Goal: Check status: Check status

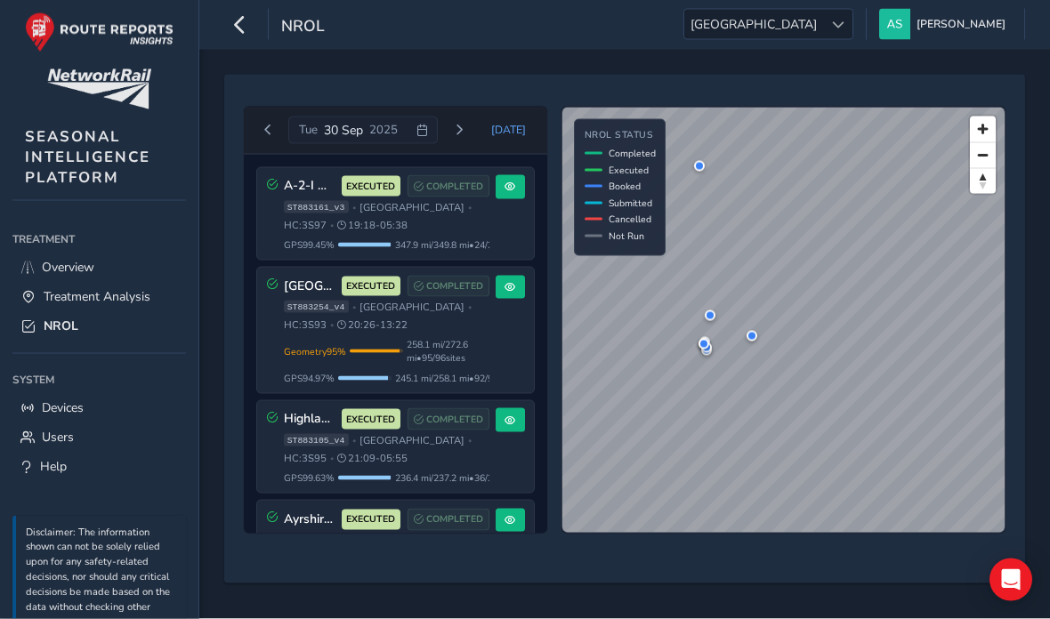
click at [511, 120] on button "[DATE]" at bounding box center [509, 130] width 59 height 27
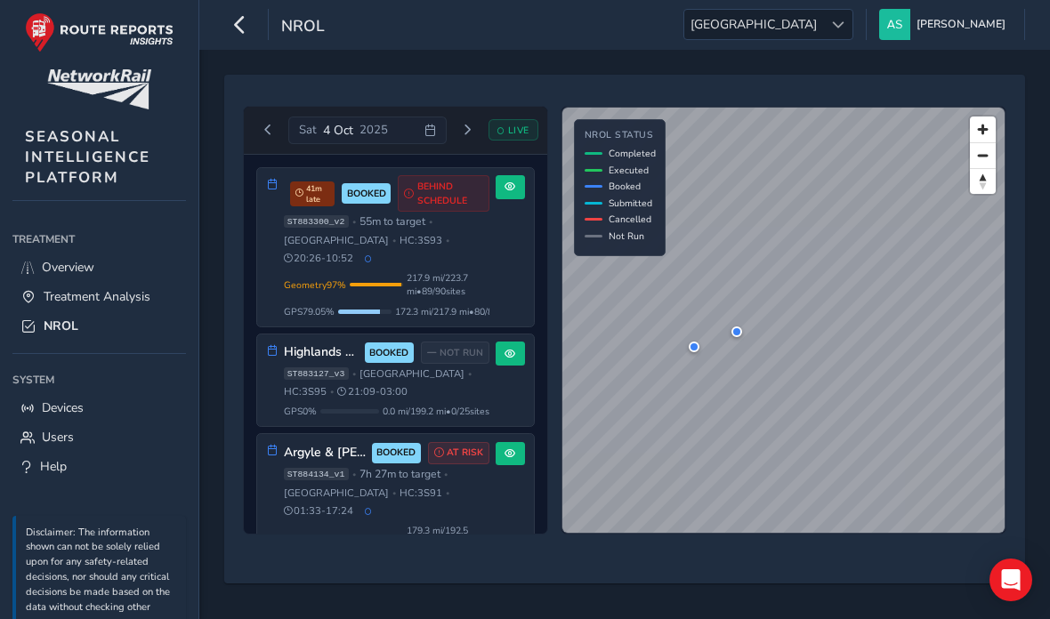
click at [514, 190] on span at bounding box center [510, 187] width 11 height 11
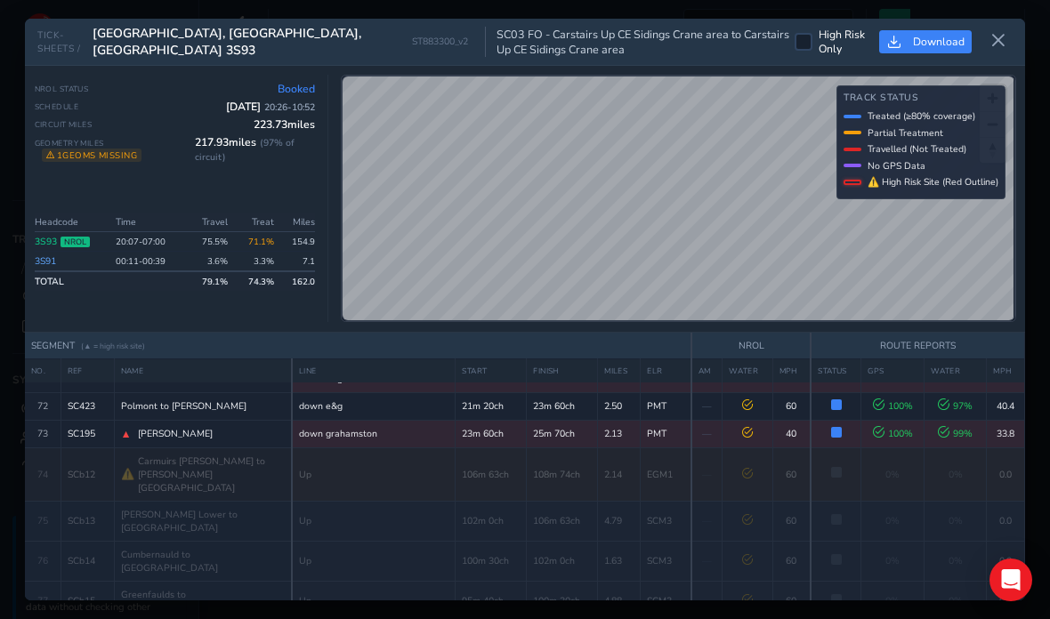
scroll to position [2232, 0]
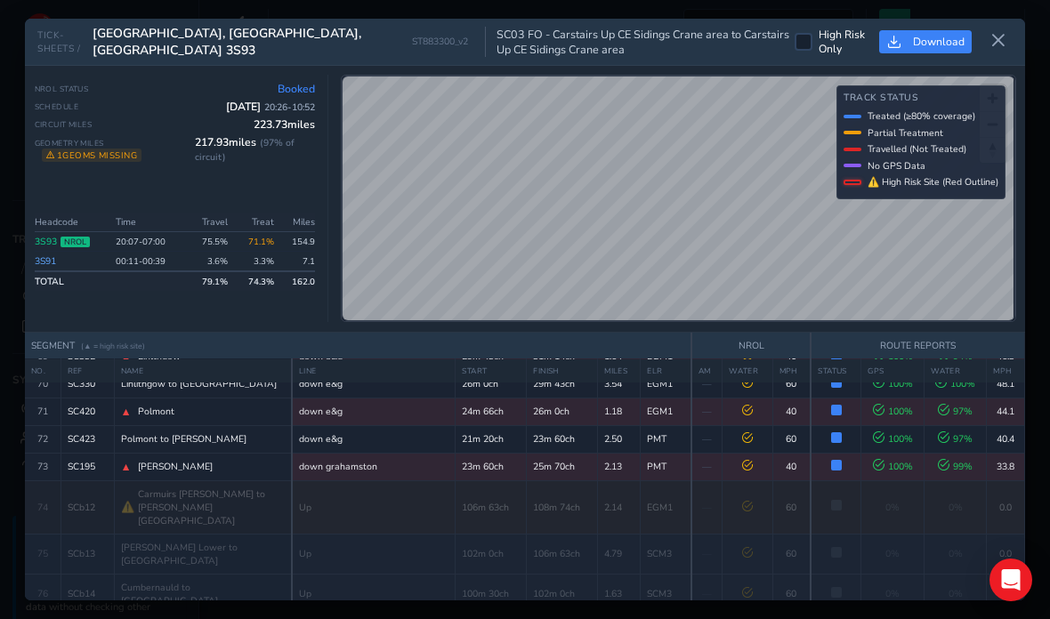
click at [1004, 27] on button at bounding box center [998, 41] width 28 height 29
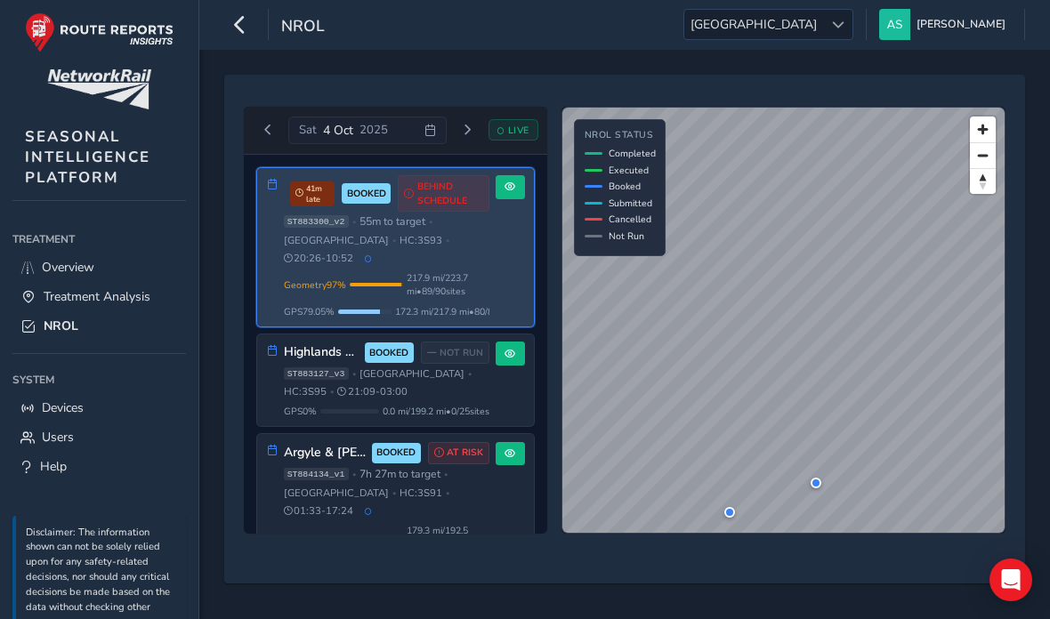
click at [509, 349] on span at bounding box center [510, 354] width 11 height 11
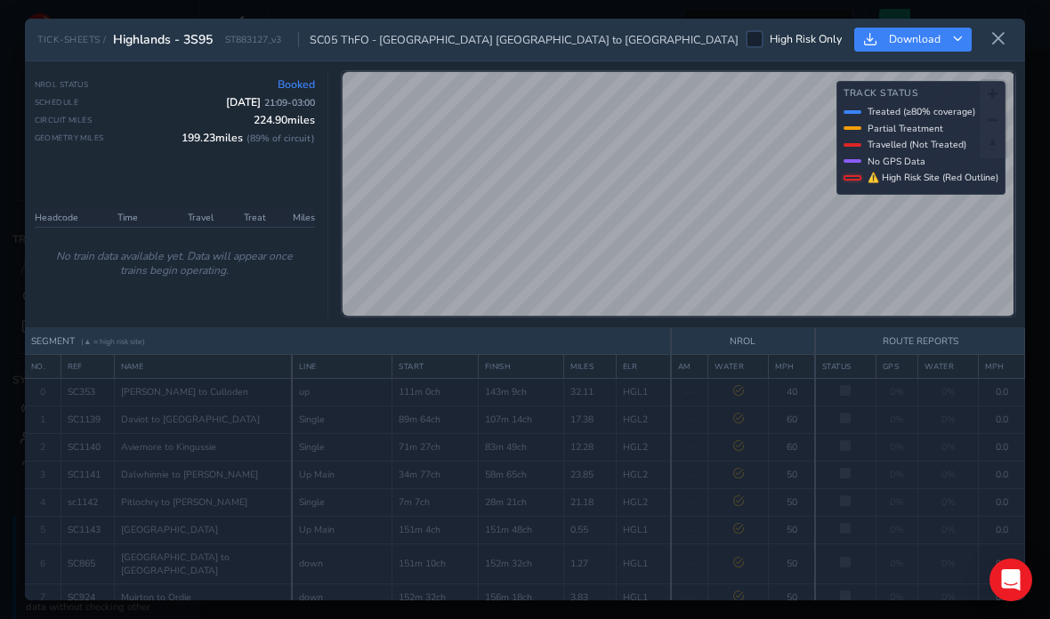
click at [998, 25] on button at bounding box center [998, 39] width 28 height 29
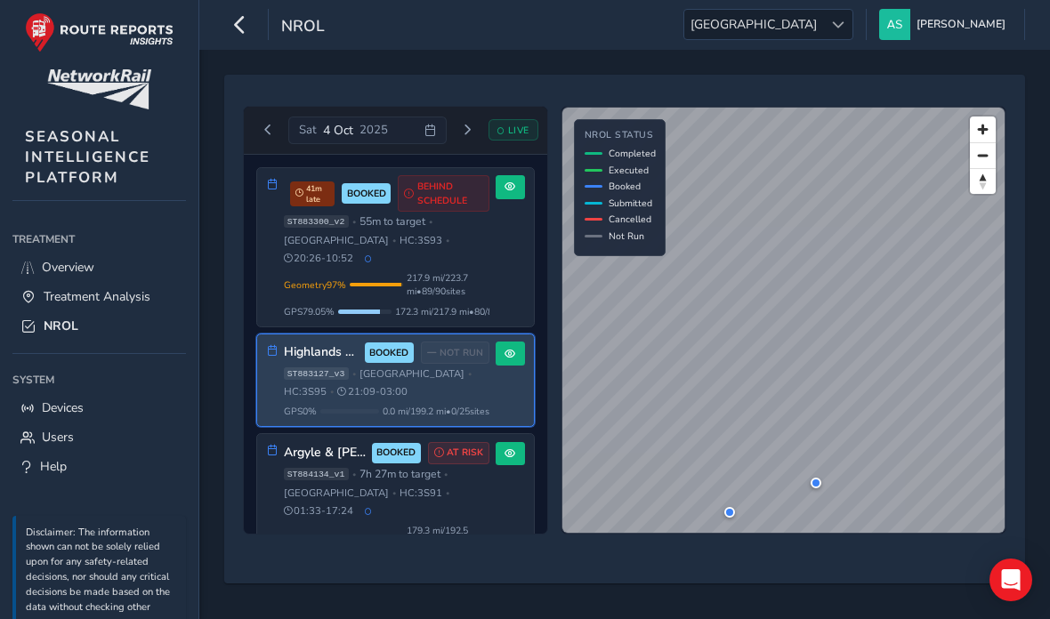
click at [514, 523] on div "Argyle & [PERSON_NAME] Circle - 3S91 BOOKED AT RISK ST884134_v1 • 7h 27m to tar…" at bounding box center [395, 506] width 277 height 144
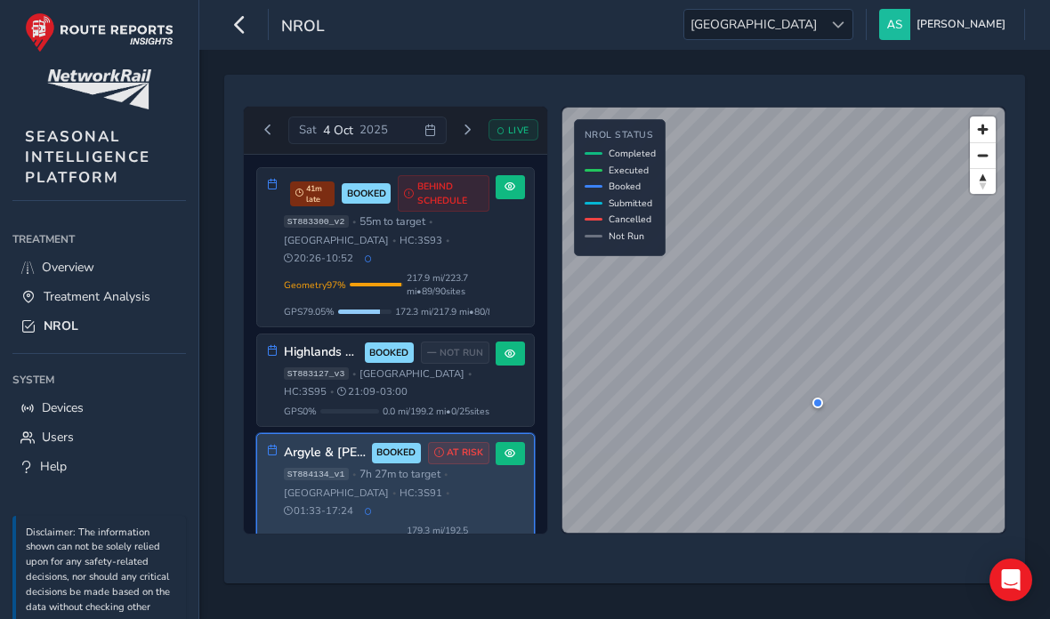
click at [509, 448] on button at bounding box center [510, 454] width 29 height 24
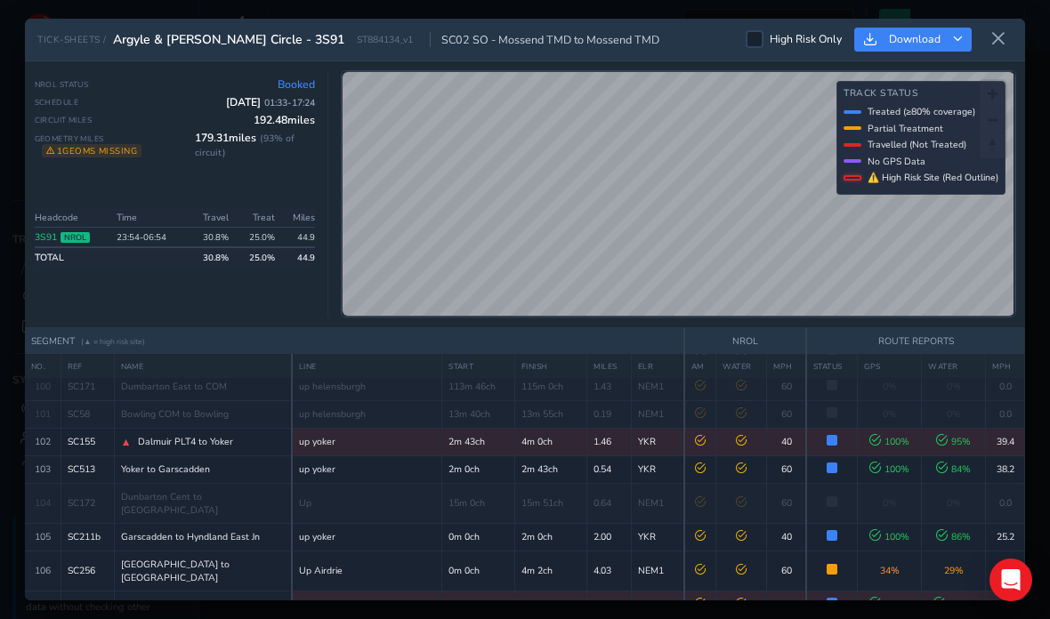
scroll to position [3378, 0]
click at [995, 25] on button at bounding box center [998, 39] width 28 height 29
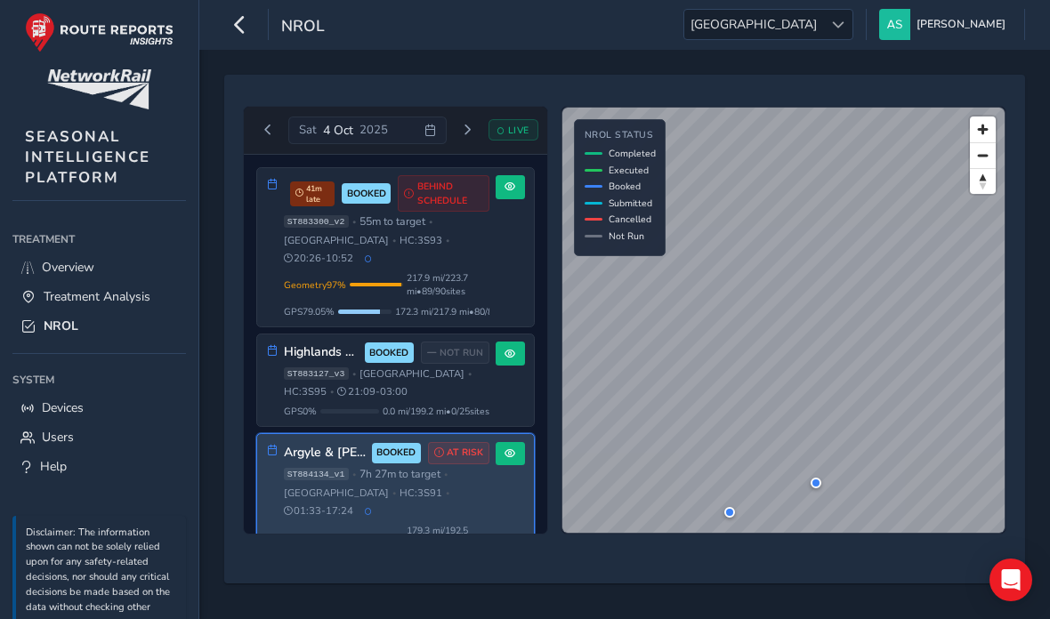
click at [333, 279] on div "Geometry 97 % Incomplete Geometry 1 / 90 geometries missing data. Only 217.9 mi…" at bounding box center [387, 284] width 206 height 27
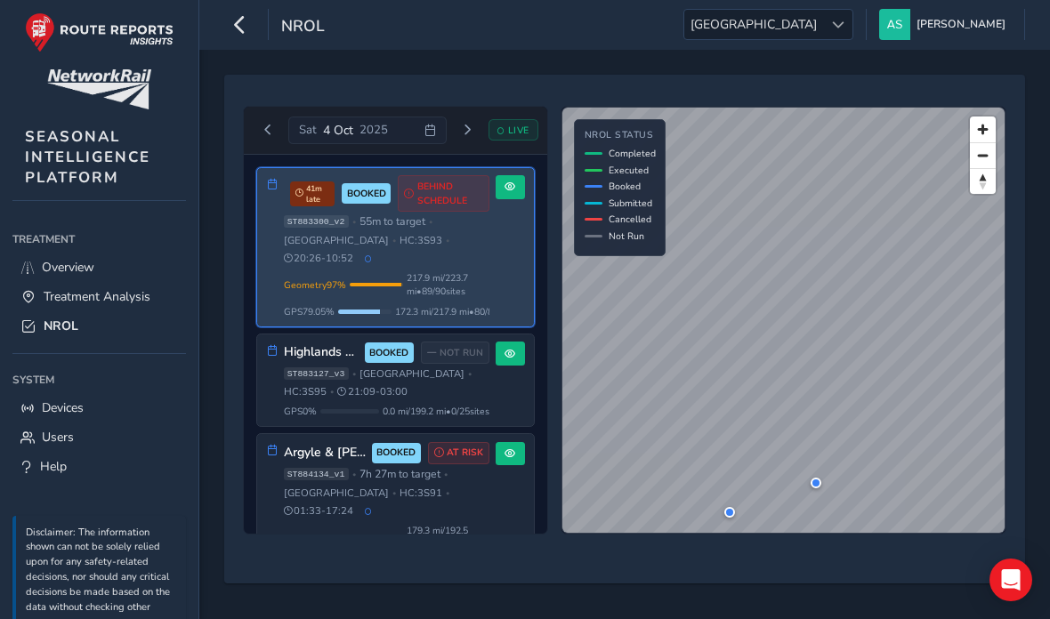
click at [306, 405] on span "GPS 0 %" at bounding box center [300, 411] width 33 height 13
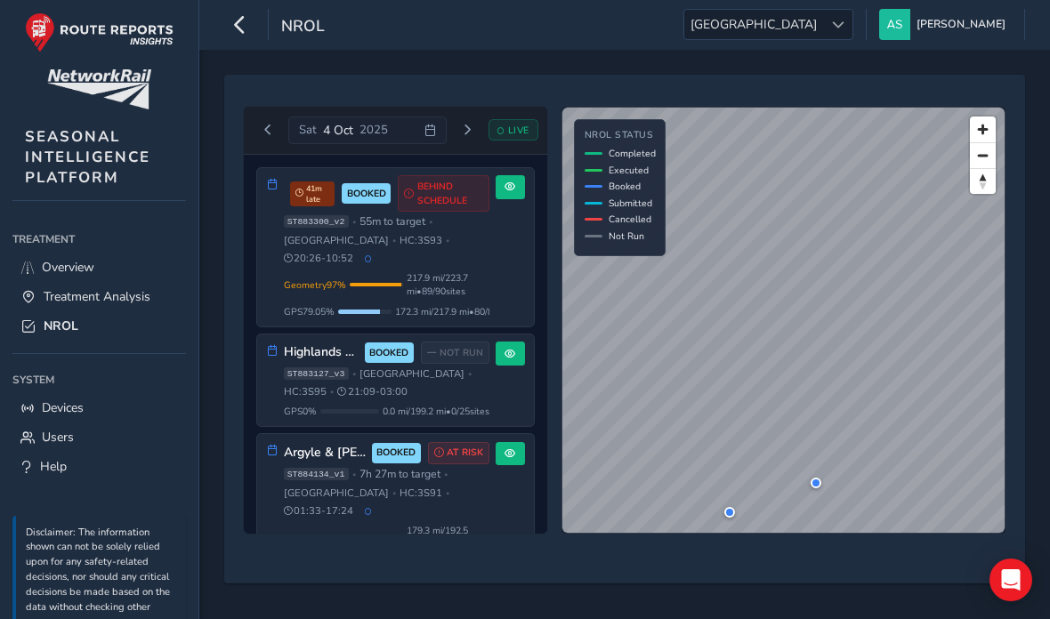
click at [853, 36] on div at bounding box center [837, 24] width 29 height 29
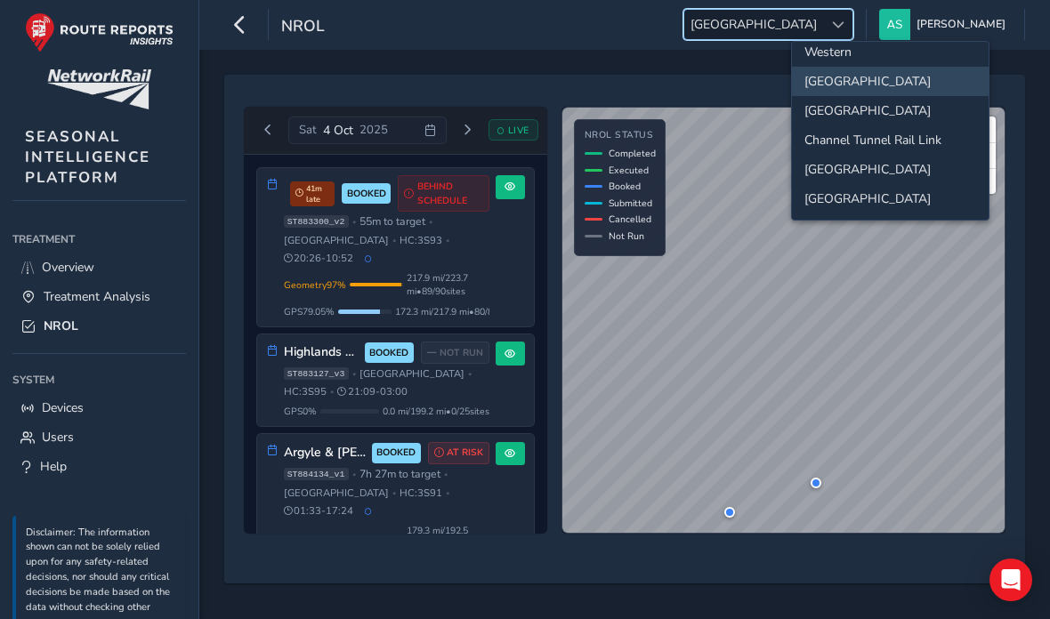
scroll to position [198, 0]
click at [920, 112] on li "[GEOGRAPHIC_DATA]" at bounding box center [890, 110] width 197 height 29
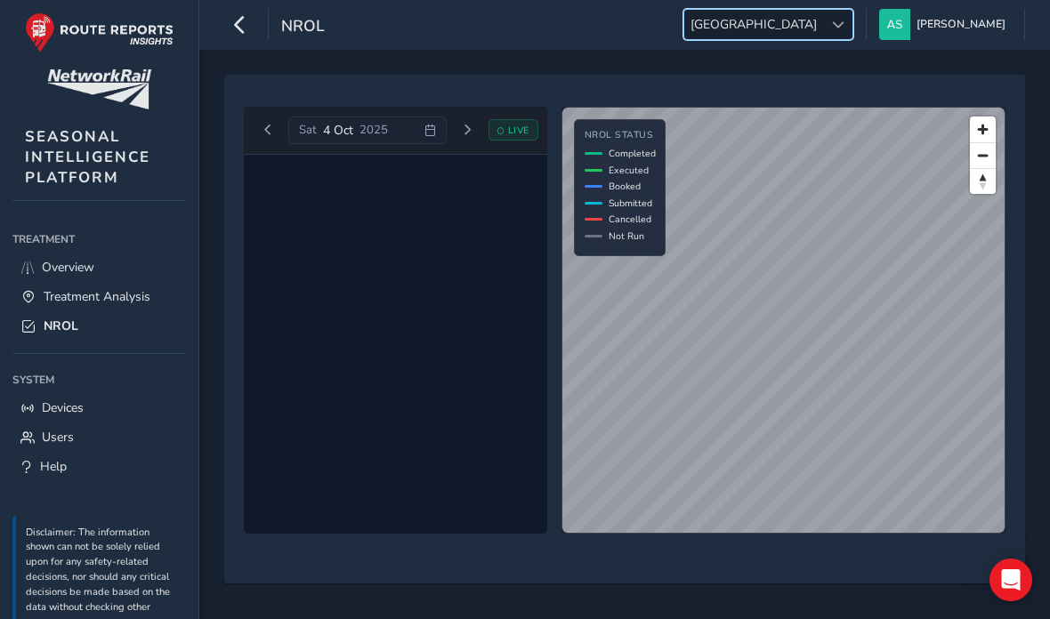
click at [853, 39] on div at bounding box center [837, 24] width 29 height 29
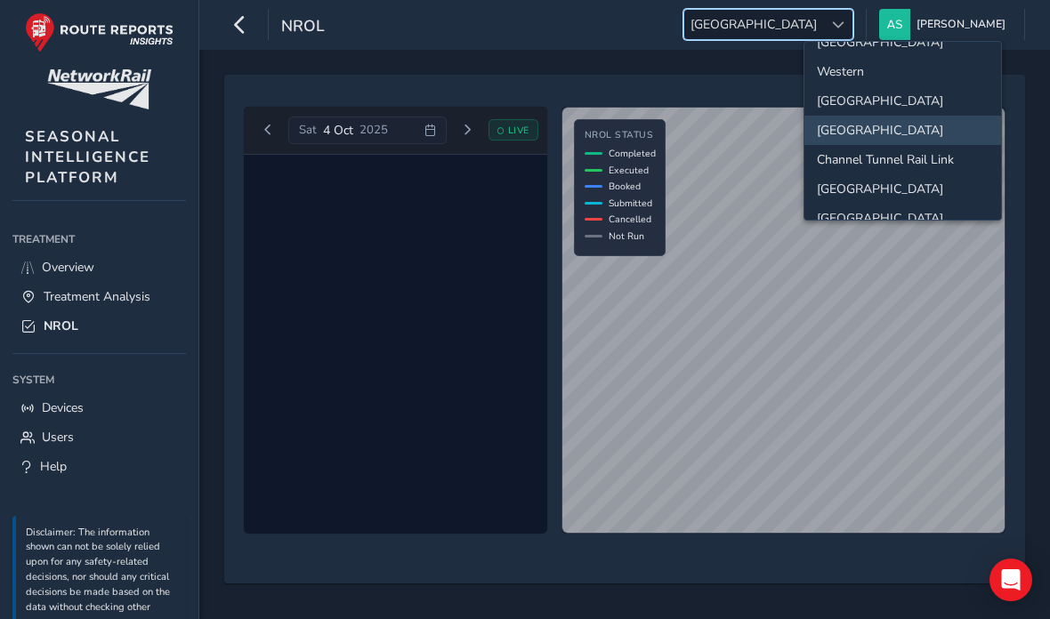
scroll to position [174, 0]
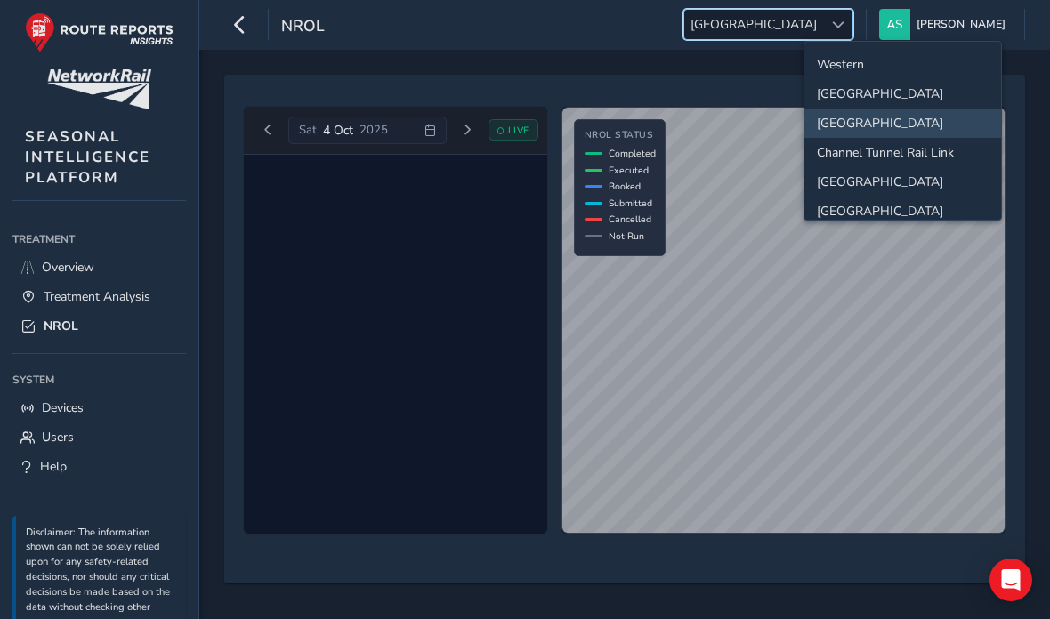
click at [922, 166] on li "Channel Tunnel Rail Link" at bounding box center [903, 152] width 197 height 29
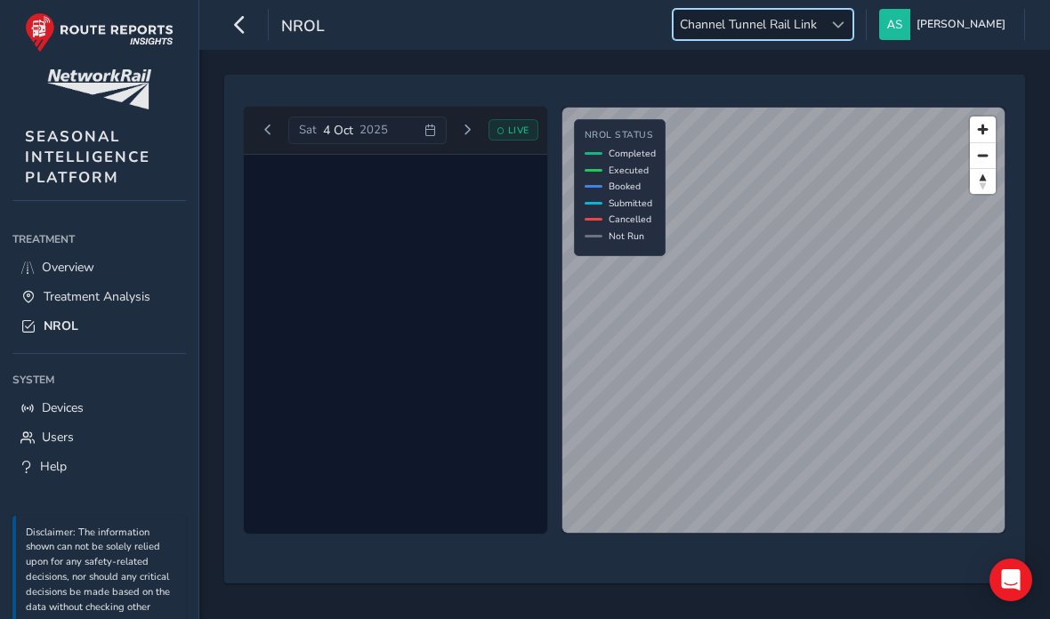
click at [853, 27] on div at bounding box center [837, 24] width 29 height 29
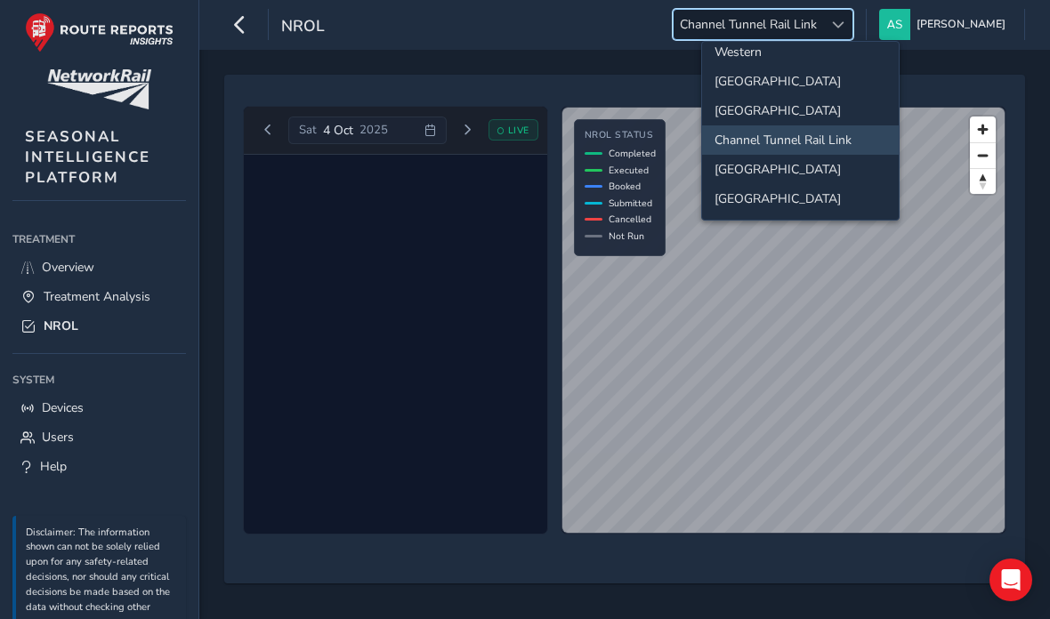
scroll to position [198, 0]
click at [820, 171] on li "[GEOGRAPHIC_DATA]" at bounding box center [800, 169] width 197 height 29
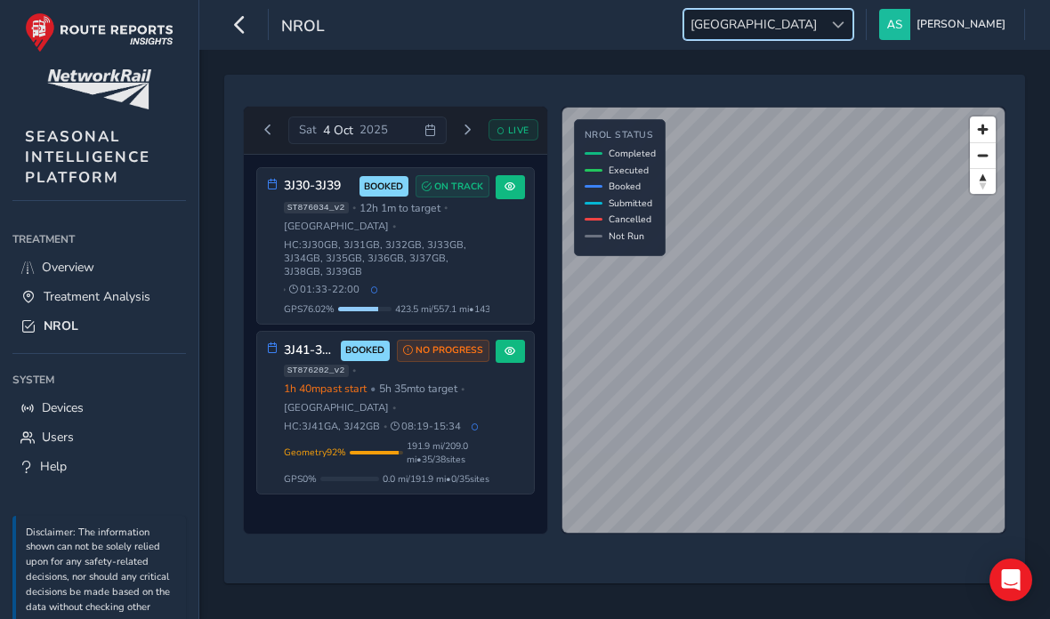
click at [378, 272] on span "HC: 3J30GB, 3J31GB, 3J32GB, 3J33GB, 3J34GB, 3J35GB, 3J36GB, 3J37GB, 3J38GB, 3J3…" at bounding box center [387, 259] width 206 height 40
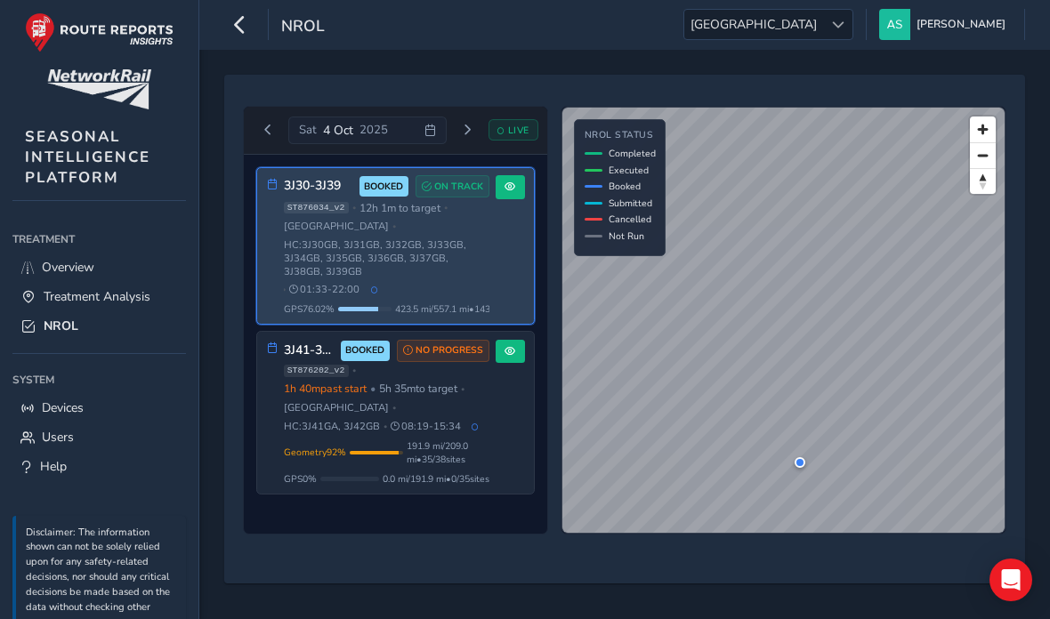
click at [516, 199] on button at bounding box center [510, 187] width 29 height 24
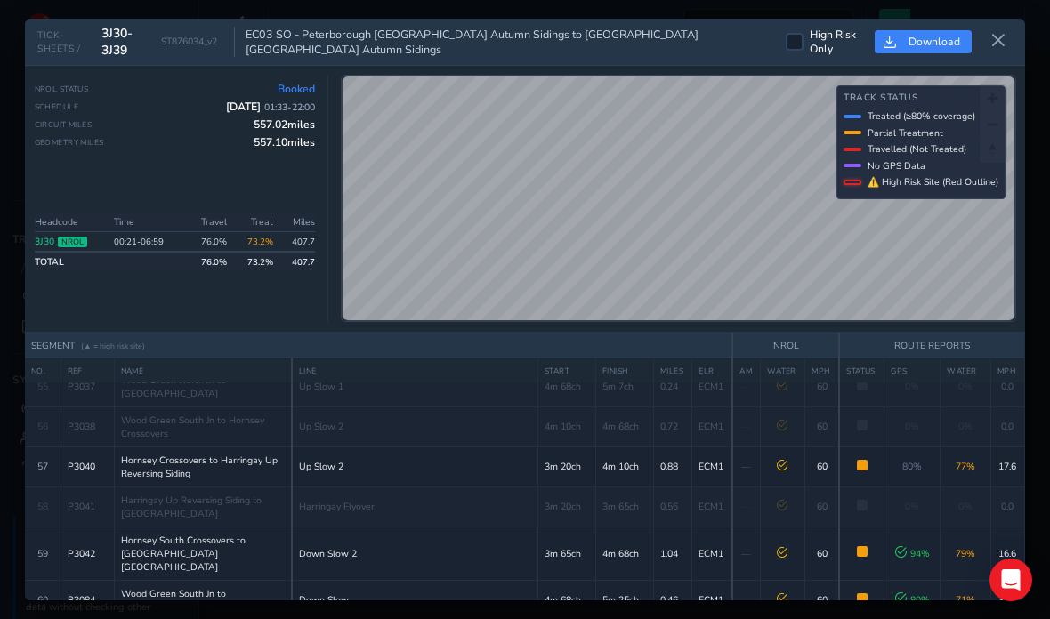
scroll to position [2104, 0]
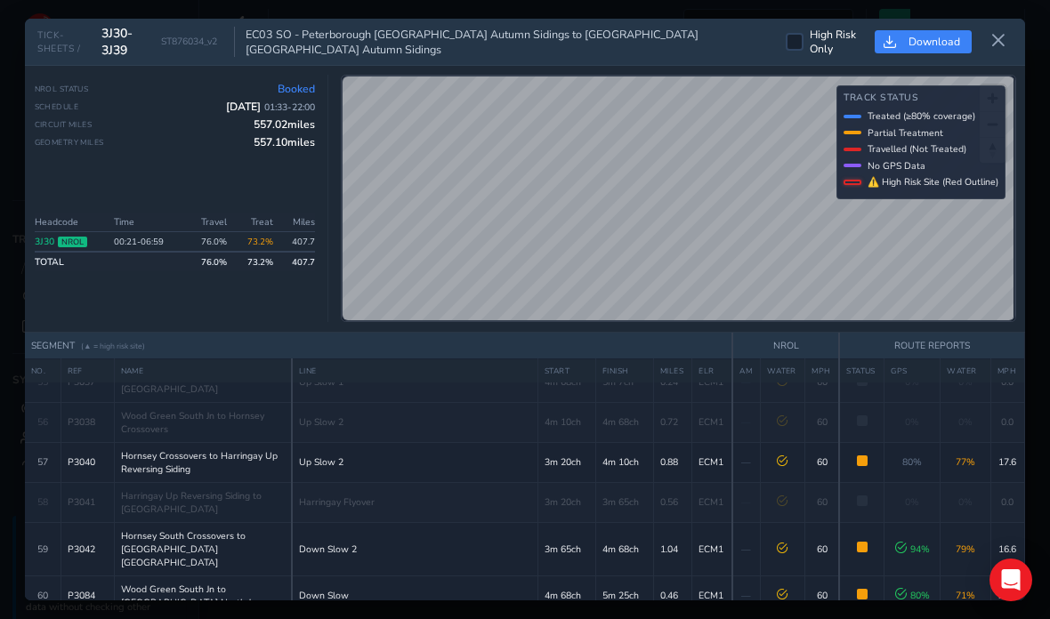
click at [998, 27] on button at bounding box center [998, 41] width 28 height 29
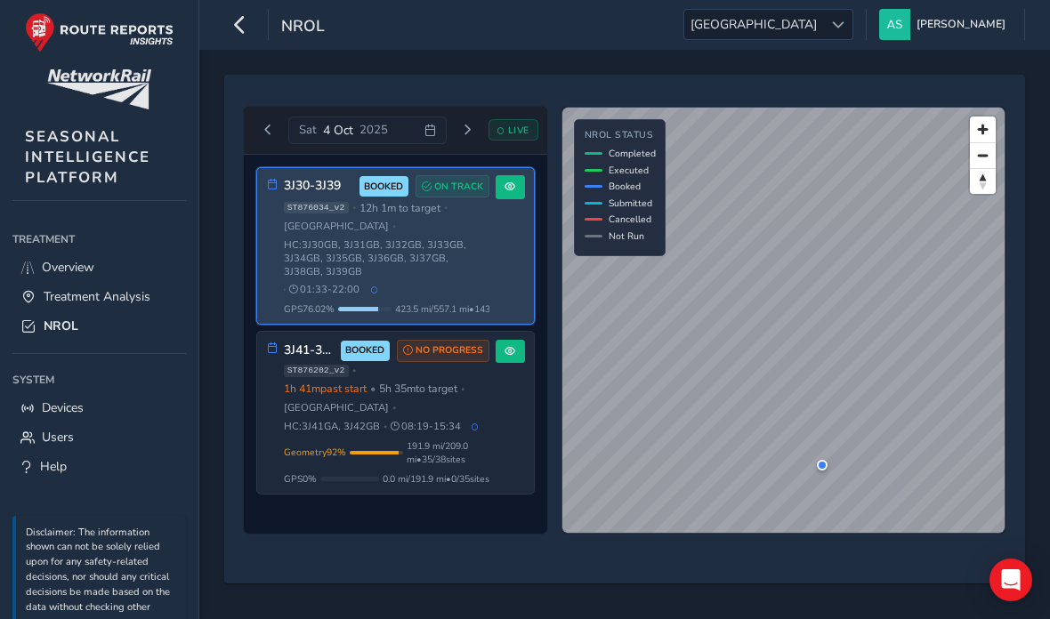
click at [368, 433] on div "ST876202_v2 • 1h 41m past start • 5h 35m to target • [GEOGRAPHIC_DATA] • HC: 3J…" at bounding box center [387, 399] width 206 height 69
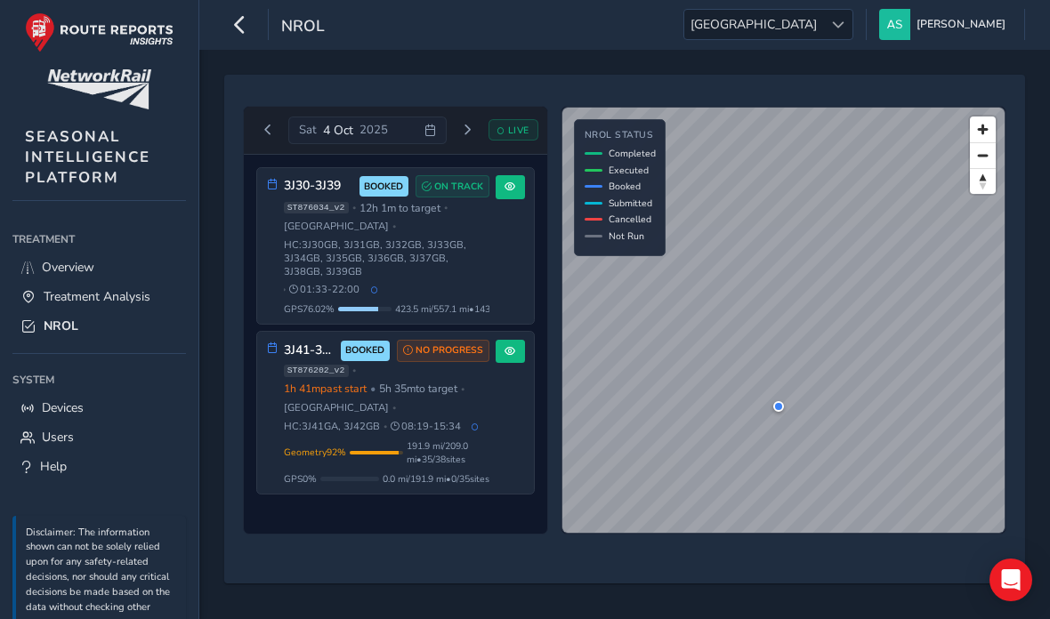
click at [823, 39] on span "[GEOGRAPHIC_DATA]" at bounding box center [753, 24] width 139 height 29
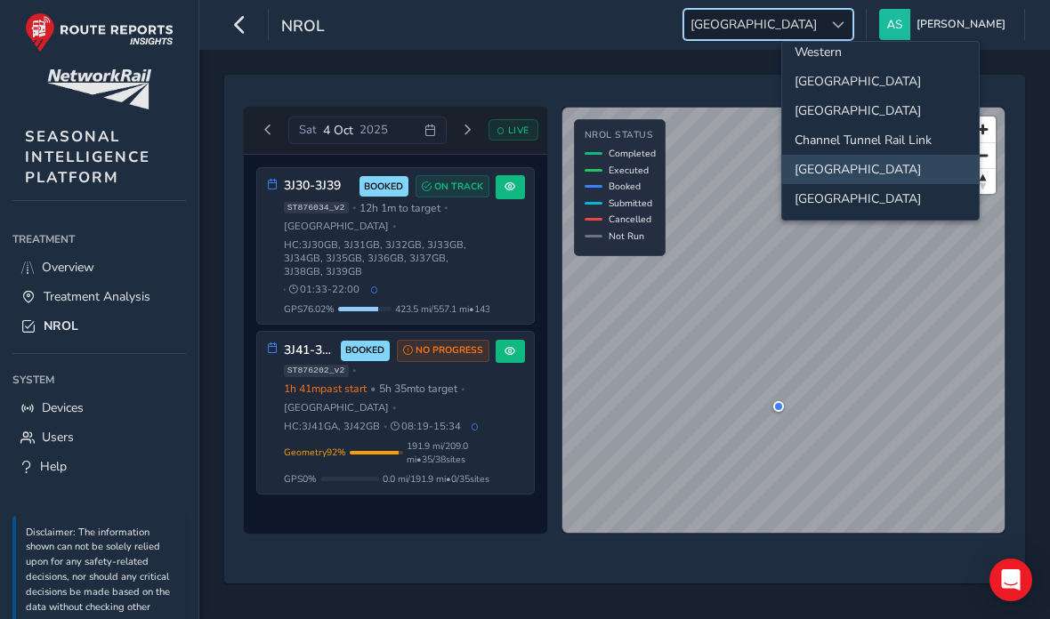
scroll to position [198, 0]
click at [884, 202] on li "[GEOGRAPHIC_DATA]" at bounding box center [880, 198] width 197 height 29
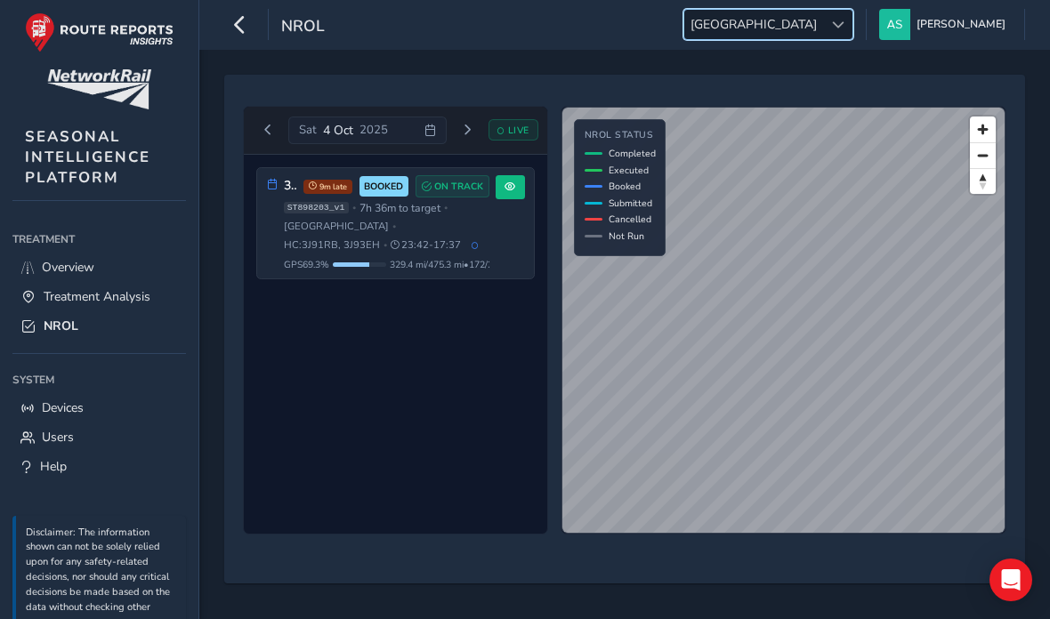
click at [853, 37] on div at bounding box center [837, 24] width 29 height 29
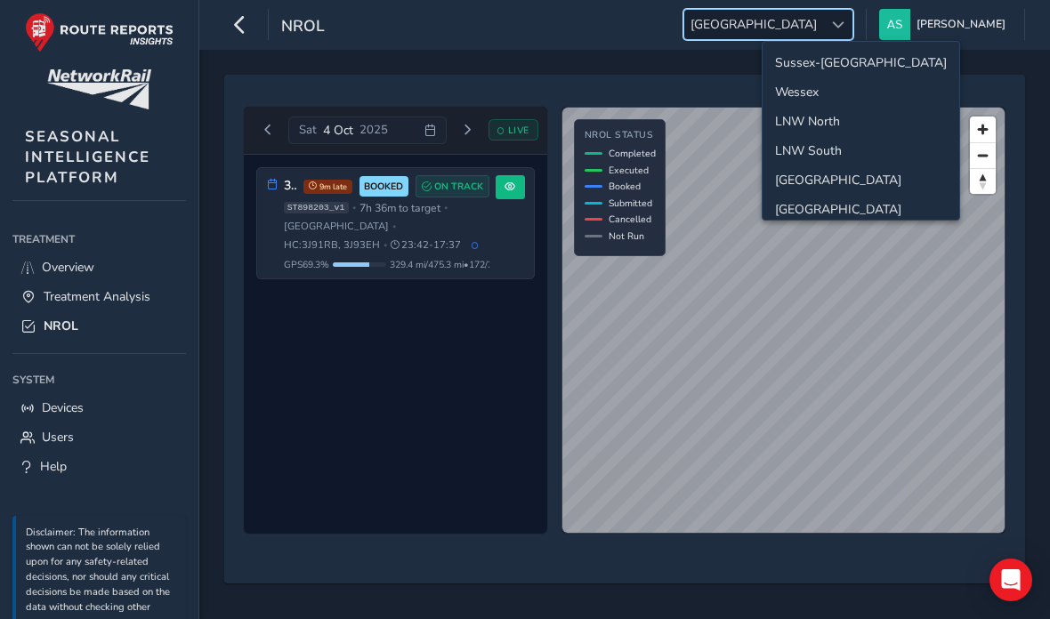
scroll to position [191, 0]
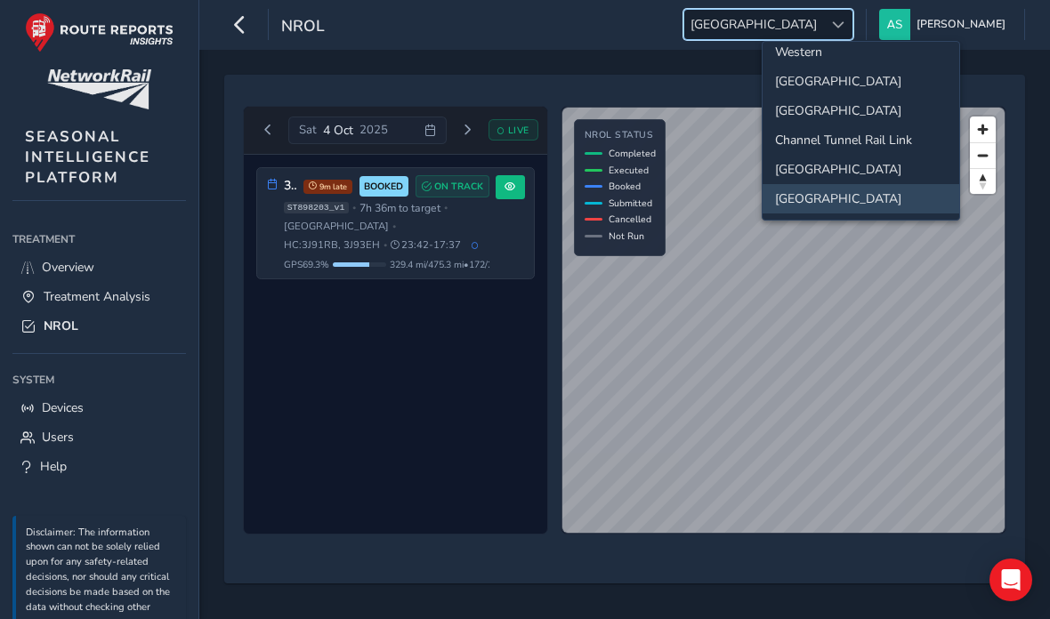
click at [878, 61] on li "Western" at bounding box center [861, 51] width 197 height 29
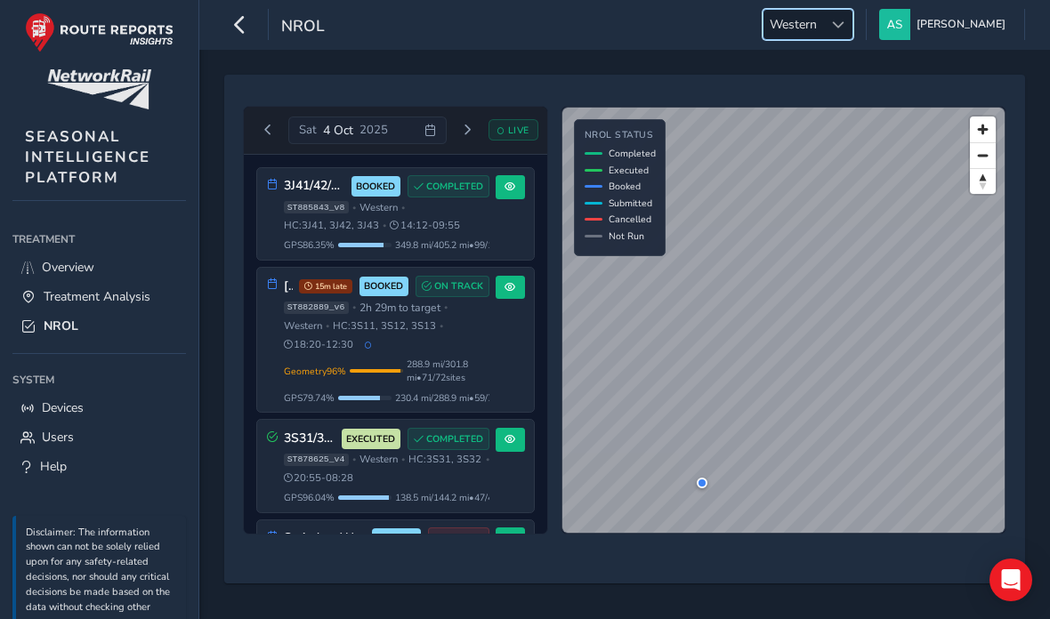
click at [447, 246] on span "349.8 mi / 405.2 mi • 99 / 106 sites" at bounding box center [459, 245] width 128 height 13
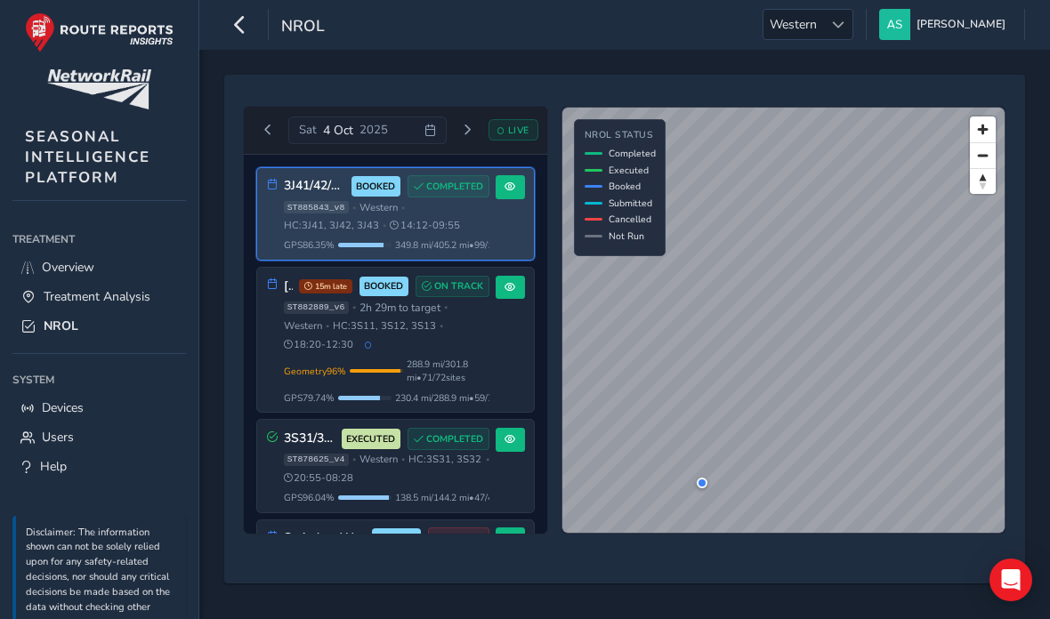
click at [511, 190] on span at bounding box center [510, 187] width 11 height 11
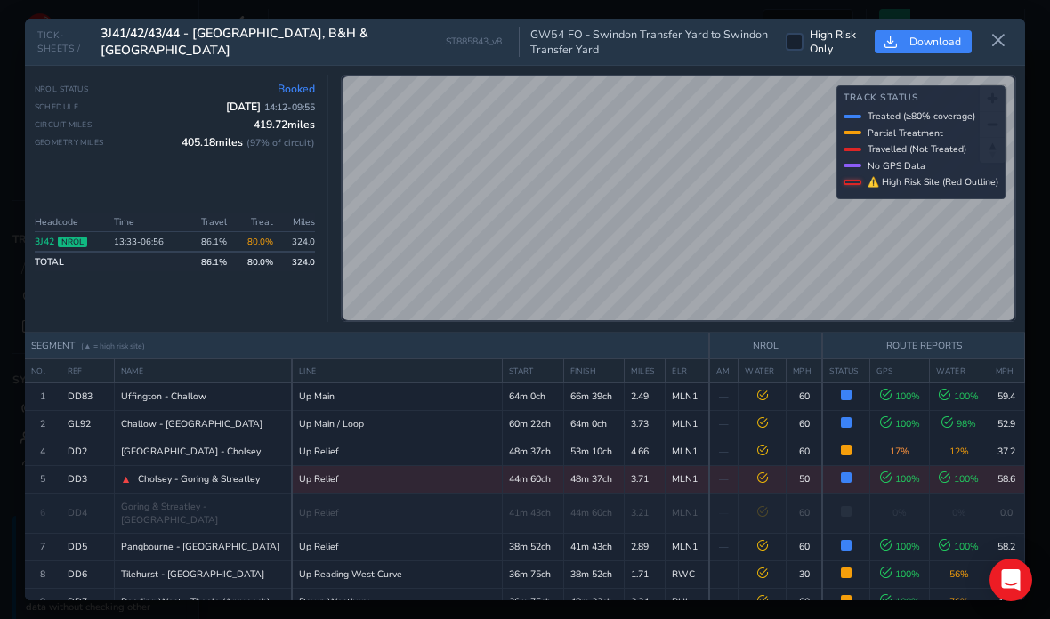
click at [996, 27] on button at bounding box center [998, 41] width 28 height 29
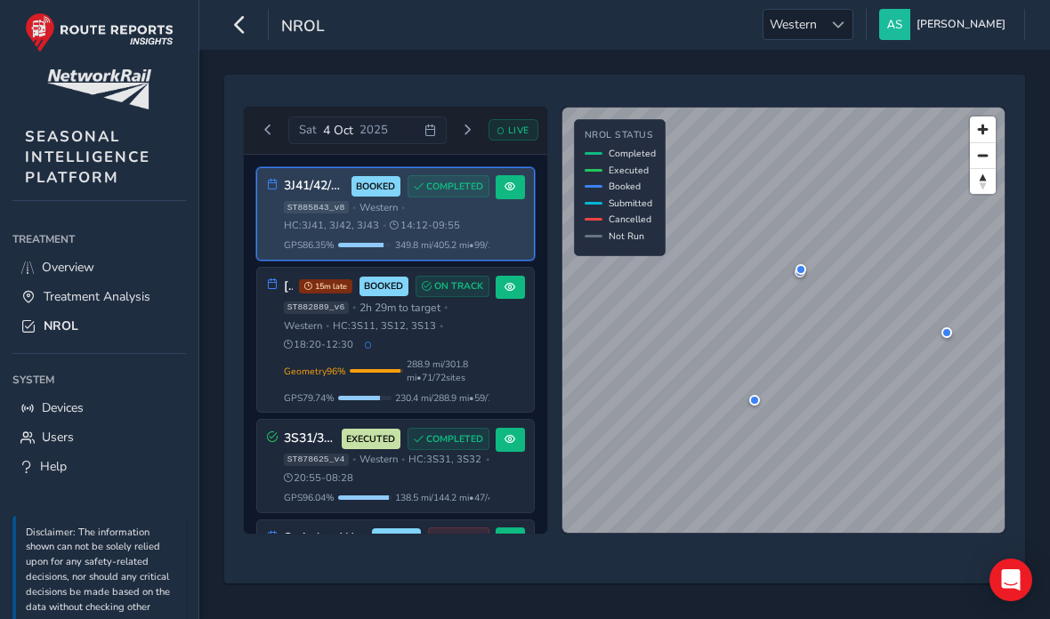
click at [450, 373] on span "288.9 mi / 301.8 mi • 71 / 72 sites" at bounding box center [448, 371] width 83 height 27
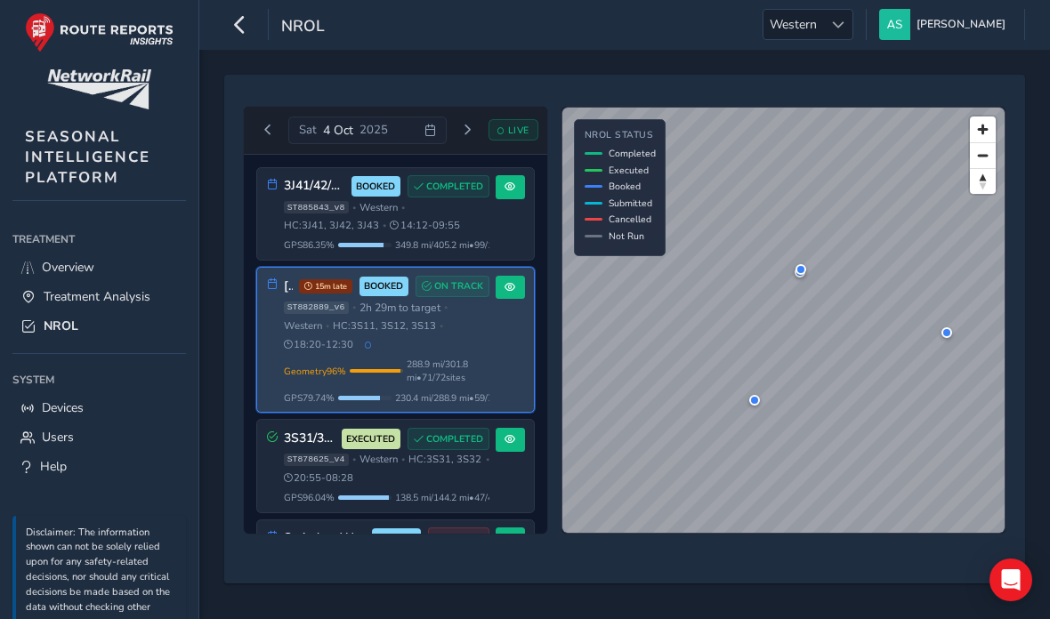
click at [435, 504] on span "138.5 mi / 144.2 mi • 47 / 47 sites" at bounding box center [456, 497] width 123 height 13
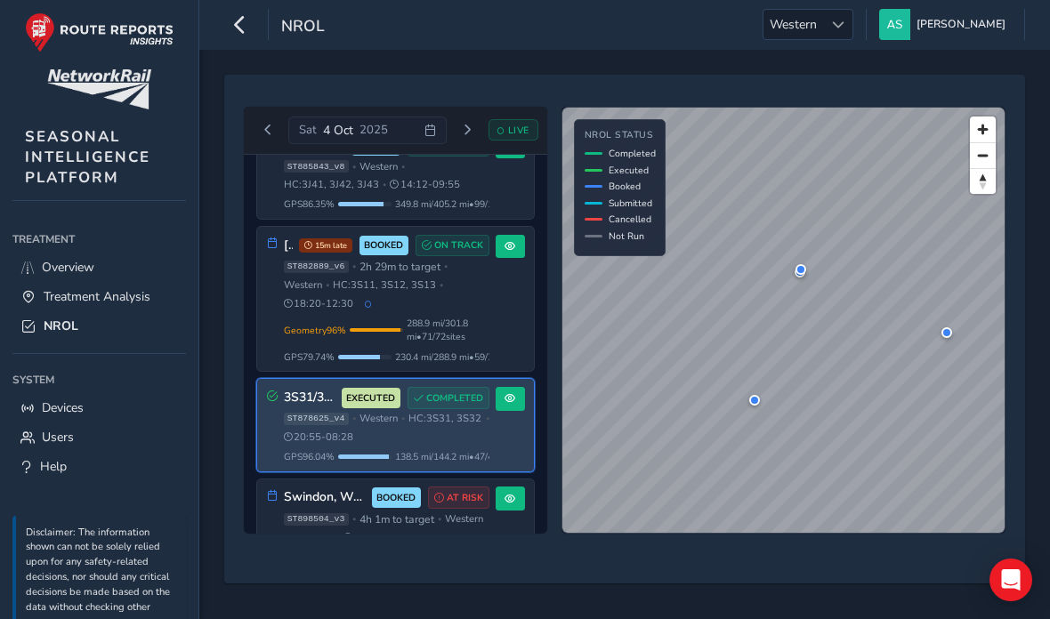
scroll to position [41, 0]
click at [312, 334] on span "Geometry 96 %" at bounding box center [315, 330] width 62 height 13
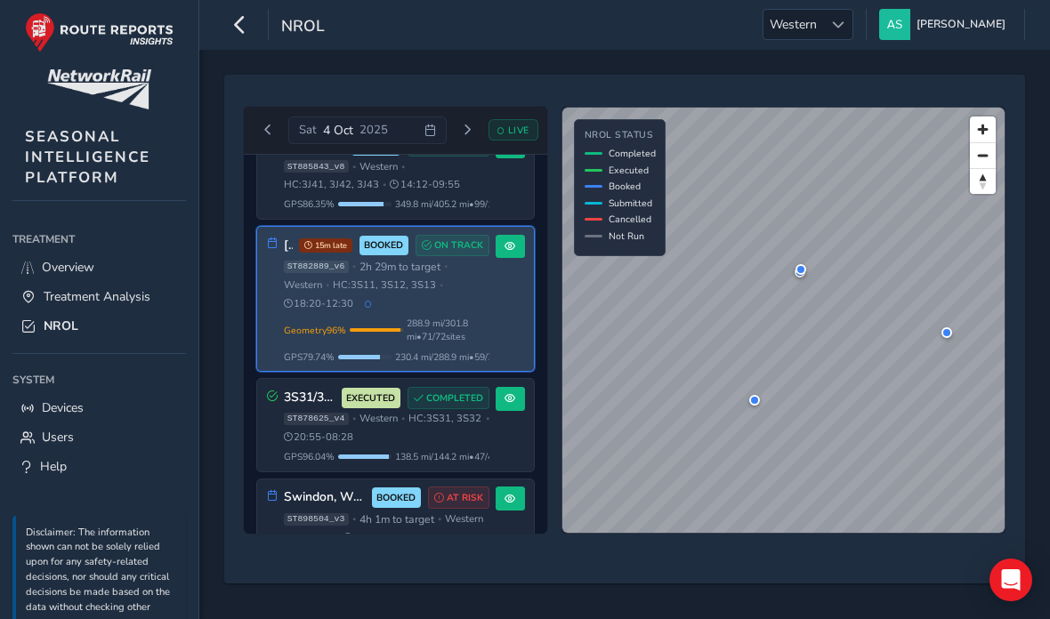
click at [513, 248] on span at bounding box center [510, 246] width 11 height 11
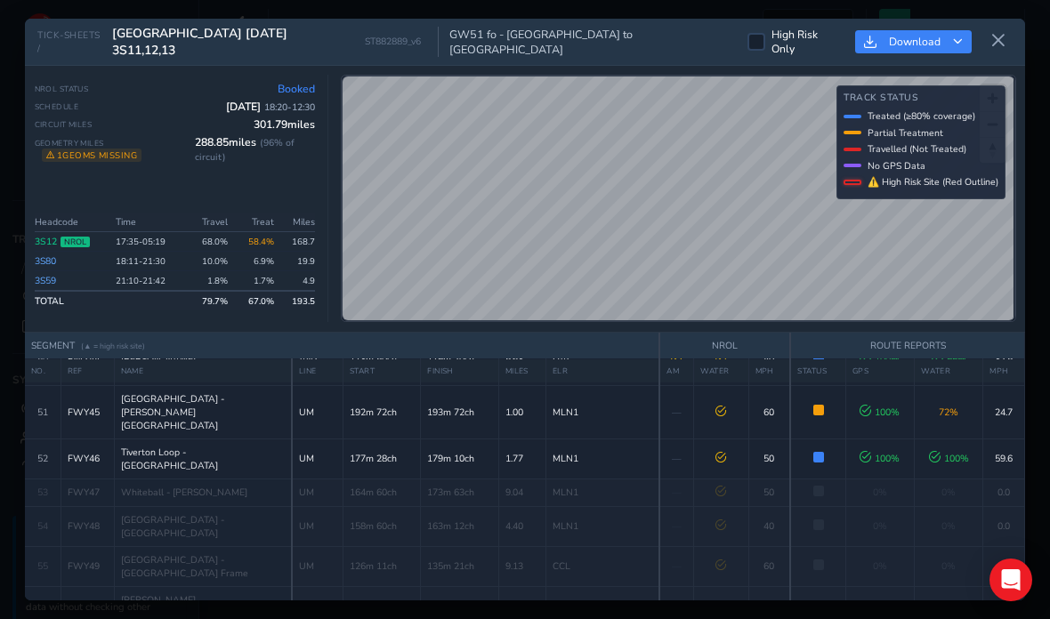
scroll to position [2137, 0]
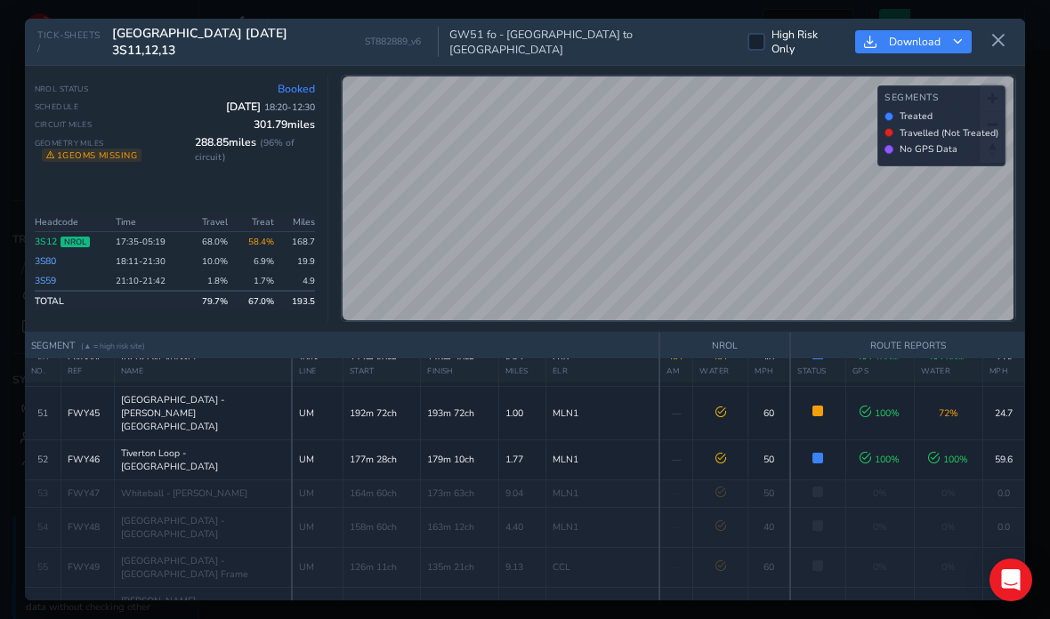
click at [1007, 27] on button at bounding box center [998, 41] width 28 height 29
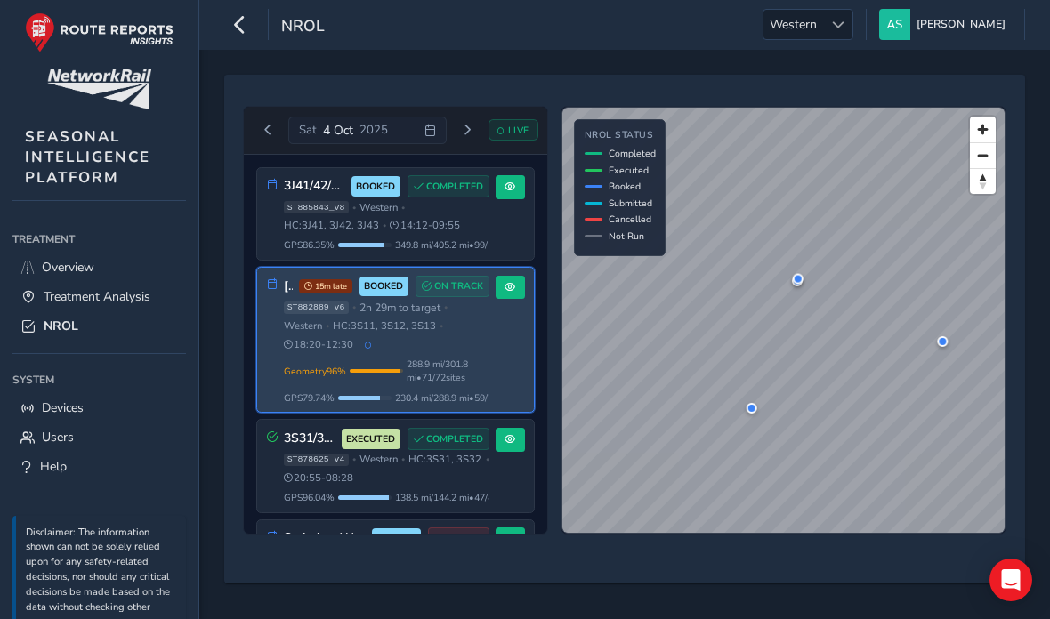
click at [457, 505] on span "138.5 mi / 144.2 mi • 47 / 47 sites" at bounding box center [456, 497] width 123 height 13
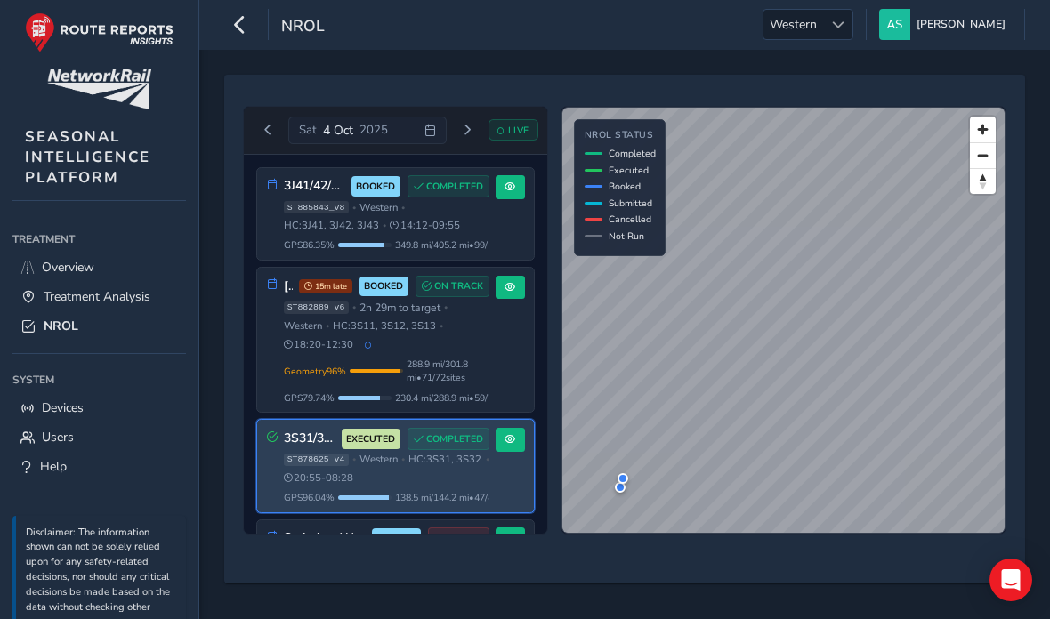
click at [506, 442] on span at bounding box center [510, 439] width 11 height 11
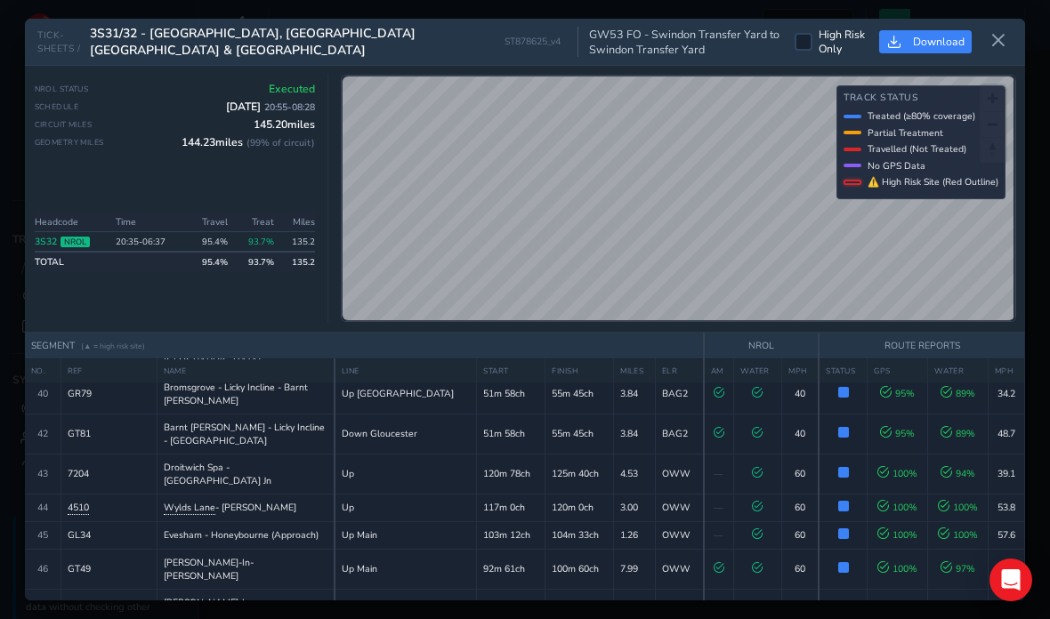
scroll to position [71, 0]
click at [1007, 27] on button at bounding box center [998, 41] width 28 height 29
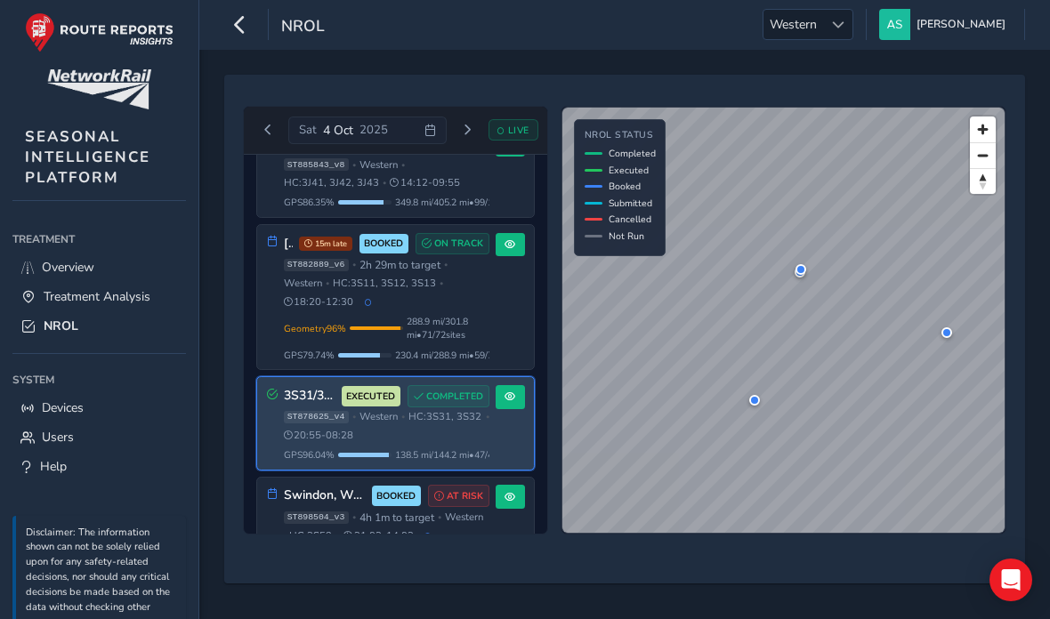
scroll to position [41, 0]
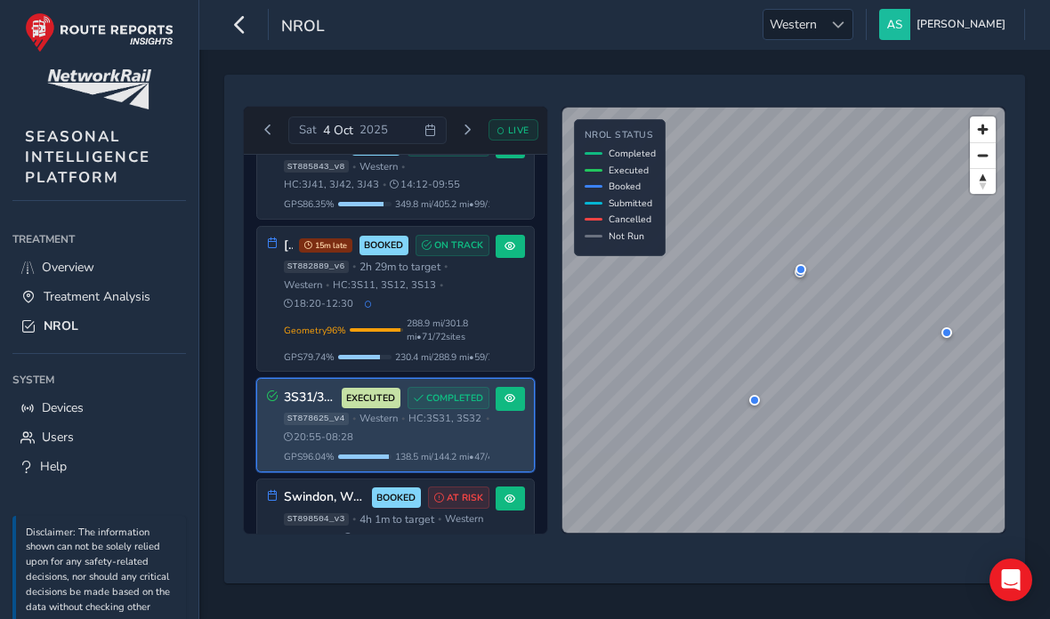
click at [457, 551] on span "133.3 mi / 325.9 mi • 45 / 91 sites" at bounding box center [456, 557] width 123 height 13
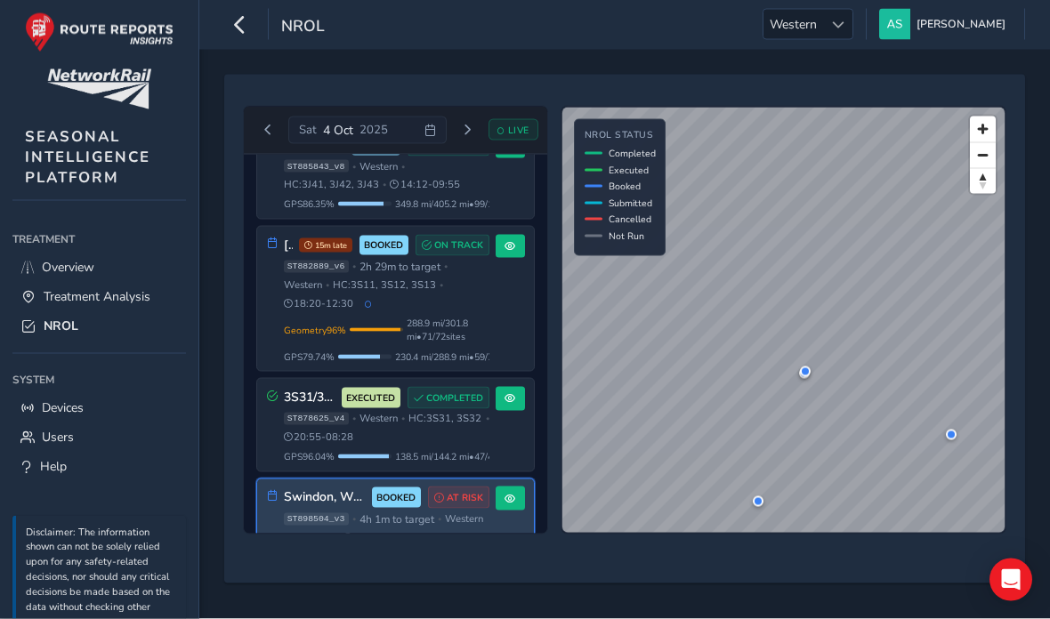
scroll to position [0, 0]
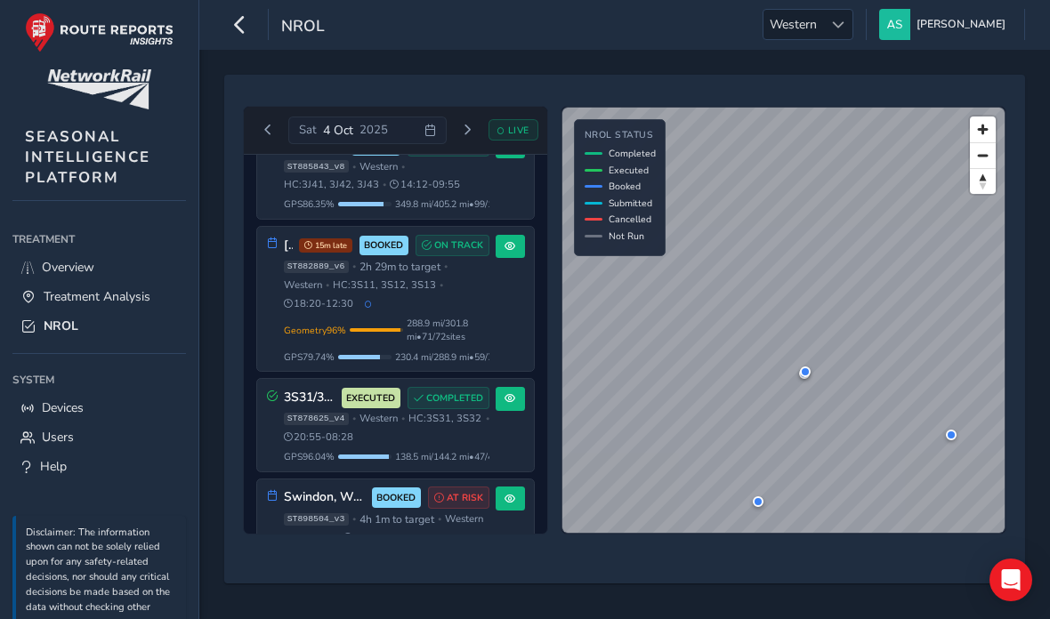
click at [853, 31] on div at bounding box center [837, 24] width 29 height 29
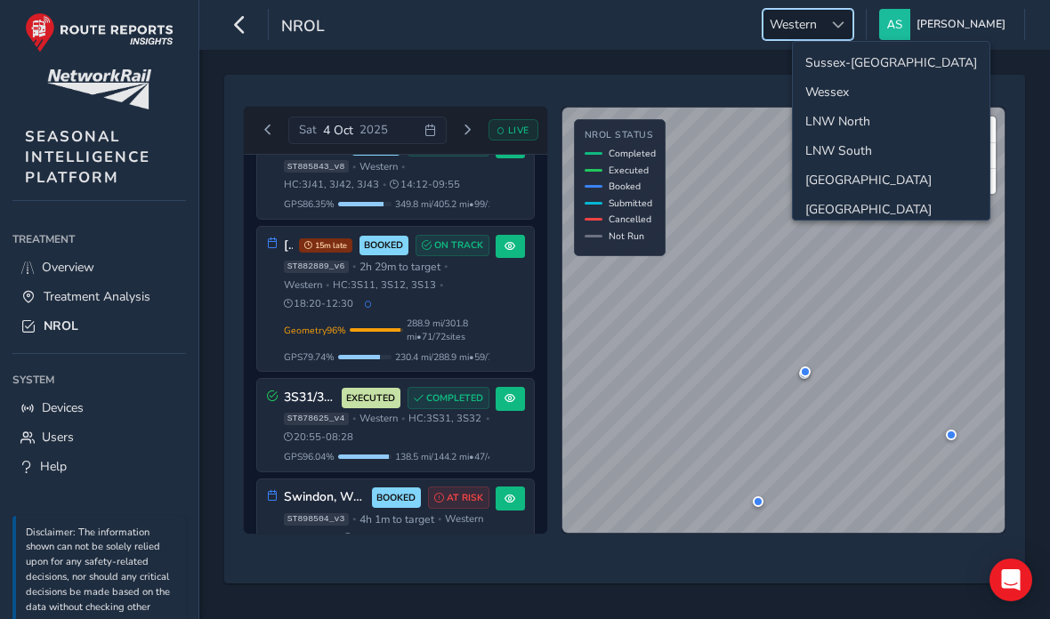
scroll to position [40, 0]
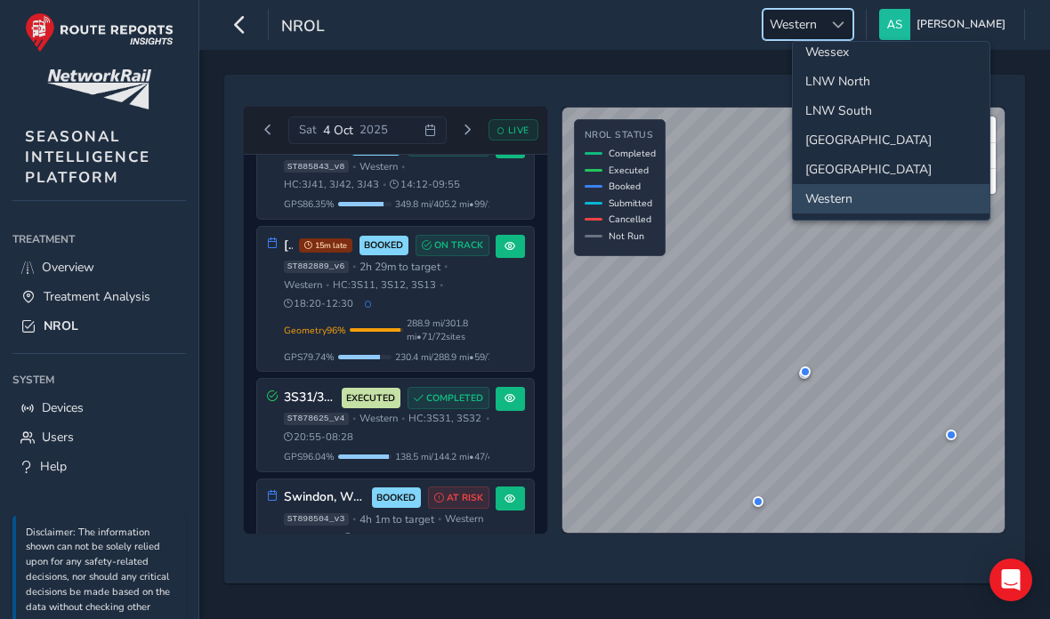
click at [875, 177] on li "[GEOGRAPHIC_DATA]" at bounding box center [891, 169] width 197 height 29
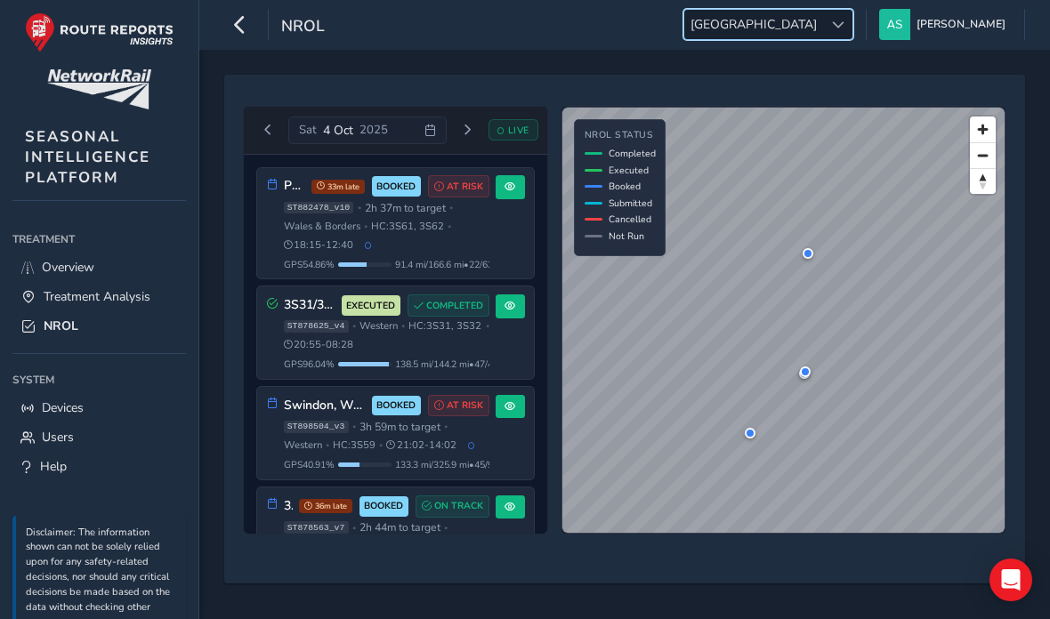
click at [305, 233] on span "Wales & Borders" at bounding box center [322, 226] width 77 height 13
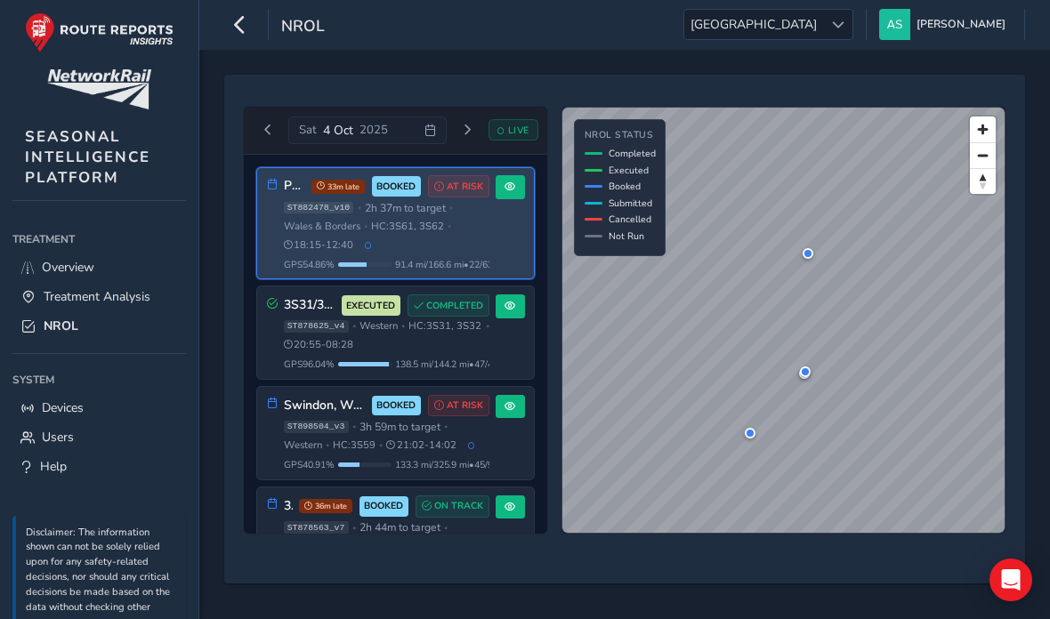
click at [522, 190] on button at bounding box center [510, 187] width 29 height 24
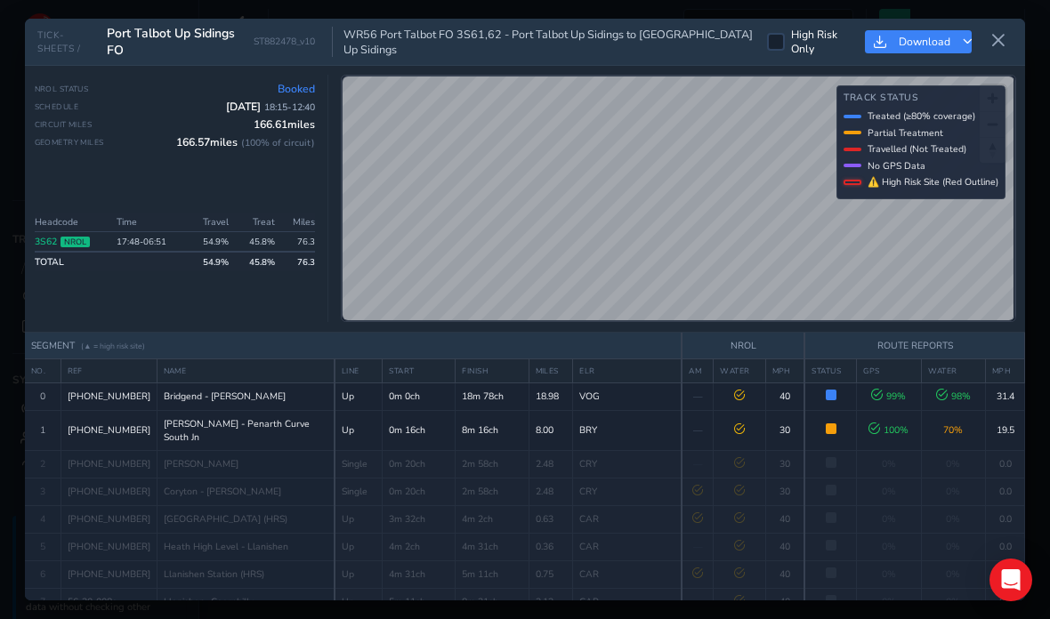
click at [999, 27] on button at bounding box center [998, 41] width 28 height 29
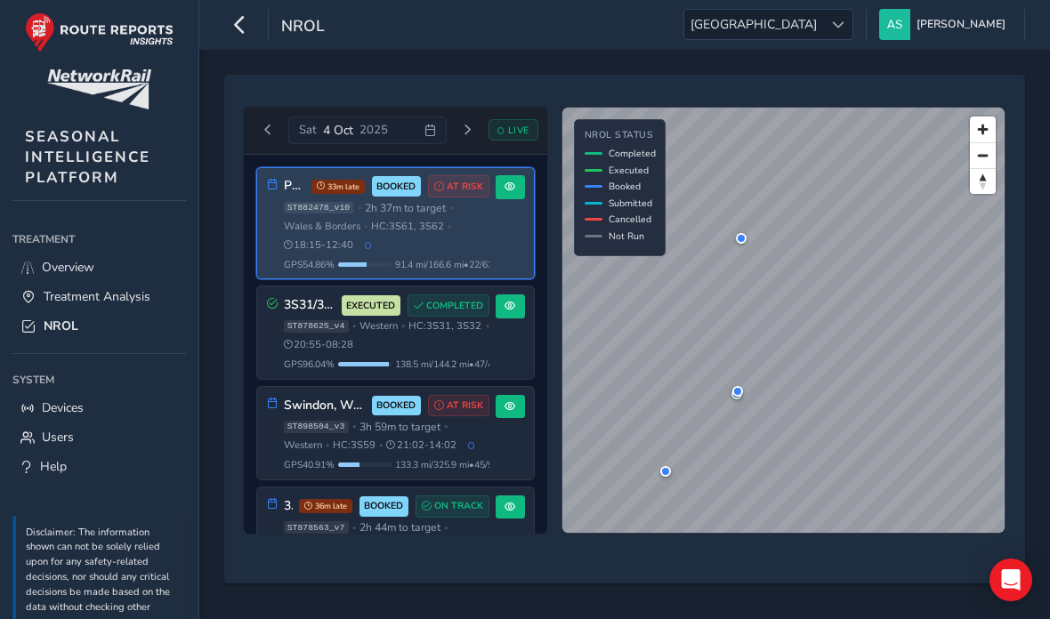
click at [325, 350] on span "20:55 - 08:28" at bounding box center [319, 344] width 70 height 13
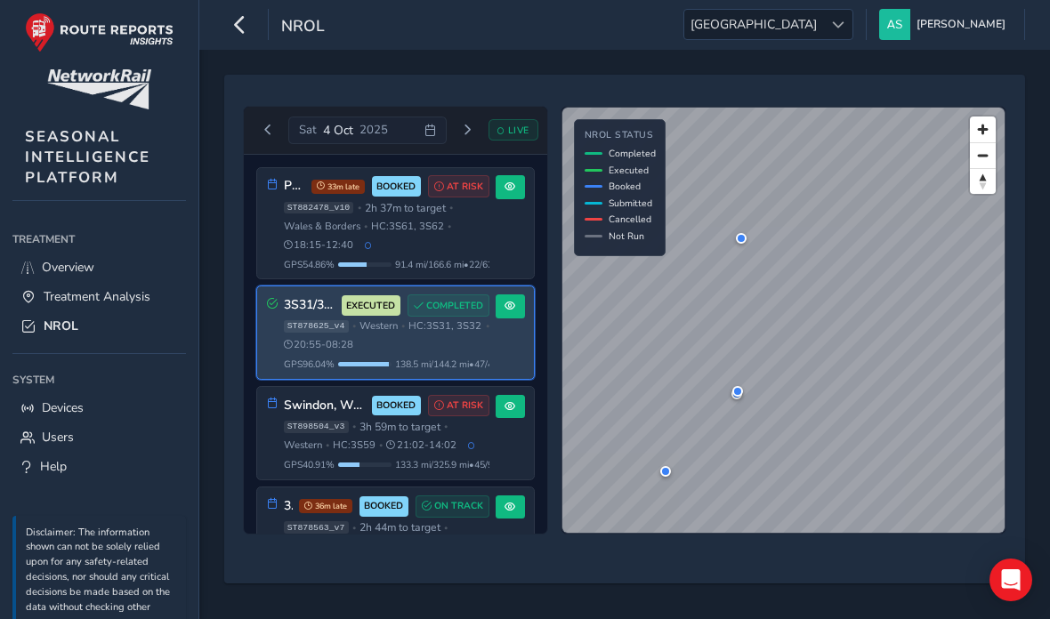
click at [295, 452] on span "Western" at bounding box center [303, 445] width 38 height 13
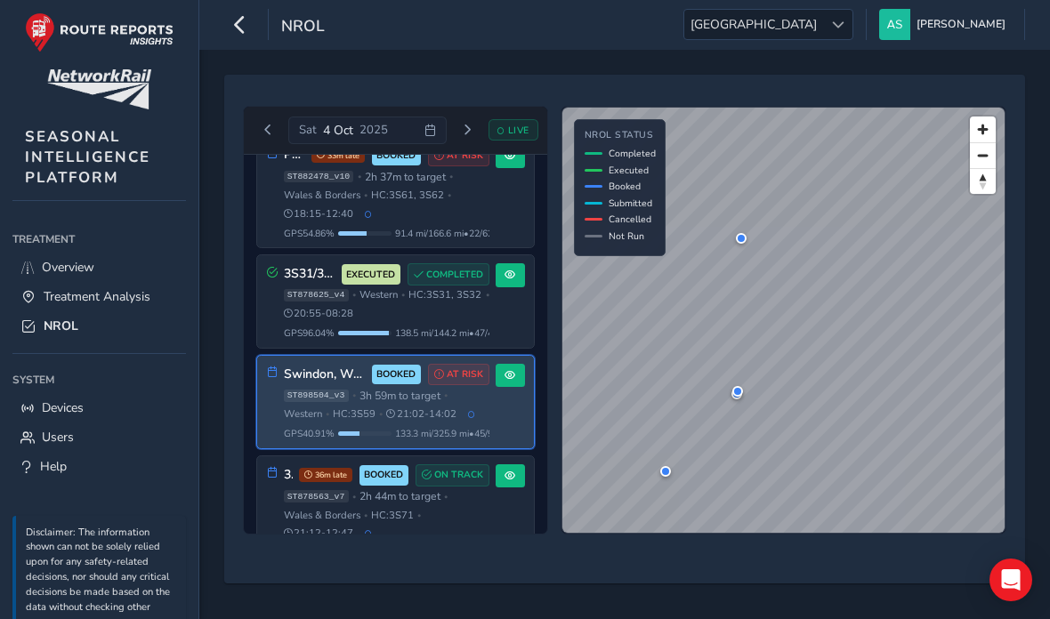
scroll to position [29, 0]
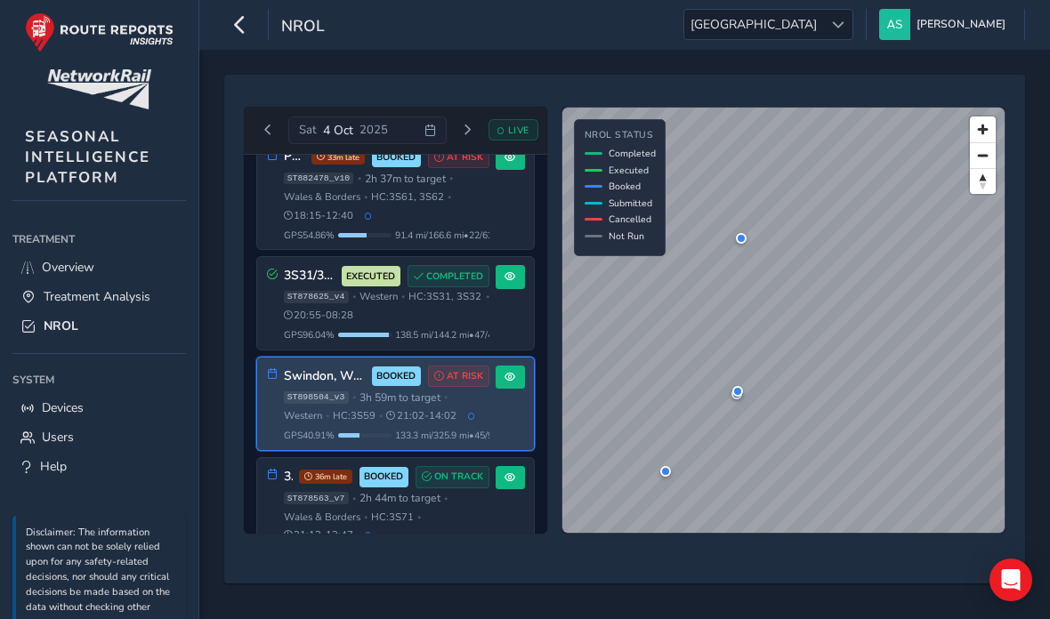
click at [512, 383] on span at bounding box center [510, 377] width 11 height 11
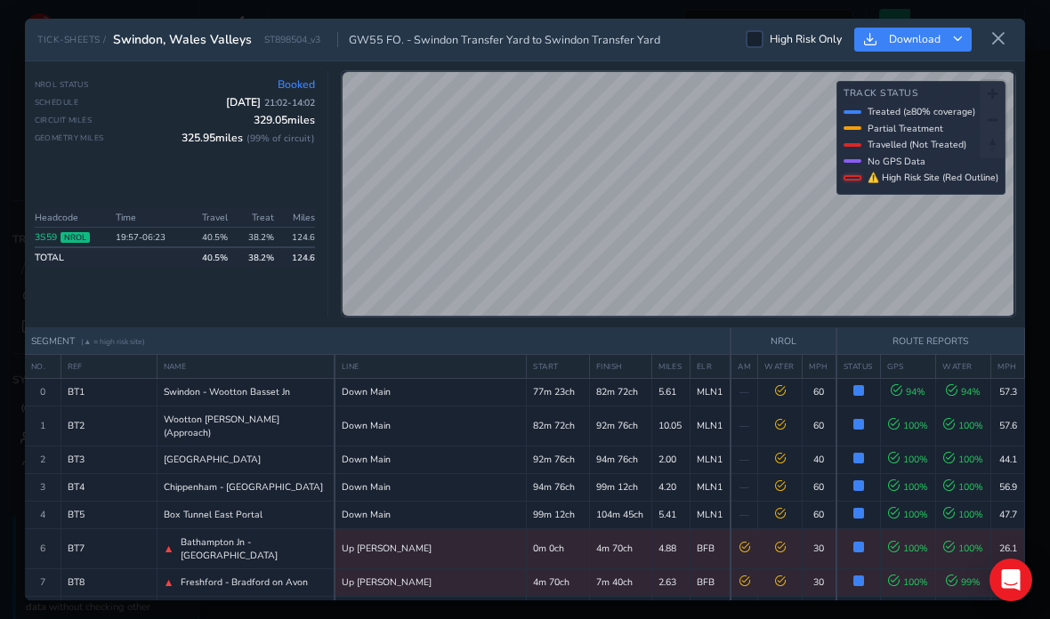
click at [1001, 25] on button at bounding box center [998, 39] width 28 height 29
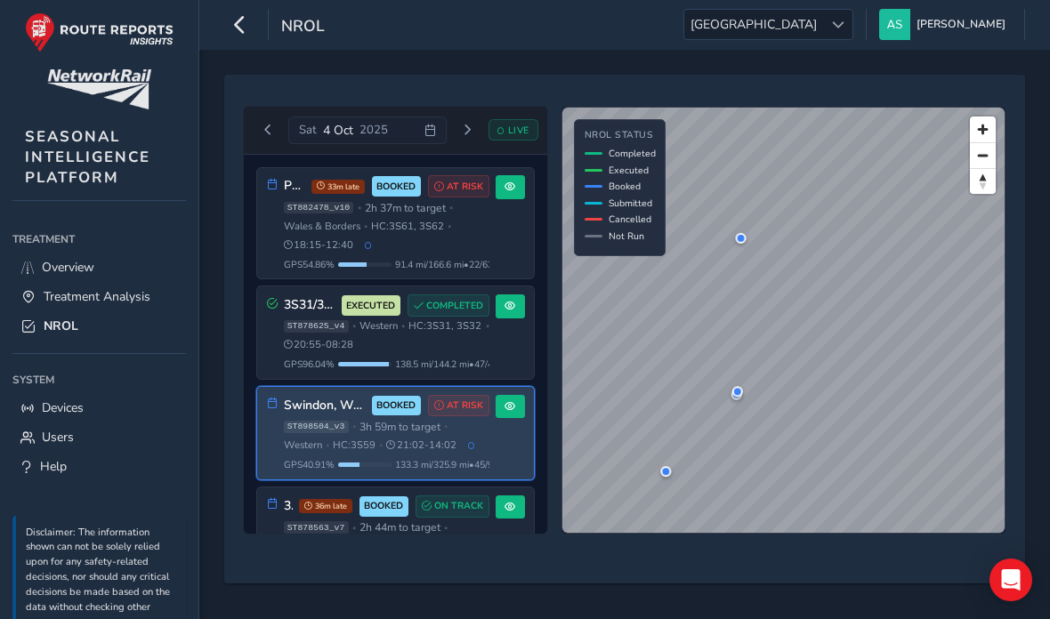
click at [317, 569] on div "ST878563_v7 • 2h 44m to target • [GEOGRAPHIC_DATA] & Borders • HC: 3S71 • 21:12…" at bounding box center [387, 546] width 206 height 51
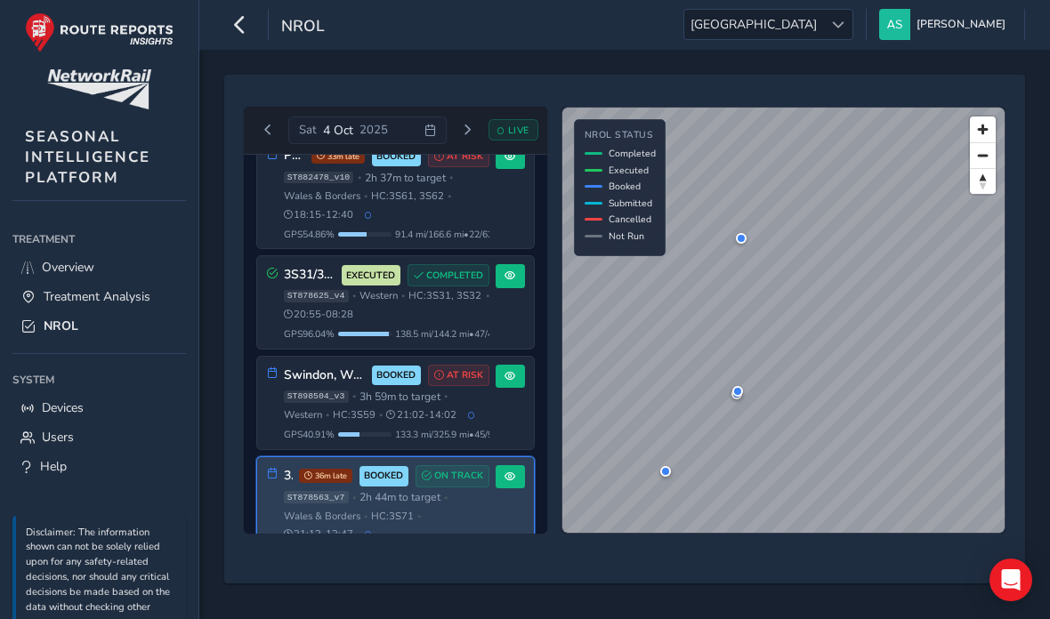
scroll to position [29, 0]
click at [504, 490] on button at bounding box center [510, 478] width 29 height 24
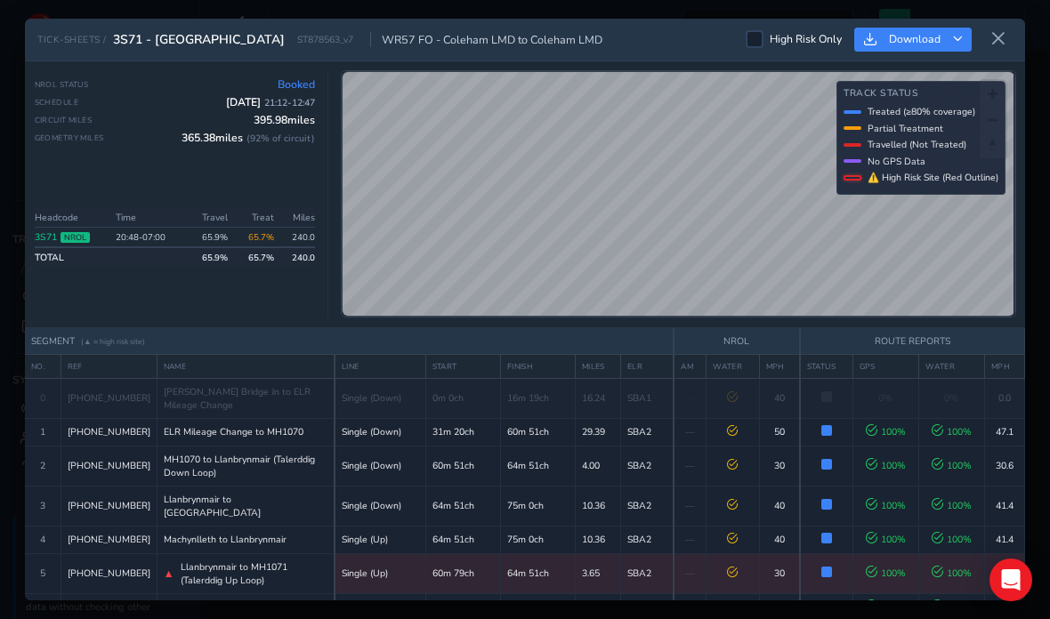
click at [994, 25] on button at bounding box center [998, 39] width 28 height 29
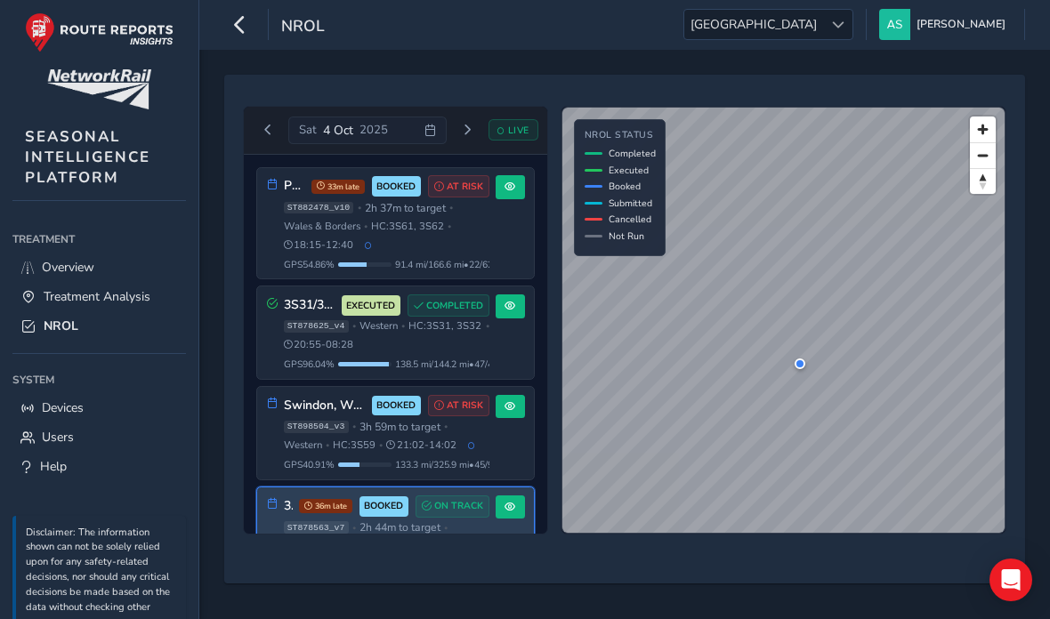
click at [853, 32] on div at bounding box center [837, 24] width 29 height 29
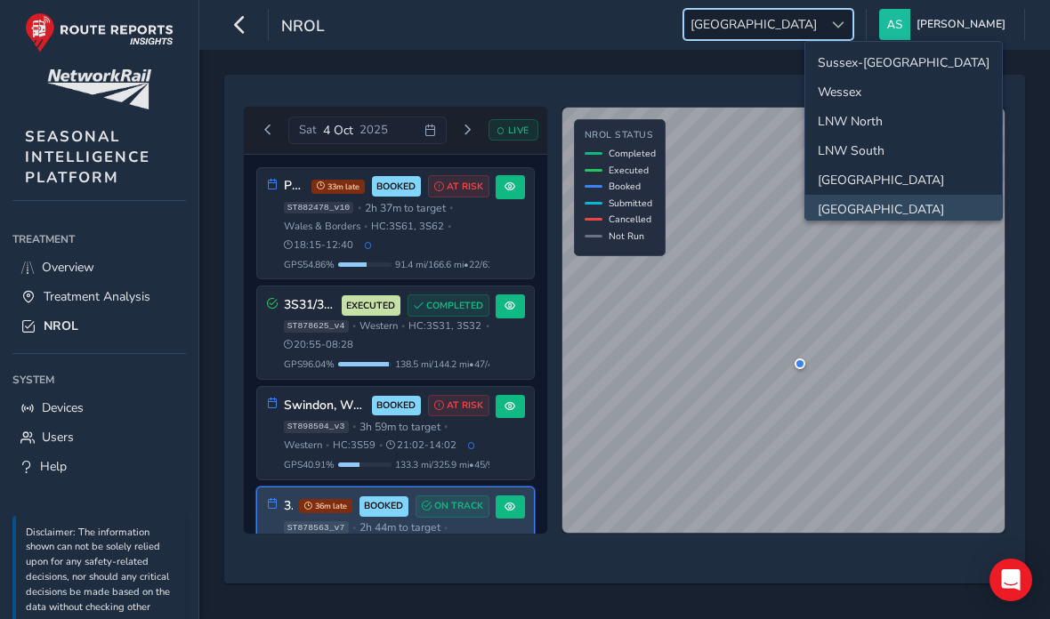
scroll to position [10, 0]
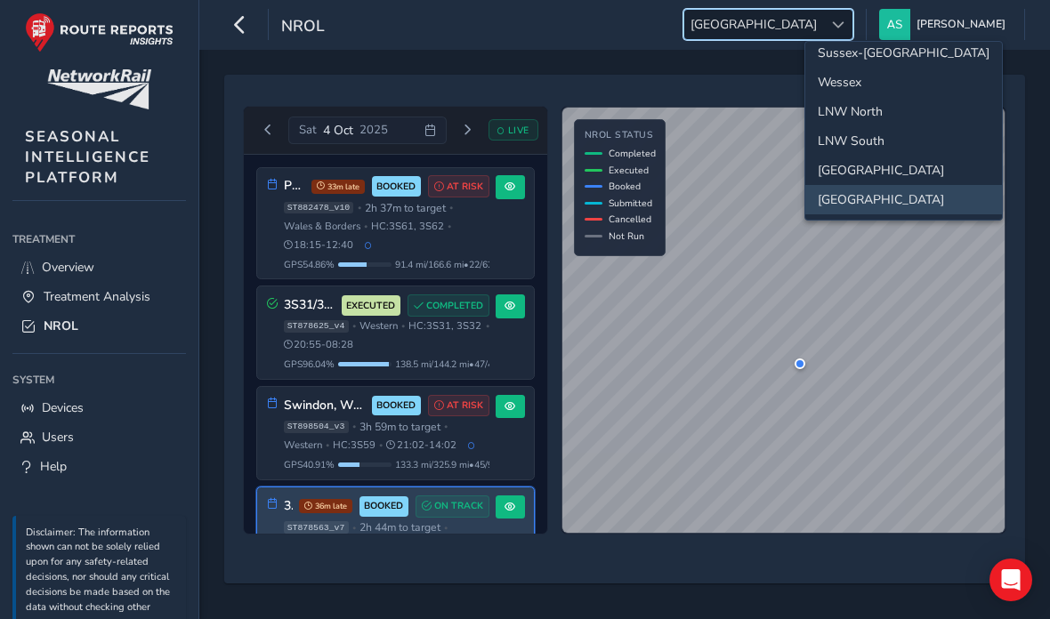
click at [907, 156] on li "LNW South" at bounding box center [903, 140] width 197 height 29
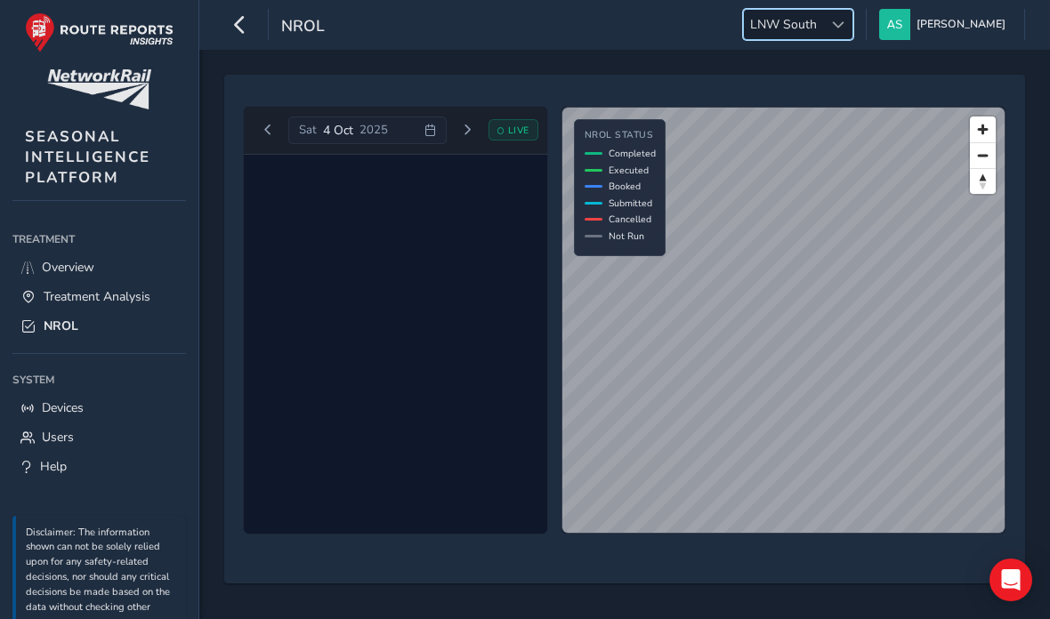
click at [853, 29] on div at bounding box center [837, 24] width 29 height 29
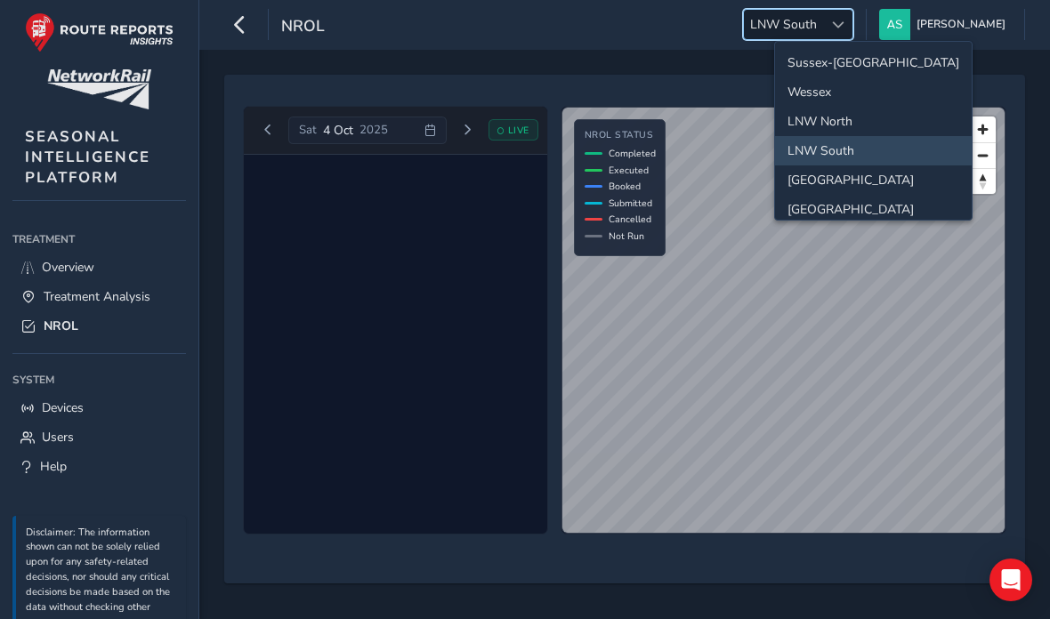
click at [866, 188] on li "[GEOGRAPHIC_DATA]" at bounding box center [873, 180] width 197 height 29
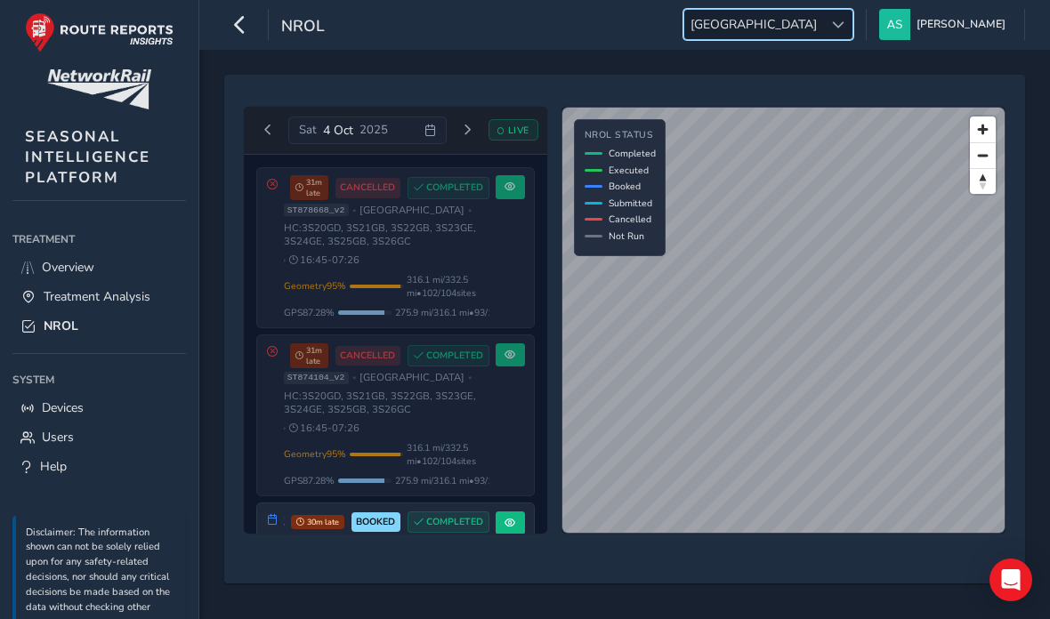
click at [344, 267] on span "16:45 - 07:26" at bounding box center [324, 260] width 70 height 13
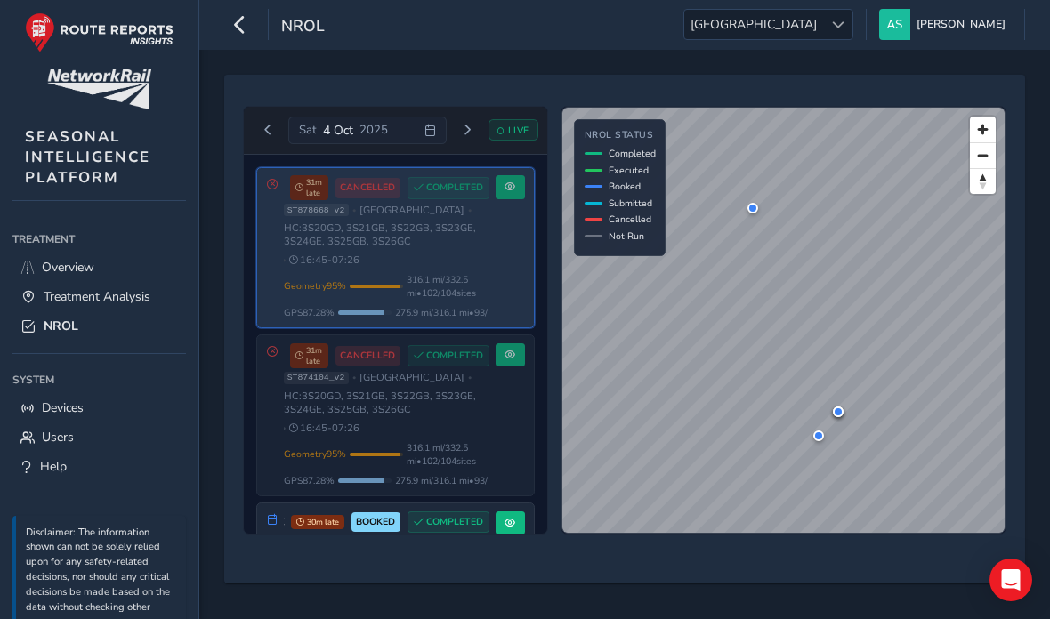
click at [328, 457] on div "3S20-26 - [GEOGRAPHIC_DATA] and Harrogate 31m late CANCELLED COMPLETED ST874104…" at bounding box center [387, 416] width 206 height 144
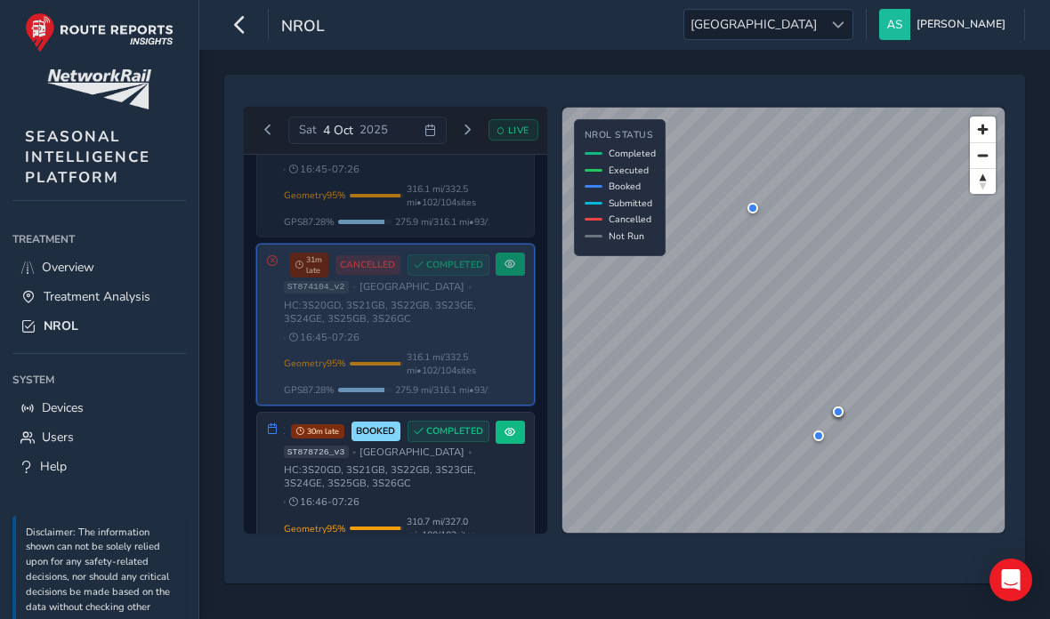
scroll to position [92, 0]
click at [343, 489] on span "HC: 3S20GD, 3S21GB, 3S22GB, 3S23GE, 3S24GE, 3S25GB, 3S26GC" at bounding box center [387, 476] width 206 height 27
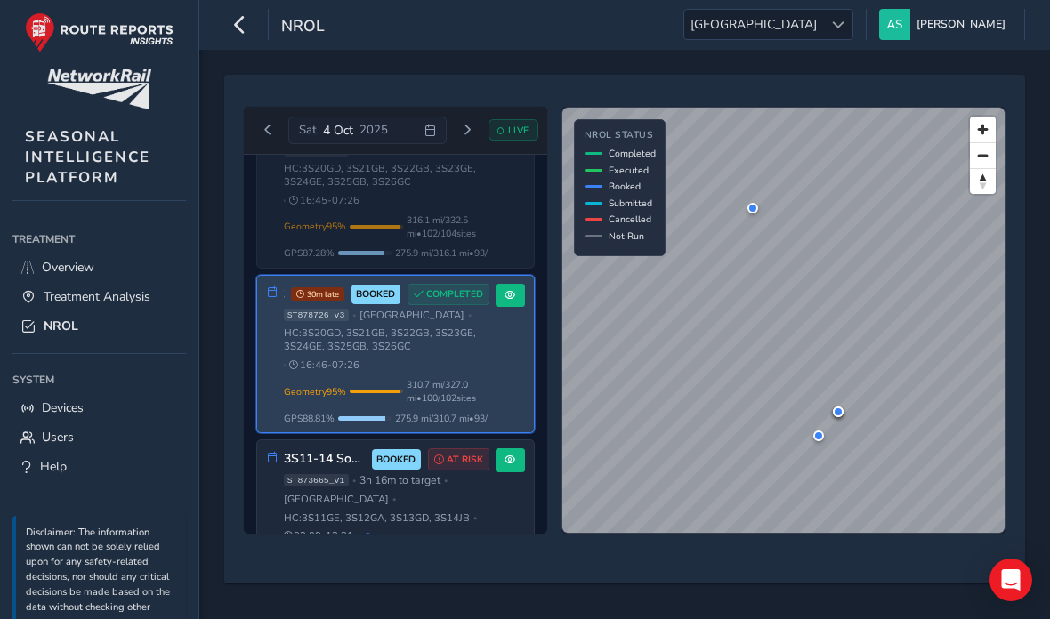
scroll to position [231, 0]
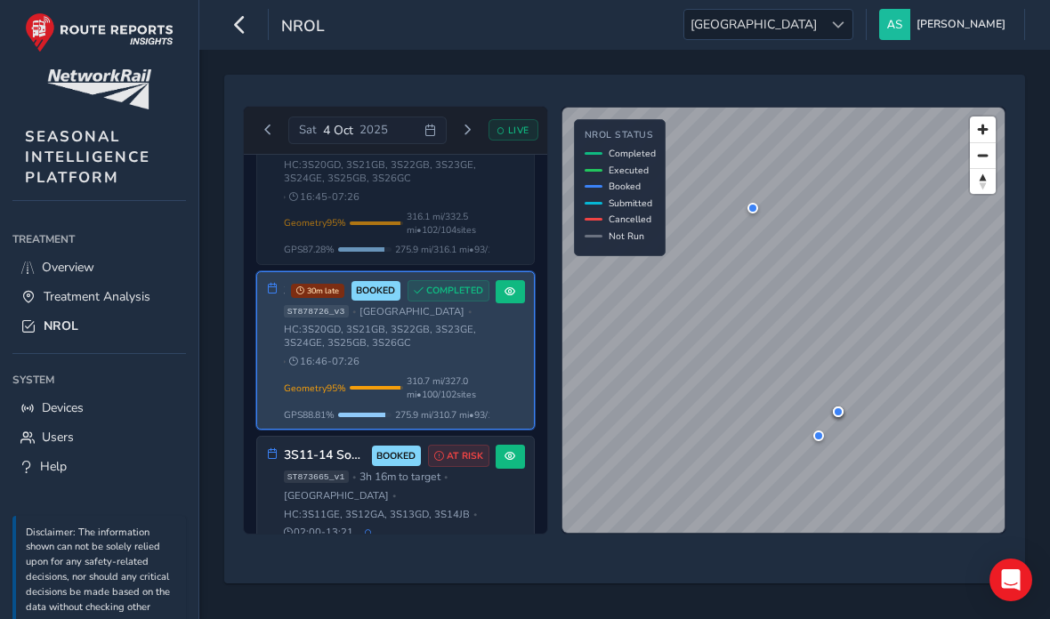
click at [319, 539] on div "ST873665_v1 • 3h 16m to target • [GEOGRAPHIC_DATA] • HC: 3S11GE, 3S12GA, 3S13GD…" at bounding box center [387, 504] width 206 height 69
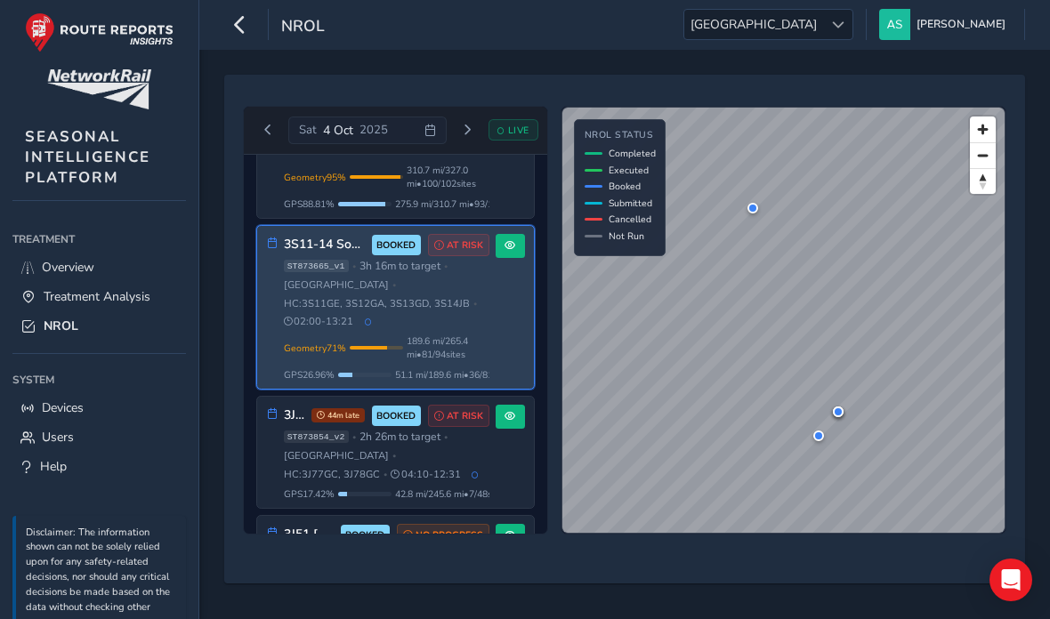
scroll to position [443, 0]
click at [319, 462] on span "[GEOGRAPHIC_DATA]" at bounding box center [336, 455] width 105 height 13
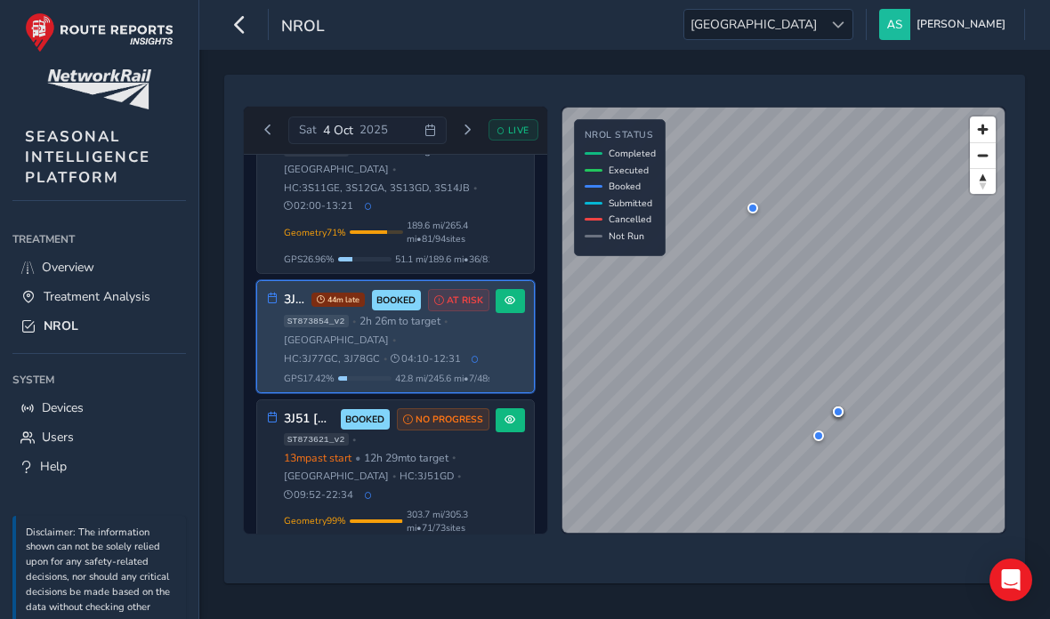
scroll to position [563, 0]
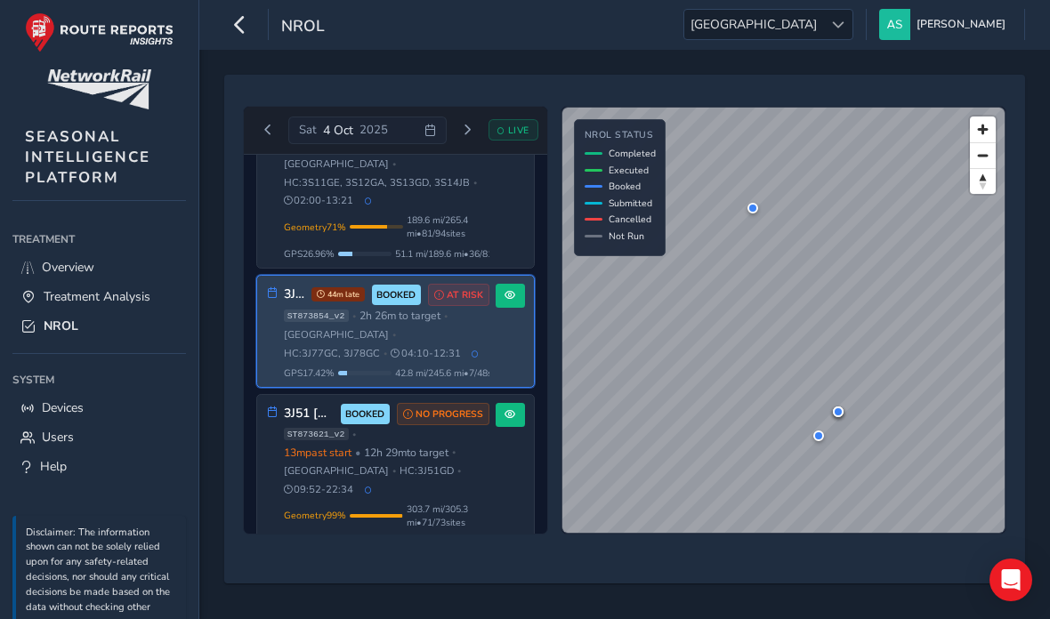
click at [319, 478] on span "[GEOGRAPHIC_DATA]" at bounding box center [336, 471] width 105 height 13
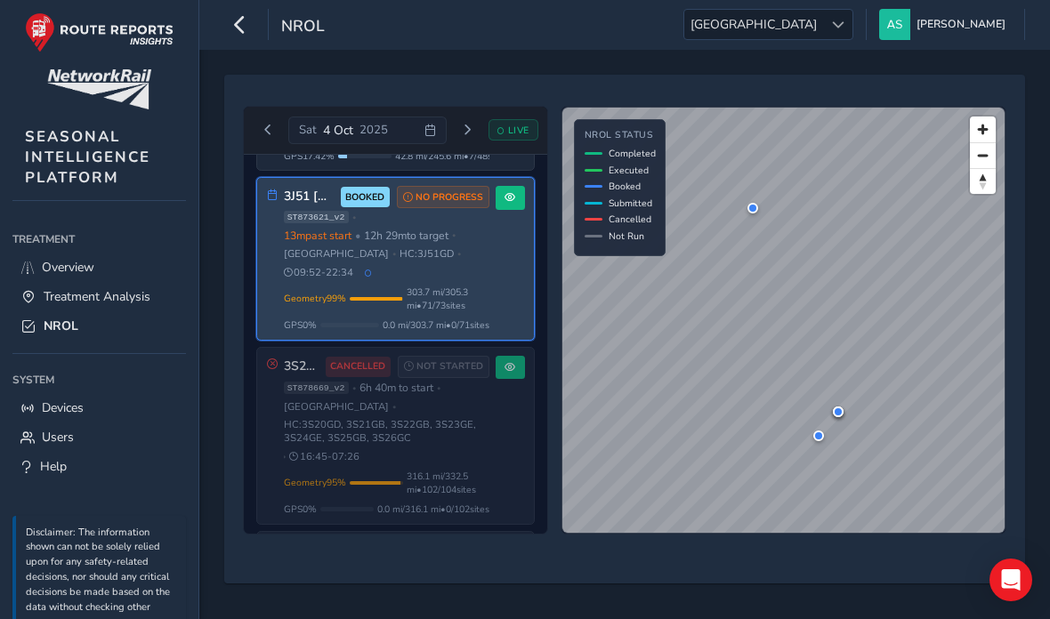
scroll to position [782, 0]
click at [308, 443] on span "HC: 3S20GD, 3S21GB, 3S22GB, 3S23GE, 3S24GE, 3S25GB, 3S26GC" at bounding box center [387, 430] width 206 height 27
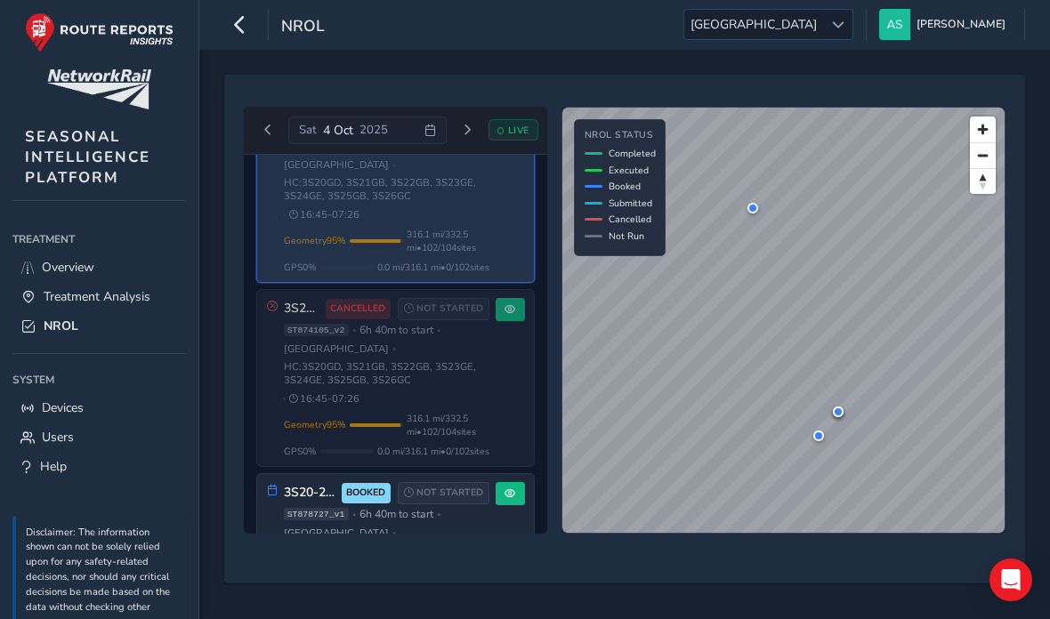
scroll to position [1023, 0]
click at [311, 386] on span "HC: 3S20GD, 3S21GB, 3S22GB, 3S23GE, 3S24GE, 3S25GB, 3S26GC" at bounding box center [387, 373] width 206 height 27
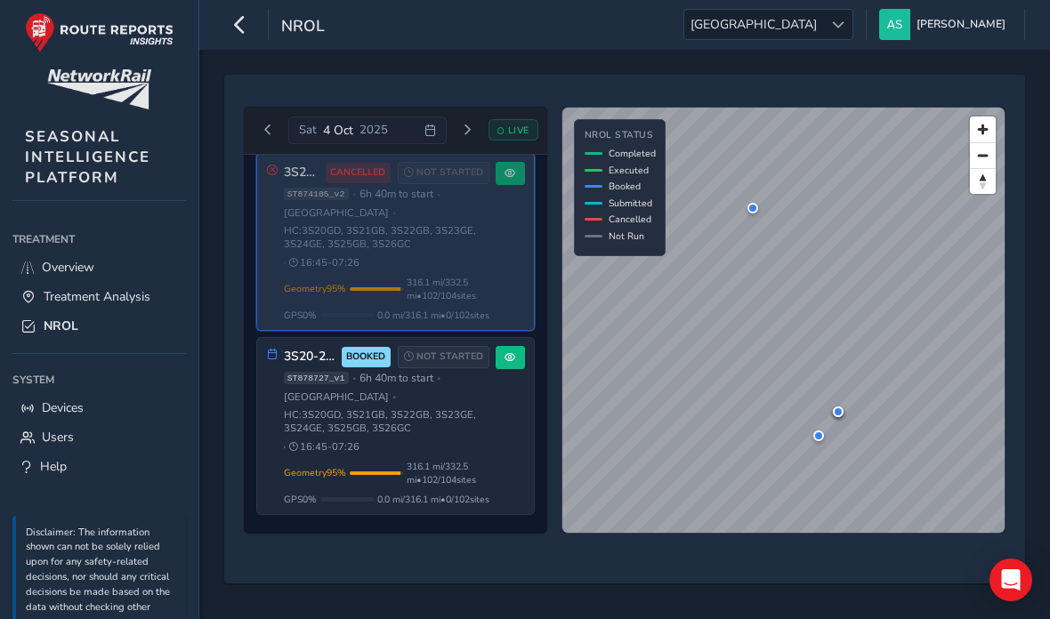
scroll to position [1164, 0]
click at [372, 435] on span "HC: 3S20GD, 3S21GB, 3S22GB, 3S23GE, 3S24GE, 3S25GB, 3S26GC" at bounding box center [387, 421] width 206 height 27
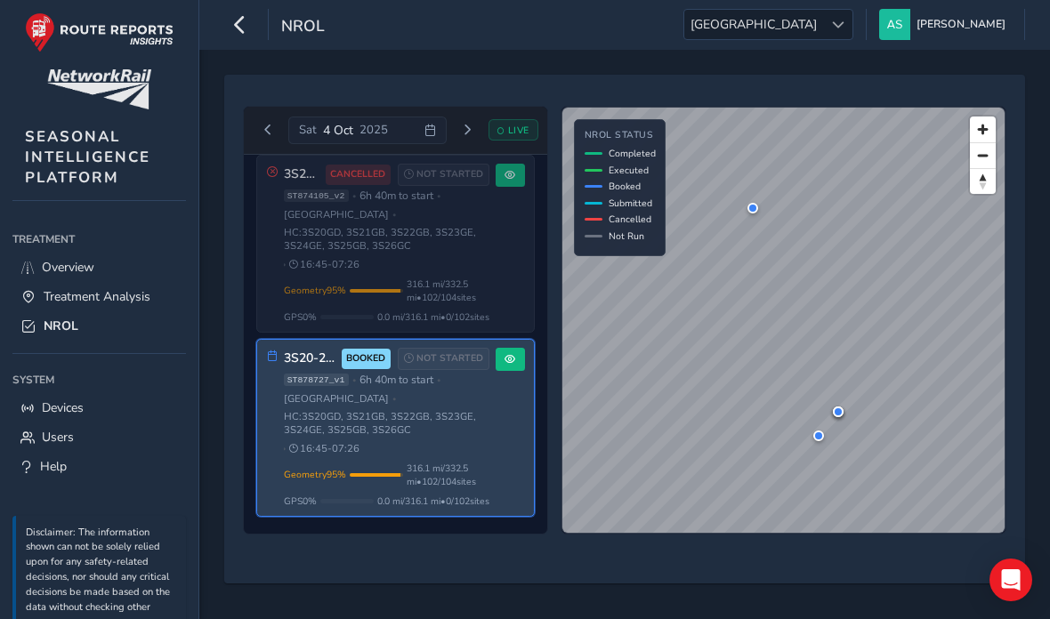
scroll to position [0, 0]
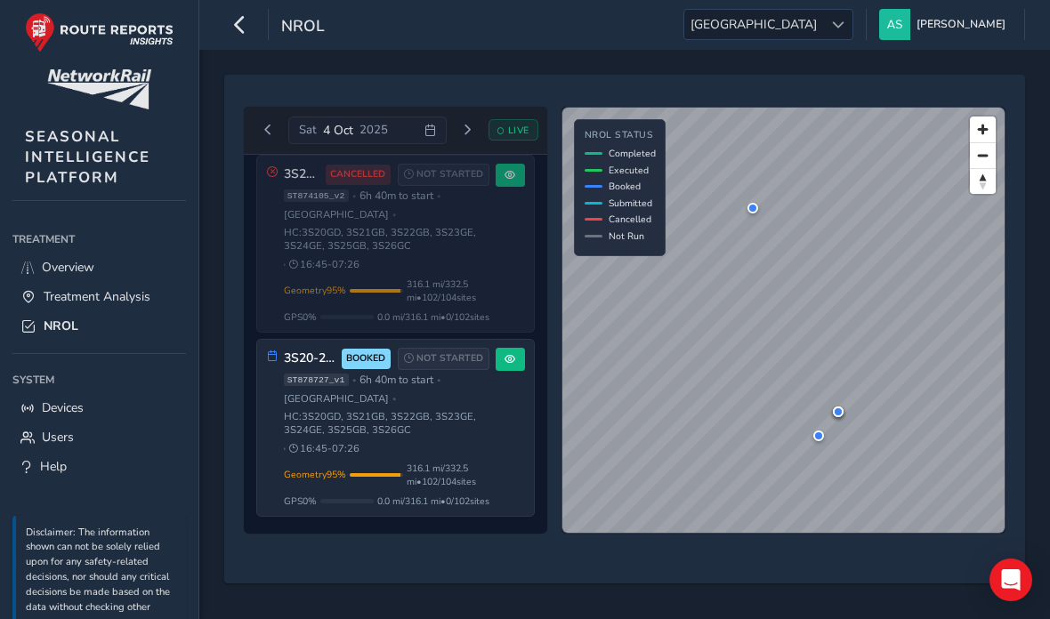
click at [853, 33] on div at bounding box center [837, 24] width 29 height 29
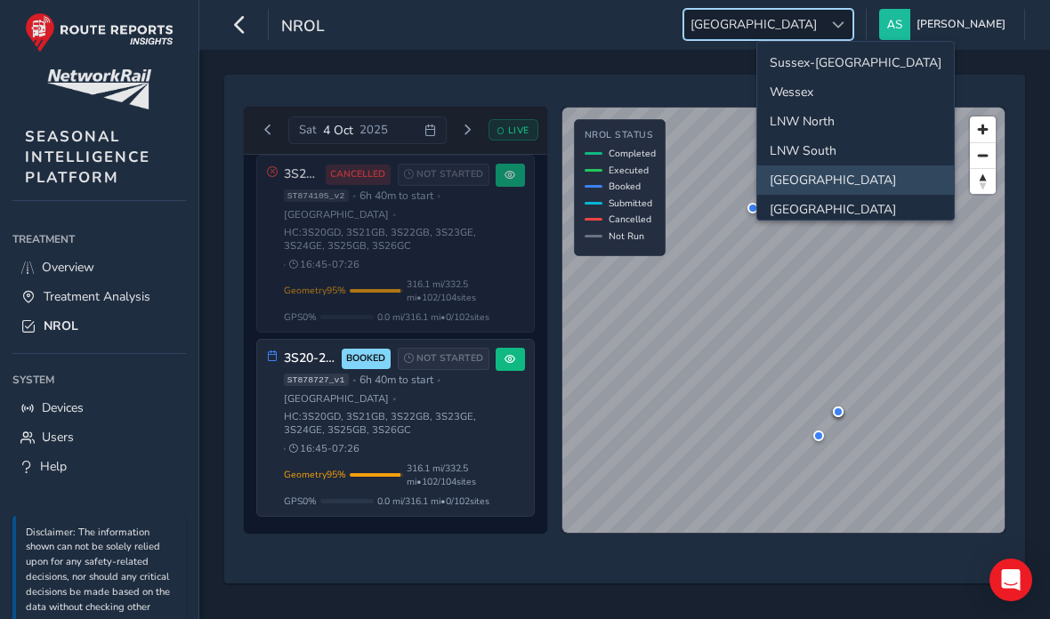
click at [856, 158] on li "LNW South" at bounding box center [855, 150] width 197 height 29
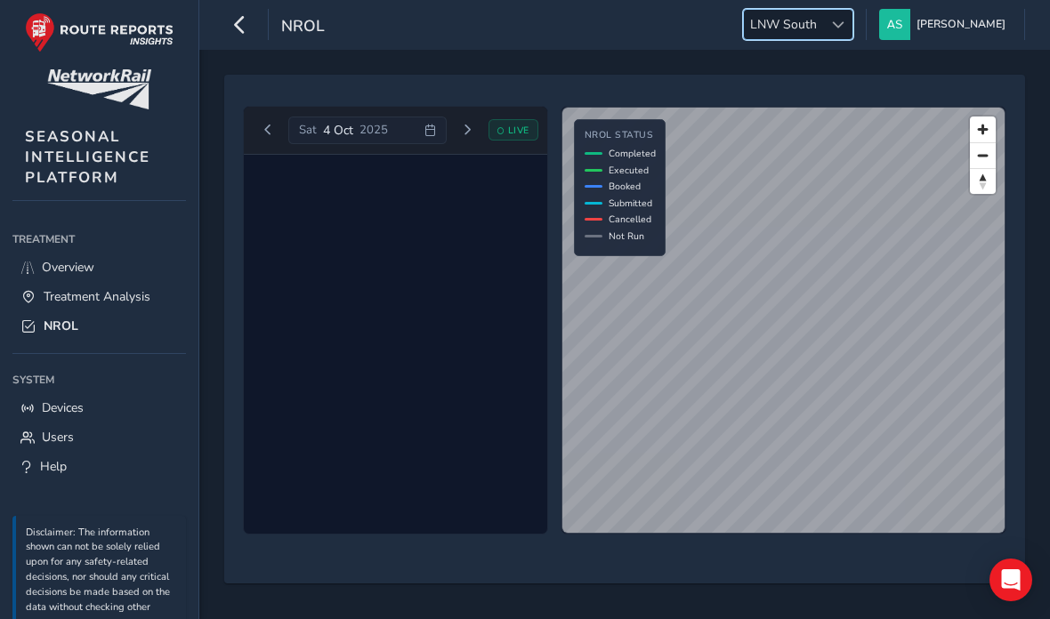
click at [823, 30] on span "LNW South" at bounding box center [783, 24] width 79 height 29
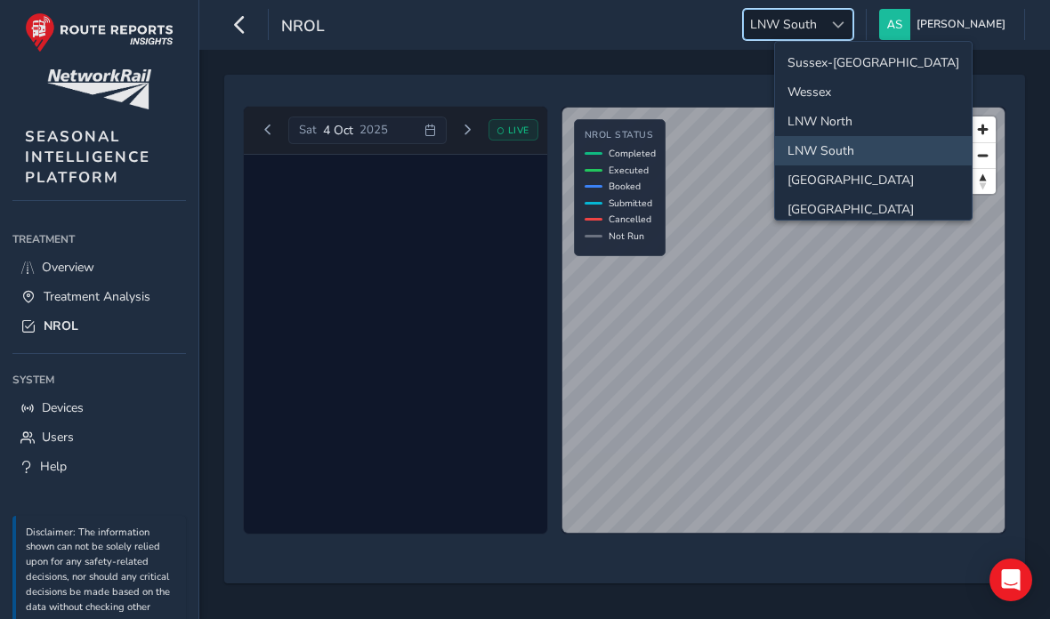
click at [867, 125] on li "LNW North" at bounding box center [873, 121] width 197 height 29
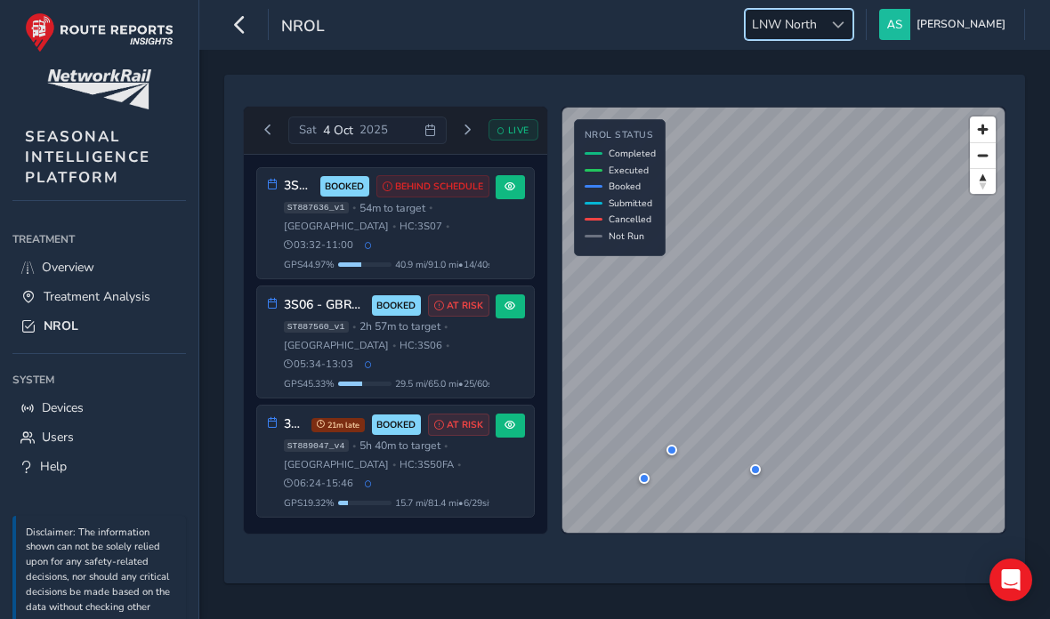
click at [308, 262] on span "GPS 44.97 %" at bounding box center [309, 264] width 51 height 13
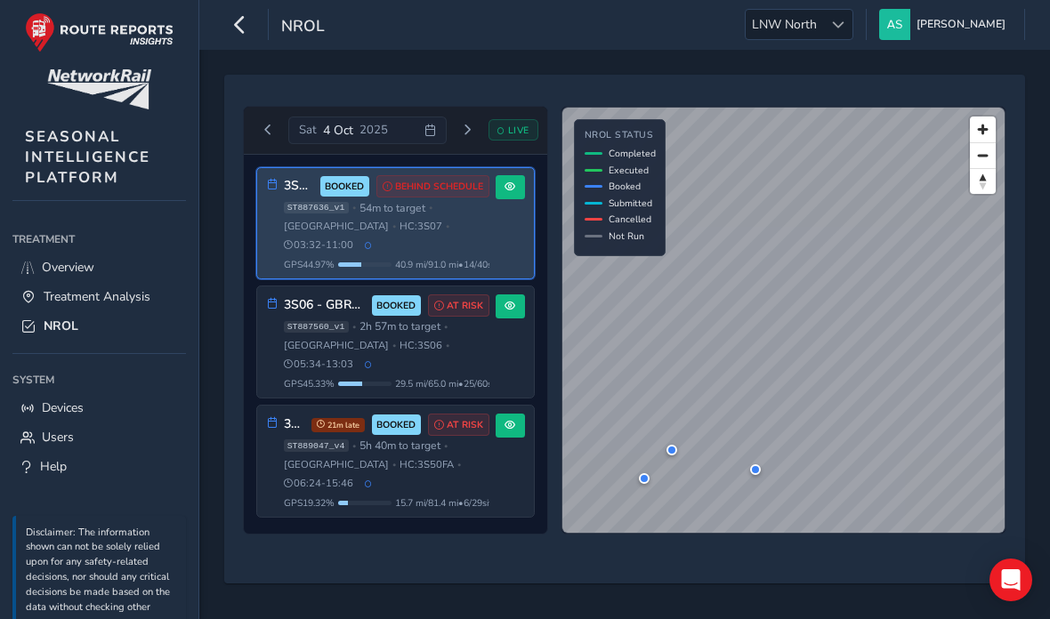
click at [498, 199] on button at bounding box center [510, 187] width 29 height 24
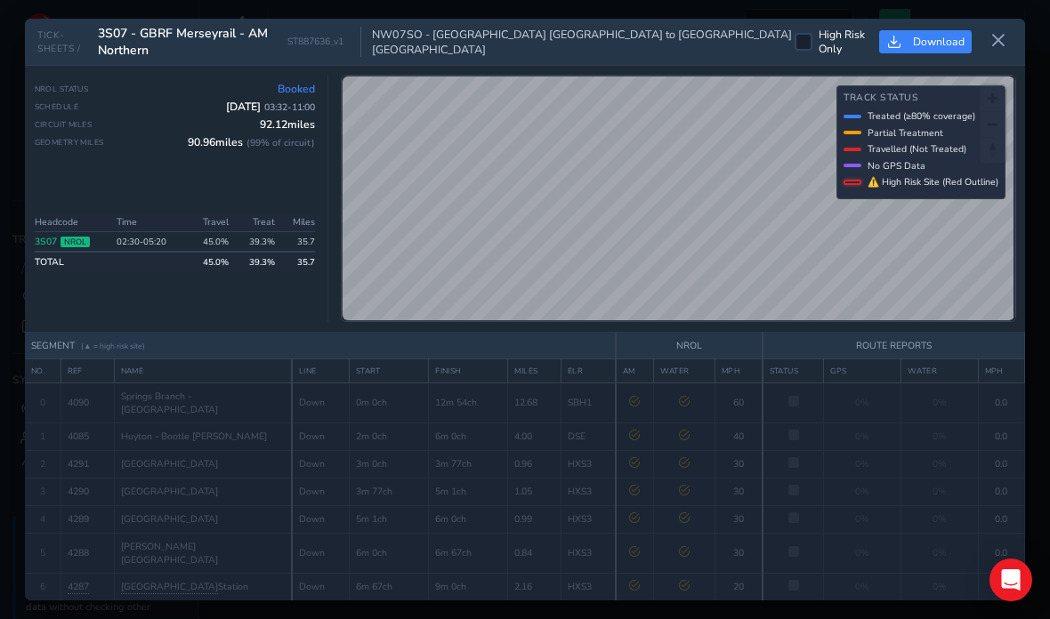
click at [998, 33] on icon at bounding box center [999, 41] width 16 height 16
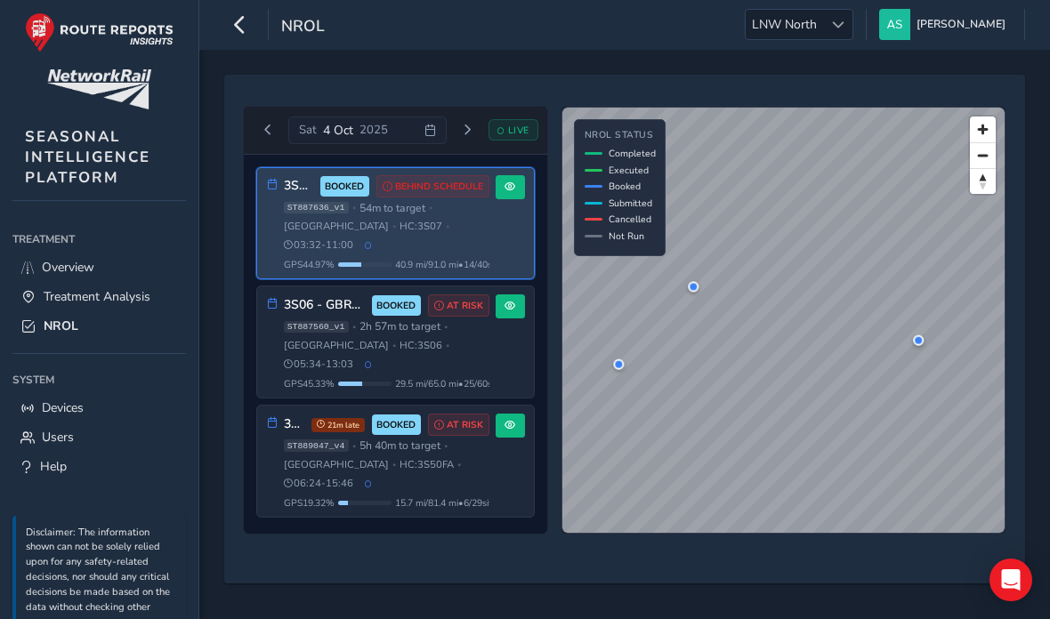
click at [492, 363] on div "3S06 - GBRF Merseyrail - AM Wirral BOOKED AT RISK ST887560_v1 • 2h 57m to targe…" at bounding box center [395, 342] width 277 height 111
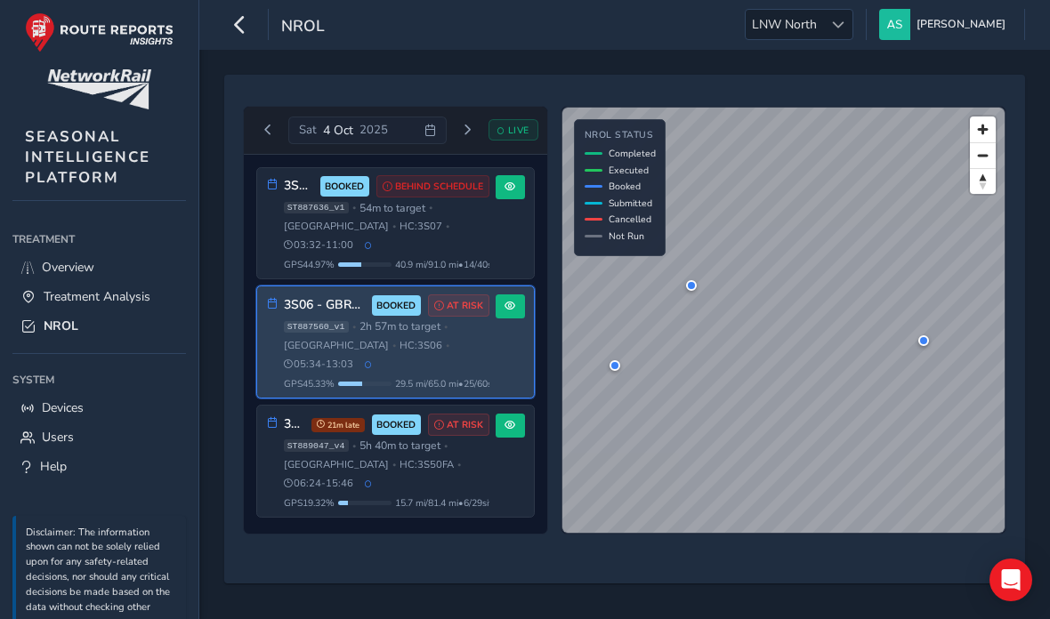
click at [509, 451] on div "3S50 - GBRF Manchester South 21m late BOOKED AT RISK ST889047_v4 • 5h 40m to ta…" at bounding box center [395, 461] width 277 height 111
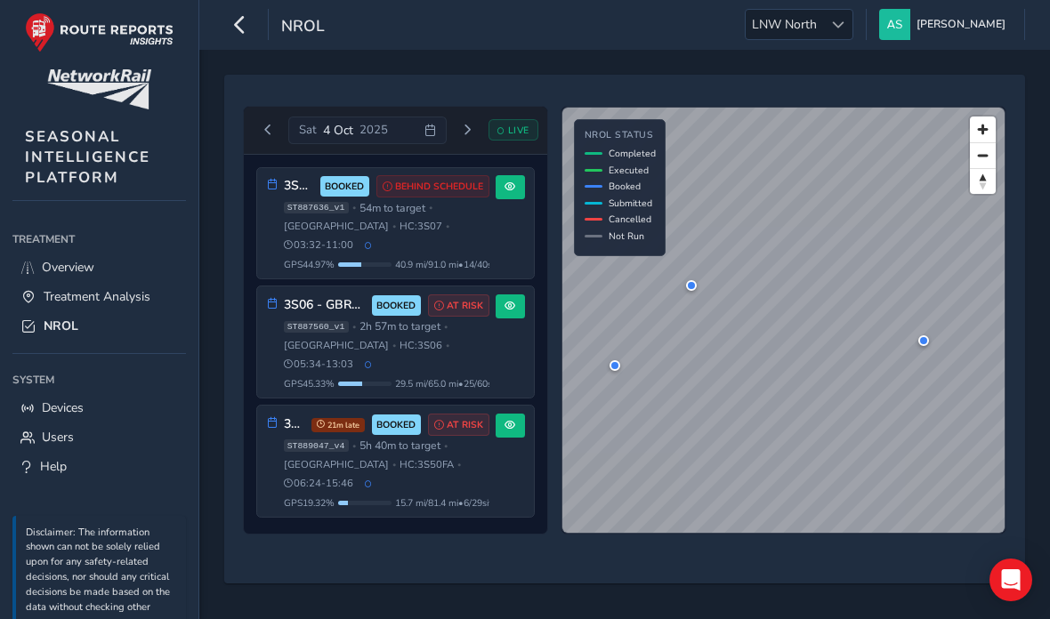
click at [853, 31] on div at bounding box center [837, 24] width 29 height 29
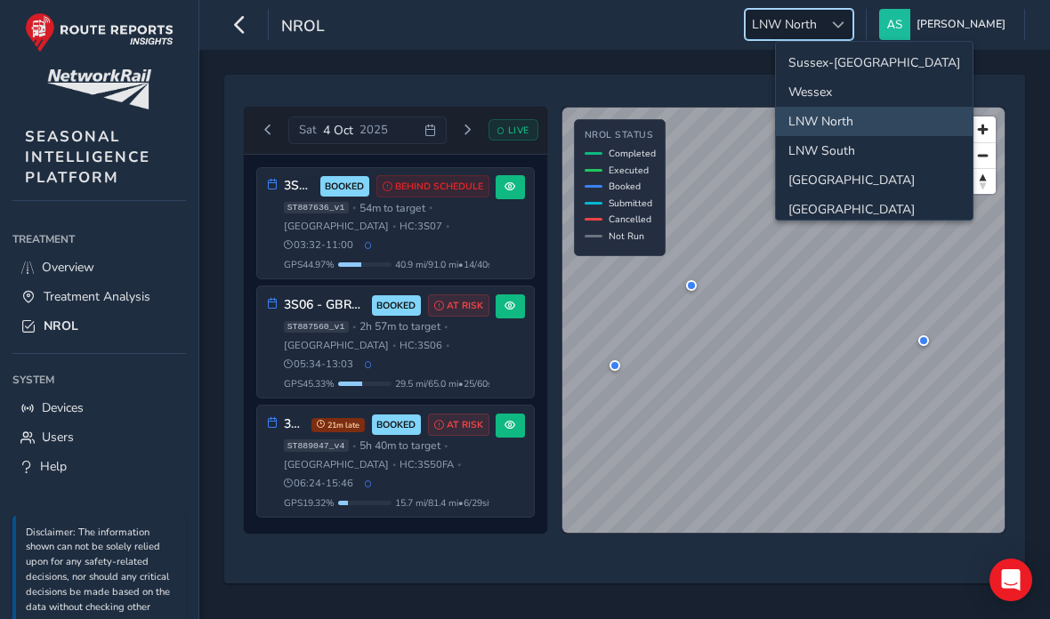
click at [853, 95] on li "Wessex" at bounding box center [874, 91] width 197 height 29
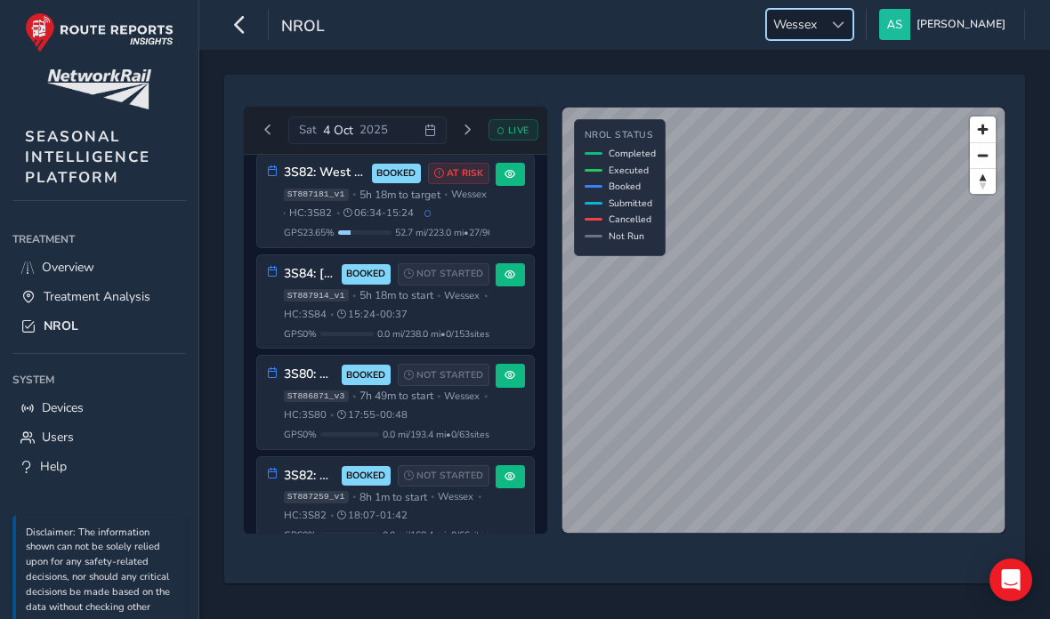
scroll to position [918, 0]
click at [823, 35] on span "Wessex" at bounding box center [795, 24] width 56 height 29
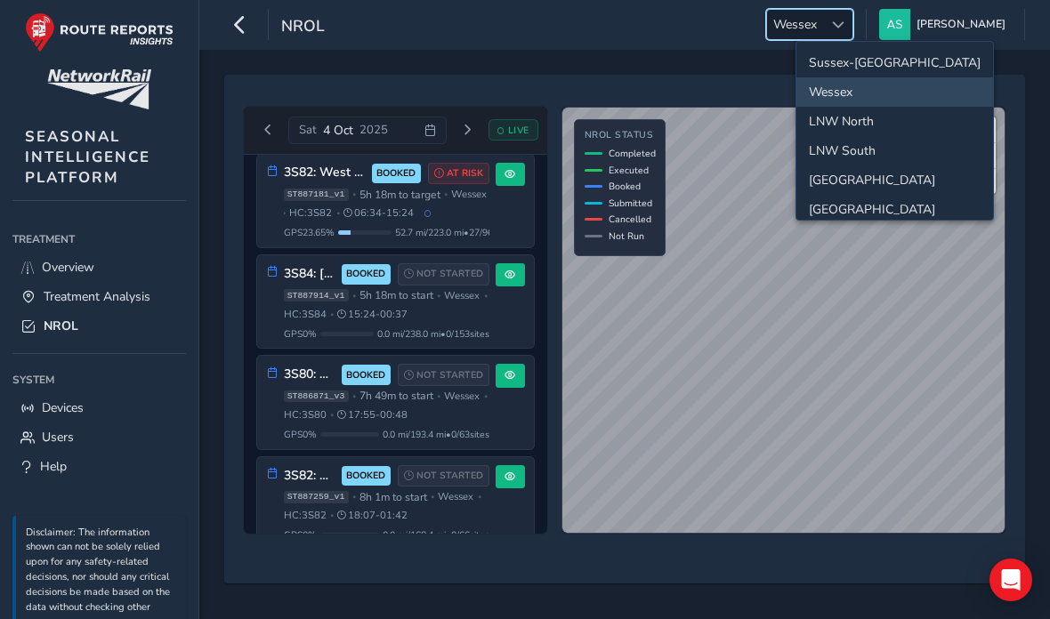
click at [872, 69] on li "Sussex-[GEOGRAPHIC_DATA]" at bounding box center [895, 62] width 197 height 29
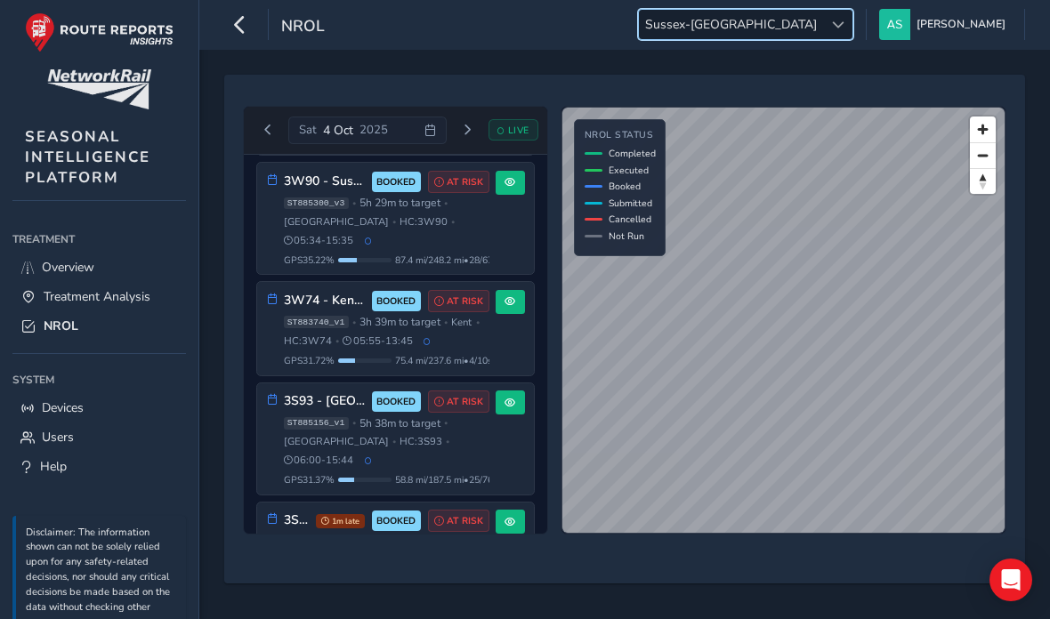
scroll to position [612, 0]
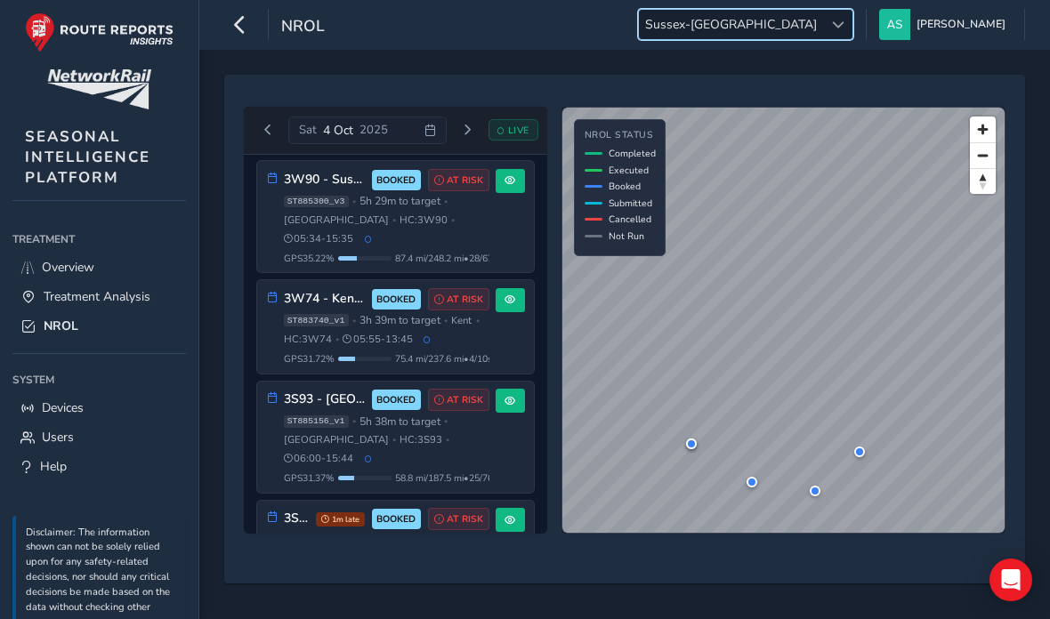
click at [282, 304] on div "3W74 - Kent Booked RHTT SO (AM) BOOKED AT RISK ST883740_v1 • 3h 39m to target •…" at bounding box center [378, 326] width 222 height 77
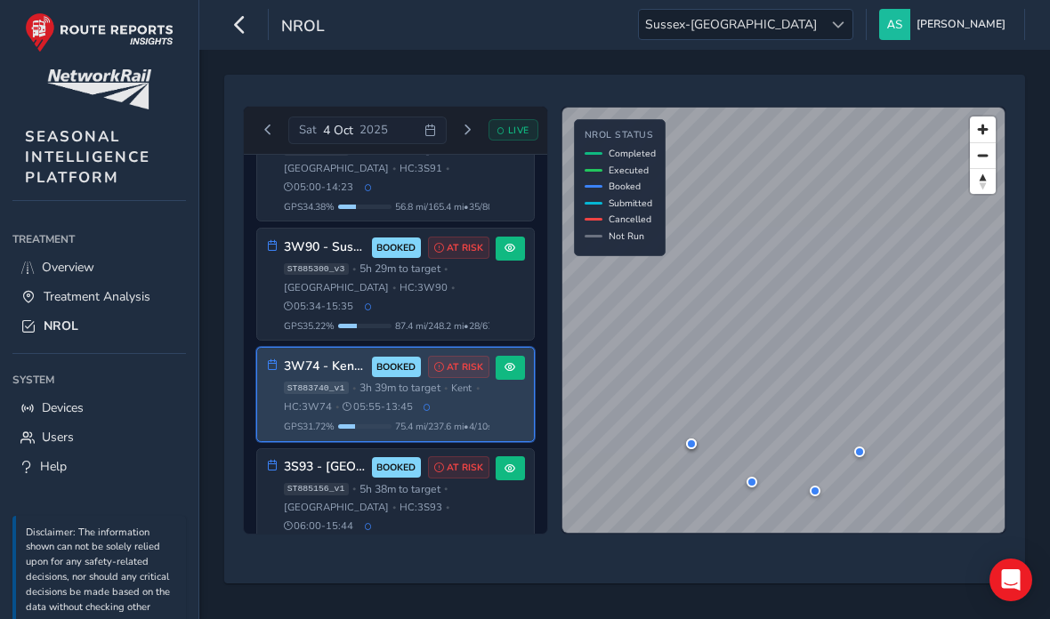
scroll to position [546, 0]
click at [506, 361] on span at bounding box center [510, 366] width 11 height 11
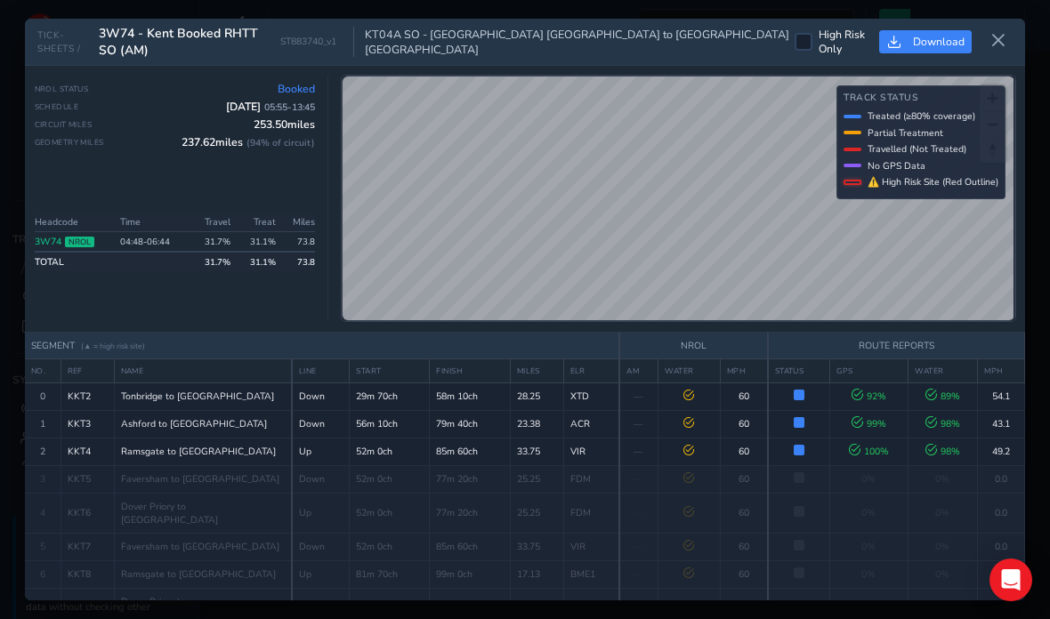
scroll to position [29, 0]
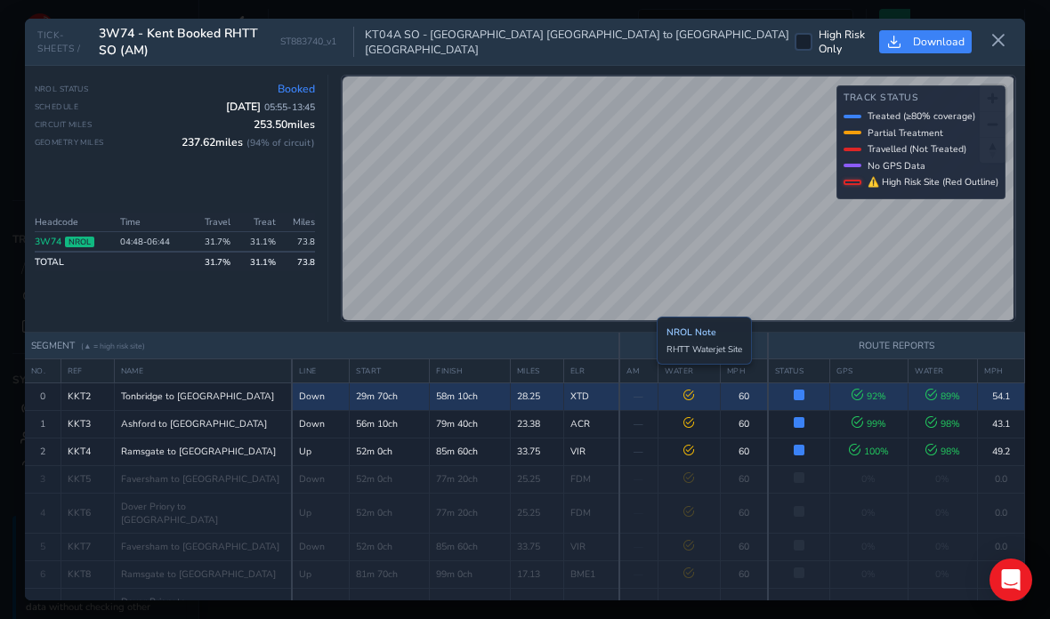
click at [937, 390] on icon at bounding box center [932, 396] width 12 height 12
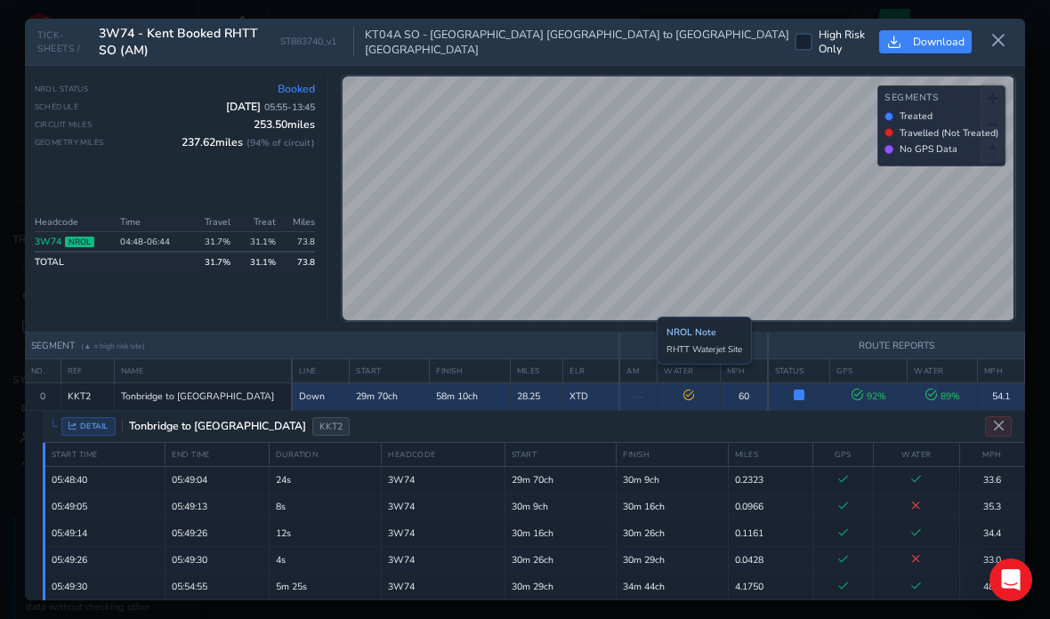
click at [996, 27] on button at bounding box center [998, 41] width 28 height 29
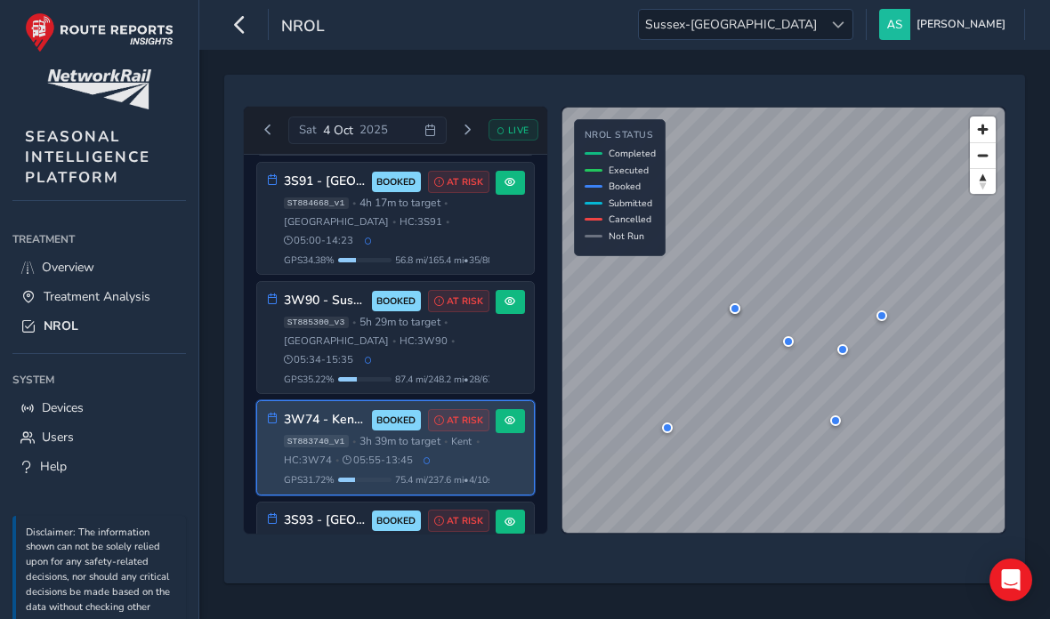
scroll to position [490, 0]
click at [313, 304] on div "3W90 - Sussex Booked RHTT BOOKED AT RISK ST885300_v3 • 5h 29m to target • [GEOG…" at bounding box center [387, 338] width 206 height 95
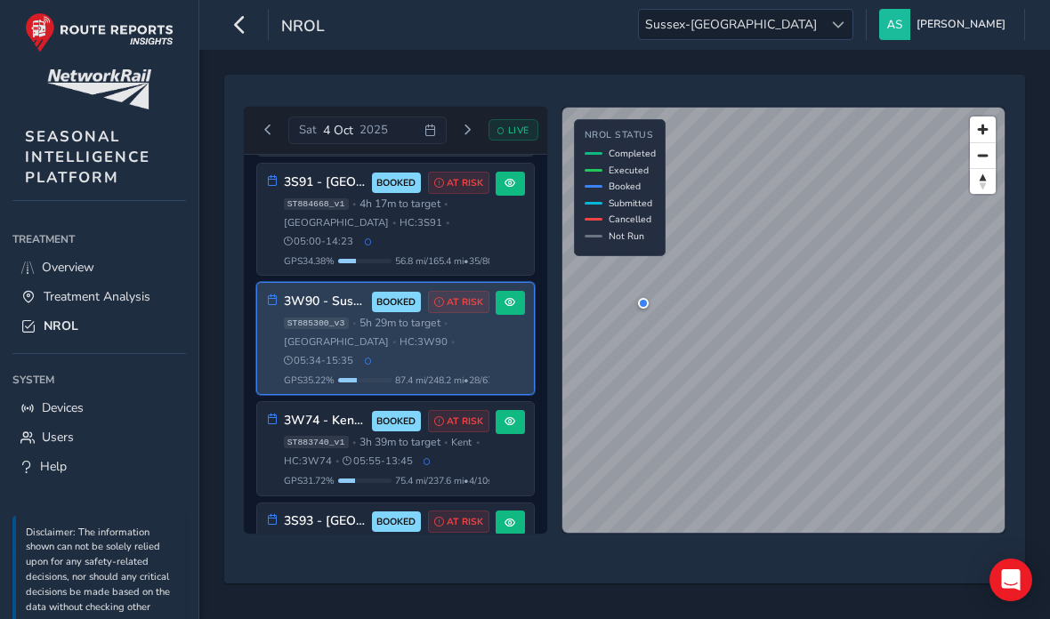
scroll to position [386, 0]
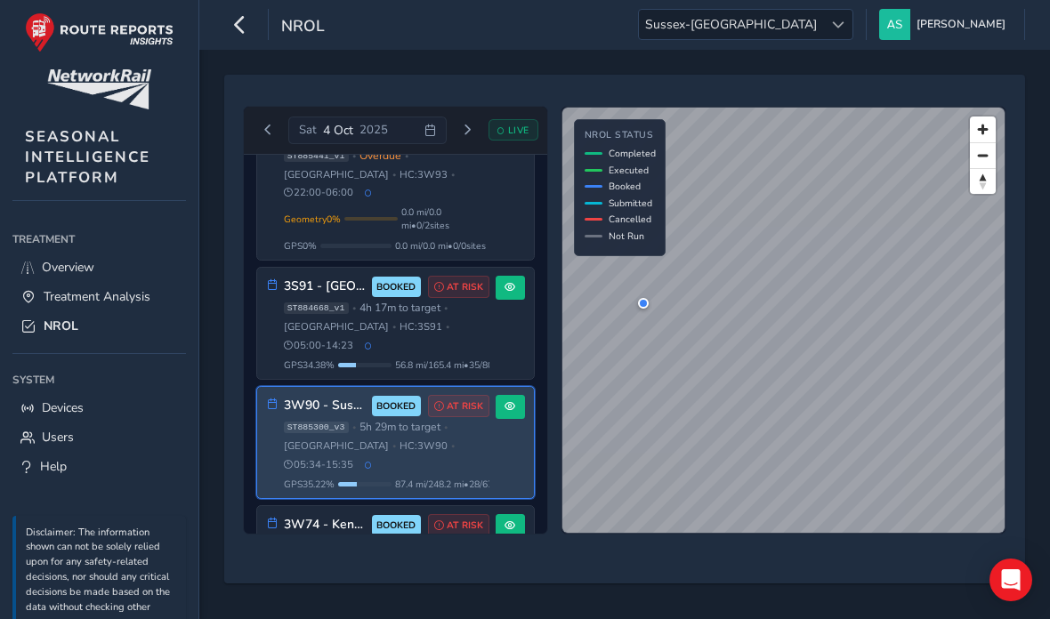
click at [400, 320] on span "HC: 3S91" at bounding box center [421, 326] width 43 height 13
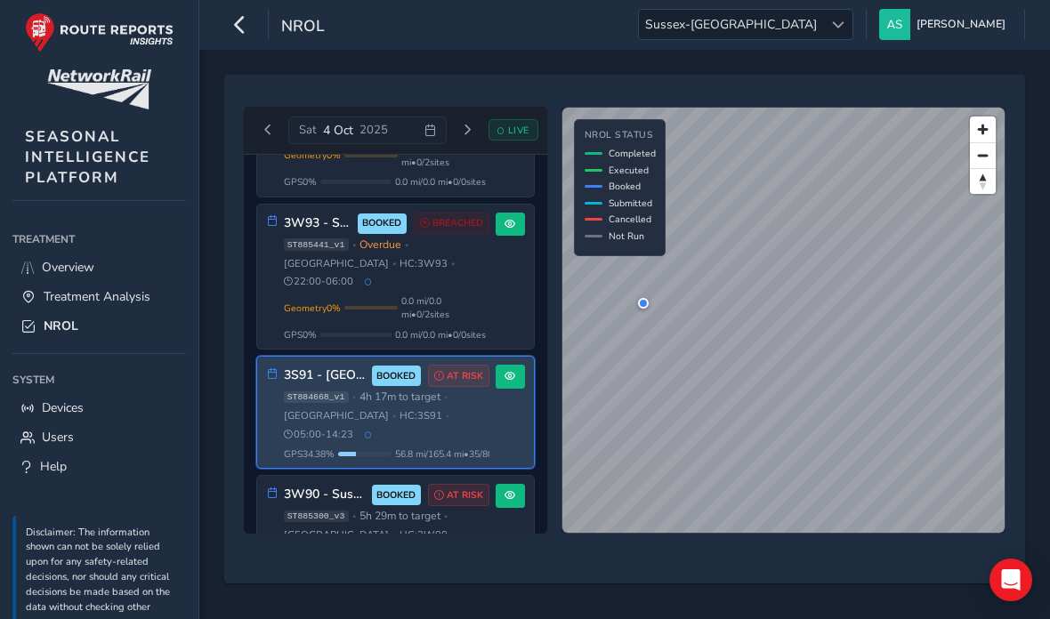
scroll to position [279, 0]
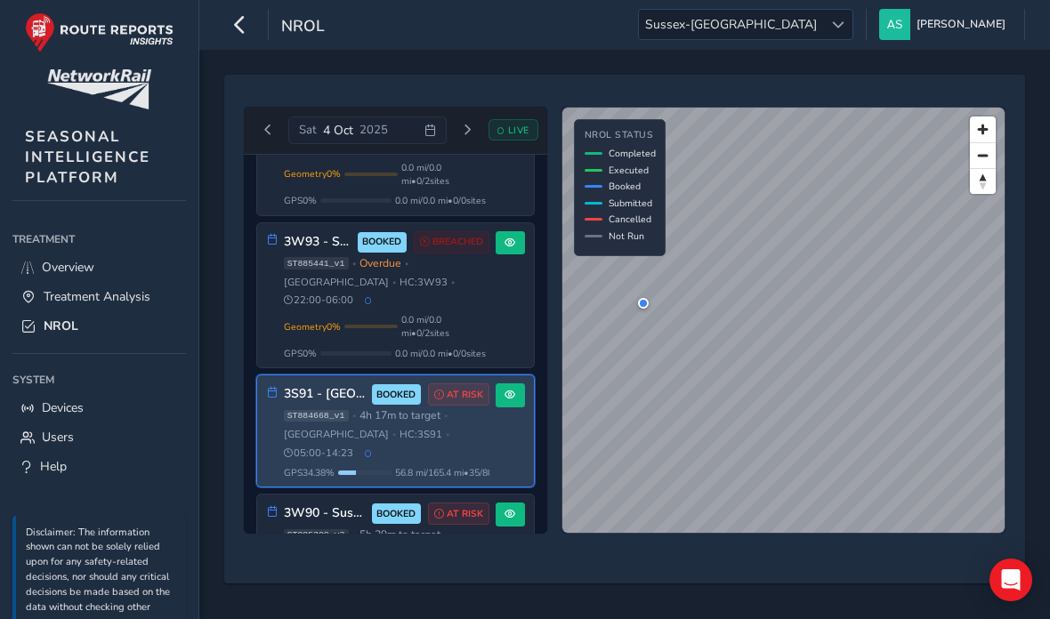
click at [311, 320] on span "Geometry 0 %" at bounding box center [312, 326] width 57 height 13
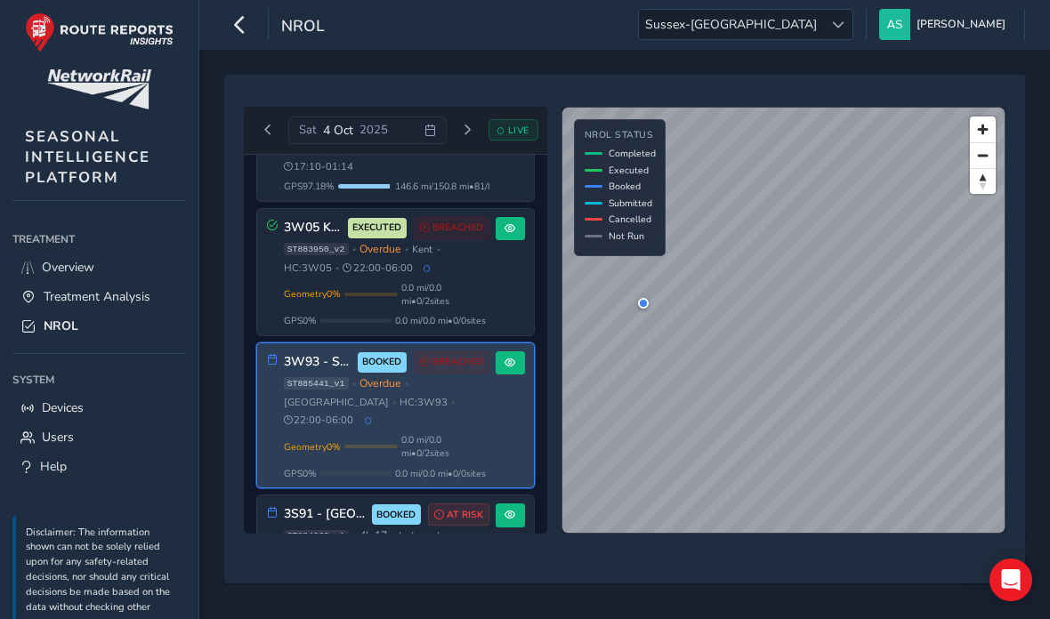
click at [316, 287] on span "Geometry 0 %" at bounding box center [312, 293] width 57 height 13
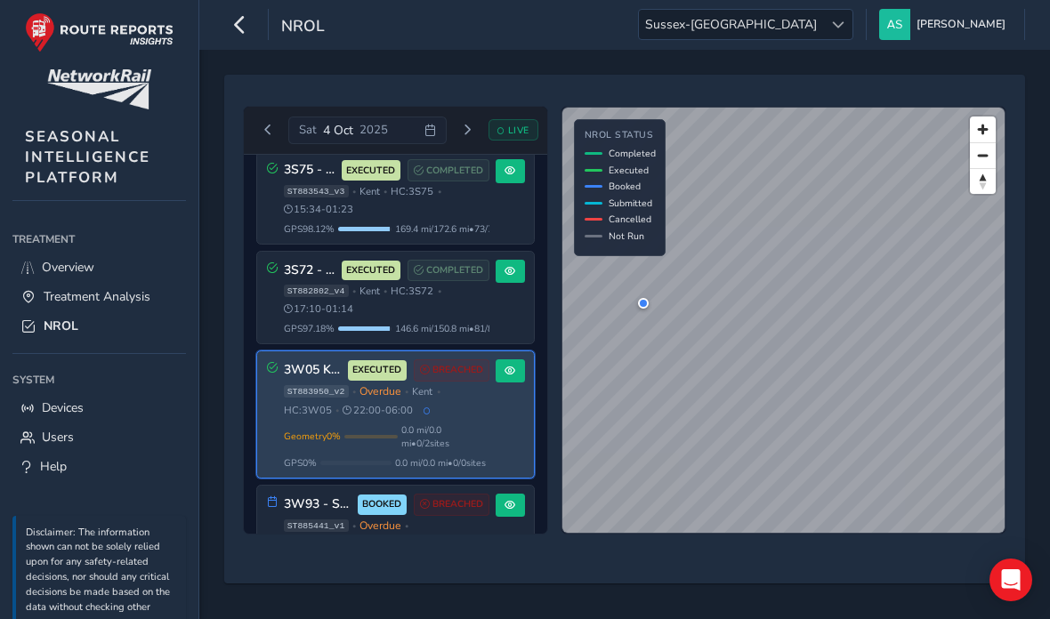
click at [308, 303] on span "17:10 - 01:14" at bounding box center [319, 309] width 70 height 13
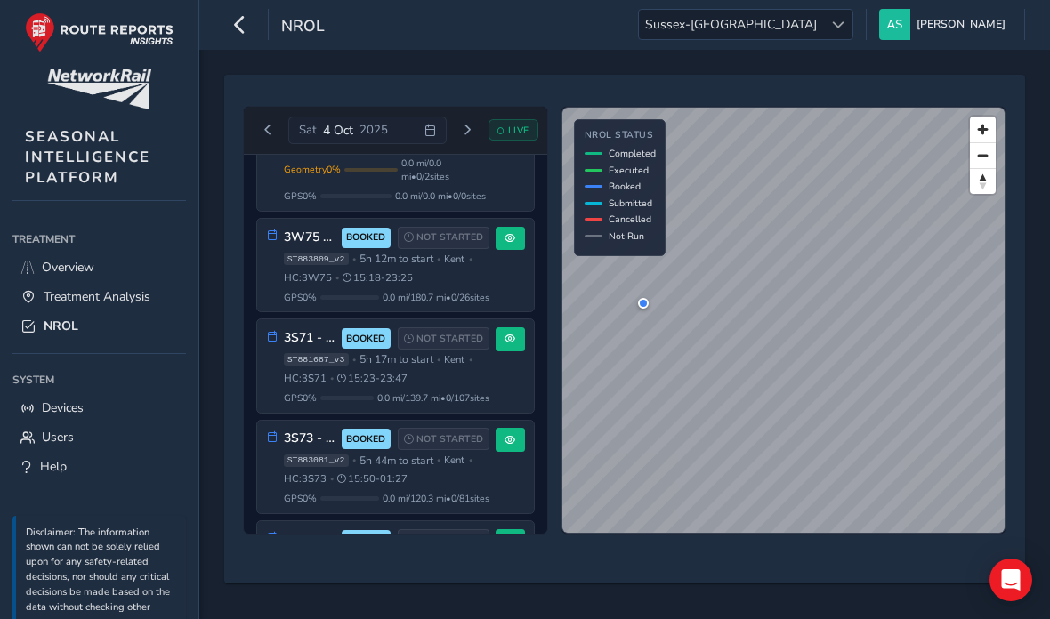
scroll to position [1315, 0]
click at [274, 119] on button "Previous day" at bounding box center [268, 130] width 29 height 22
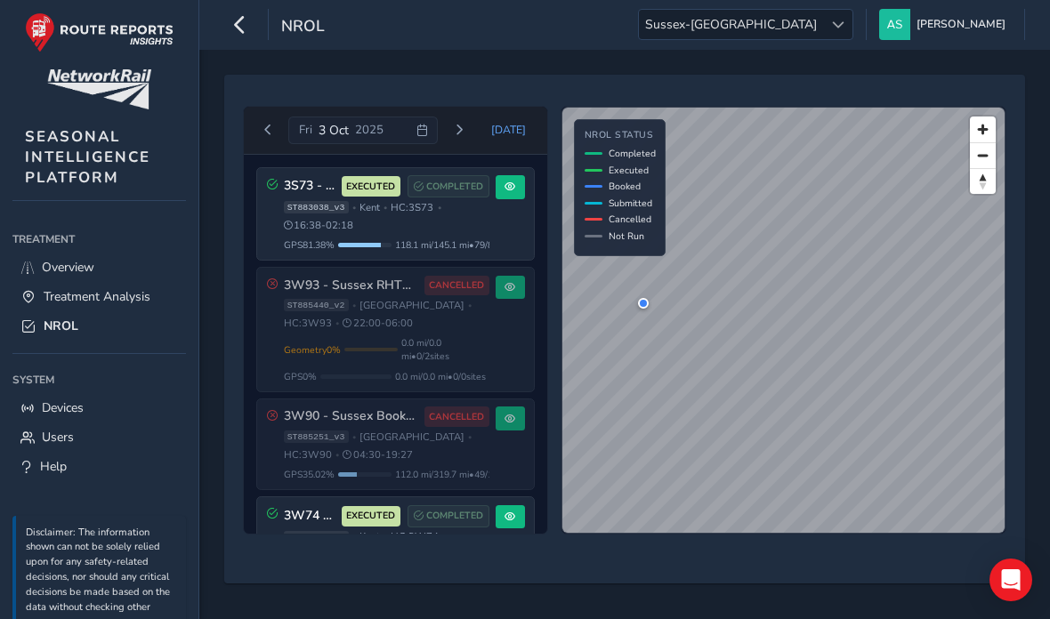
click at [437, 352] on span "0.0 mi / 0.0 mi • 0 / 2 sites" at bounding box center [445, 349] width 88 height 27
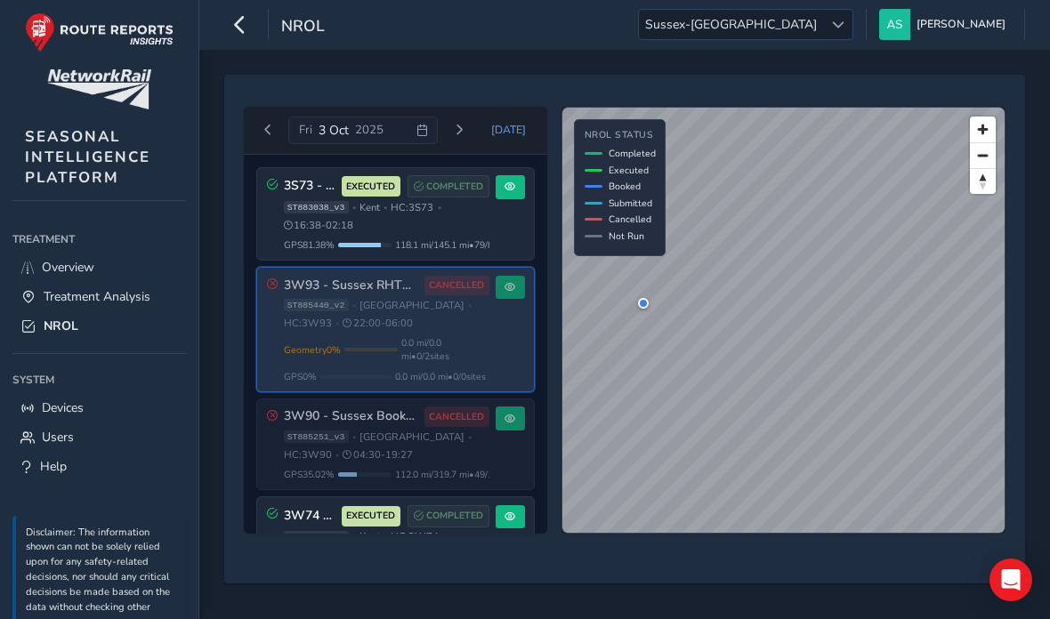
click at [344, 456] on div "ST885251_v3 • [GEOGRAPHIC_DATA] • HC: 3W90 • 04:30 - 19:27" at bounding box center [387, 447] width 206 height 32
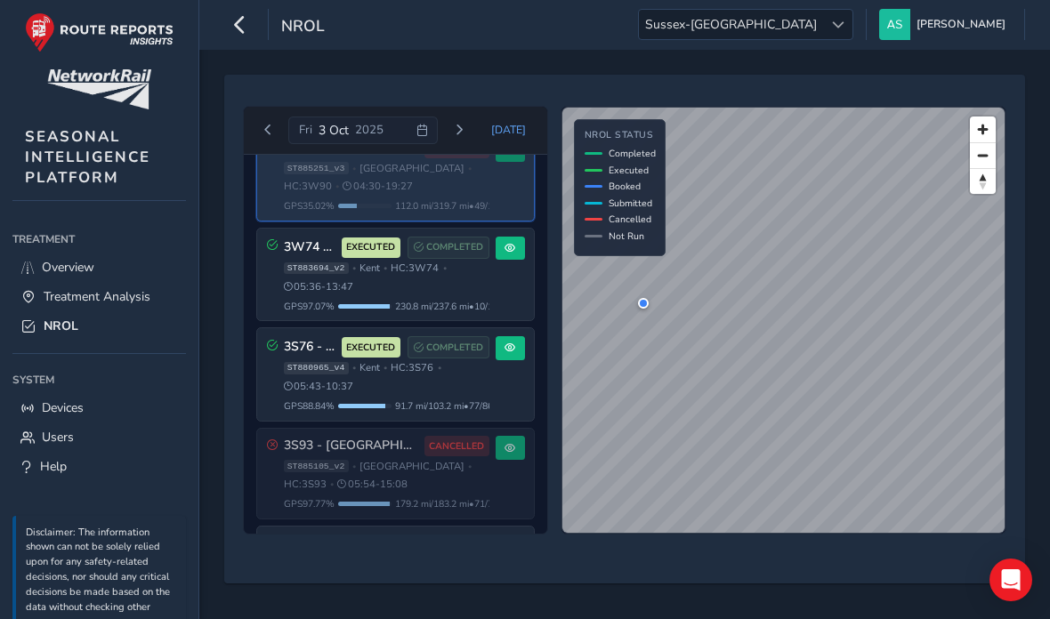
scroll to position [311, 0]
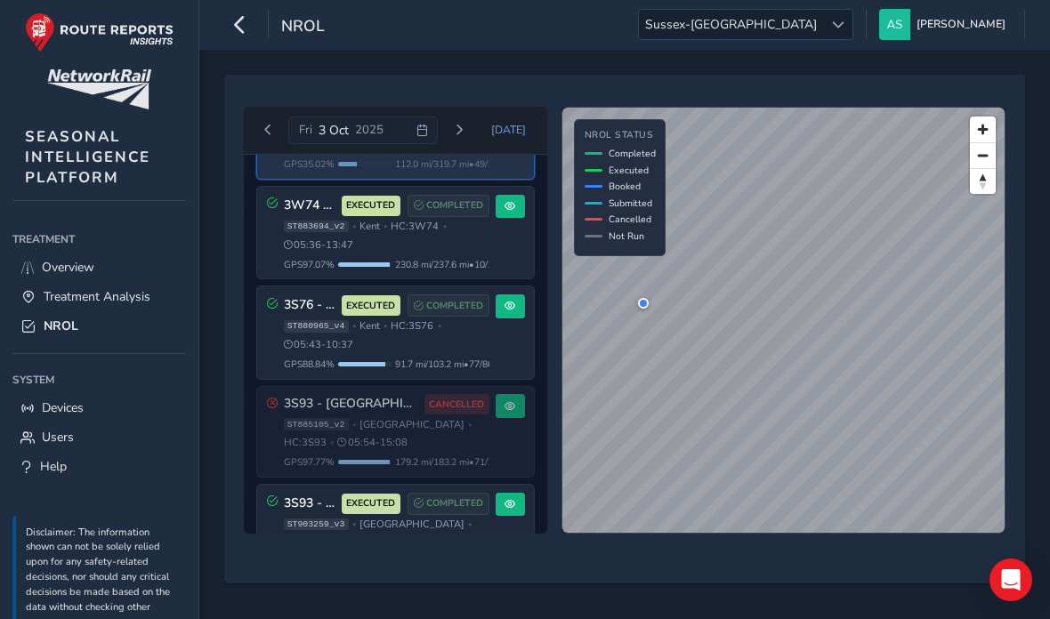
click at [390, 450] on div "ST885105_v2 • [GEOGRAPHIC_DATA] • HC: 3S93 • 05:54 - 15:08" at bounding box center [387, 434] width 206 height 32
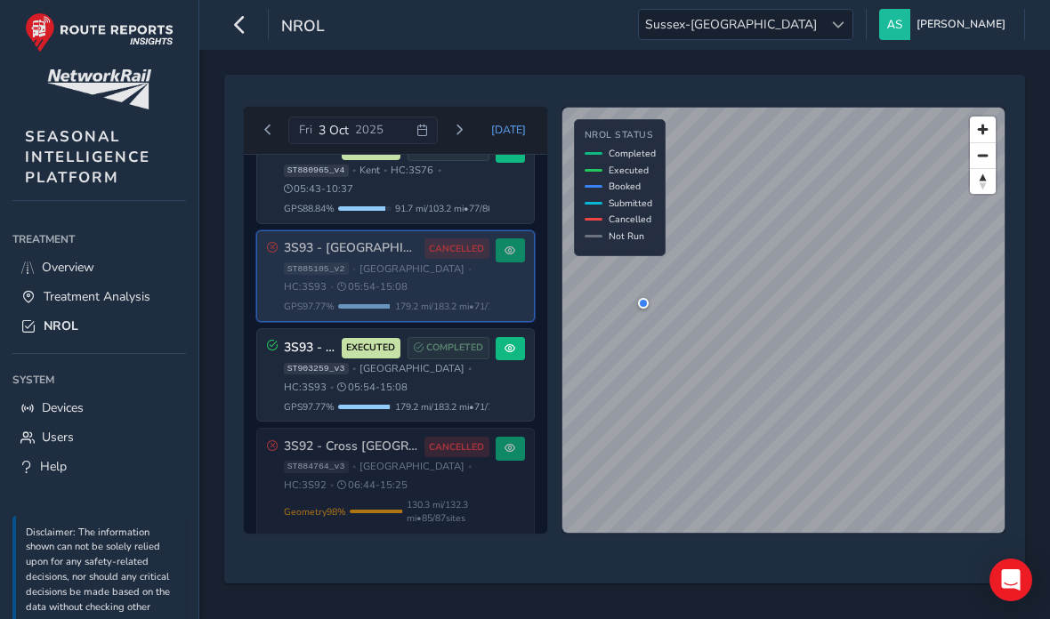
scroll to position [478, 0]
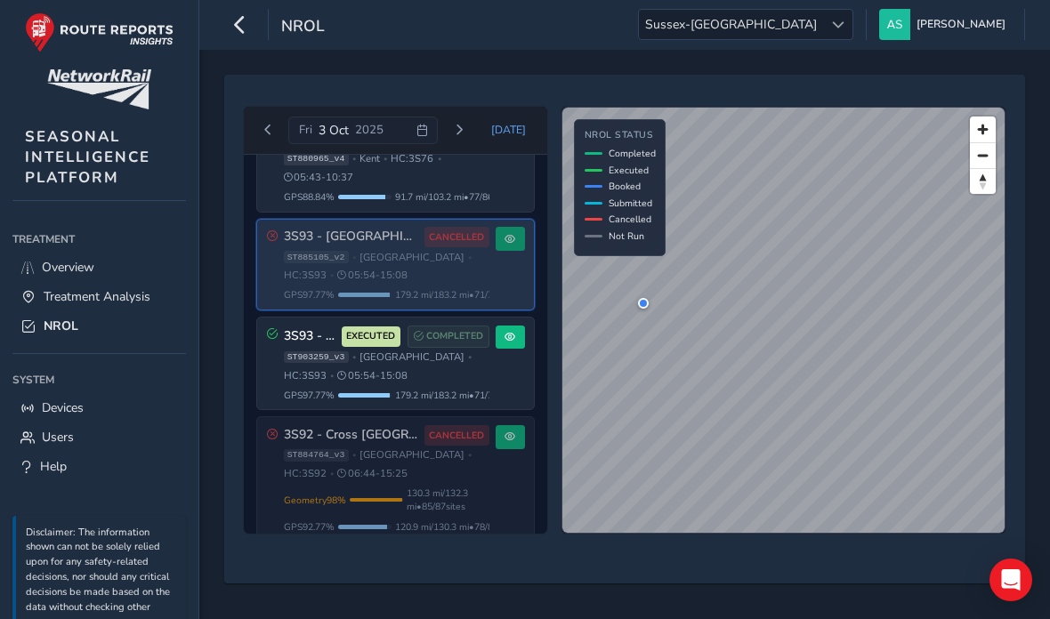
click at [446, 514] on span "130.3 mi / 132.3 mi • 85 / 87 sites" at bounding box center [448, 500] width 83 height 27
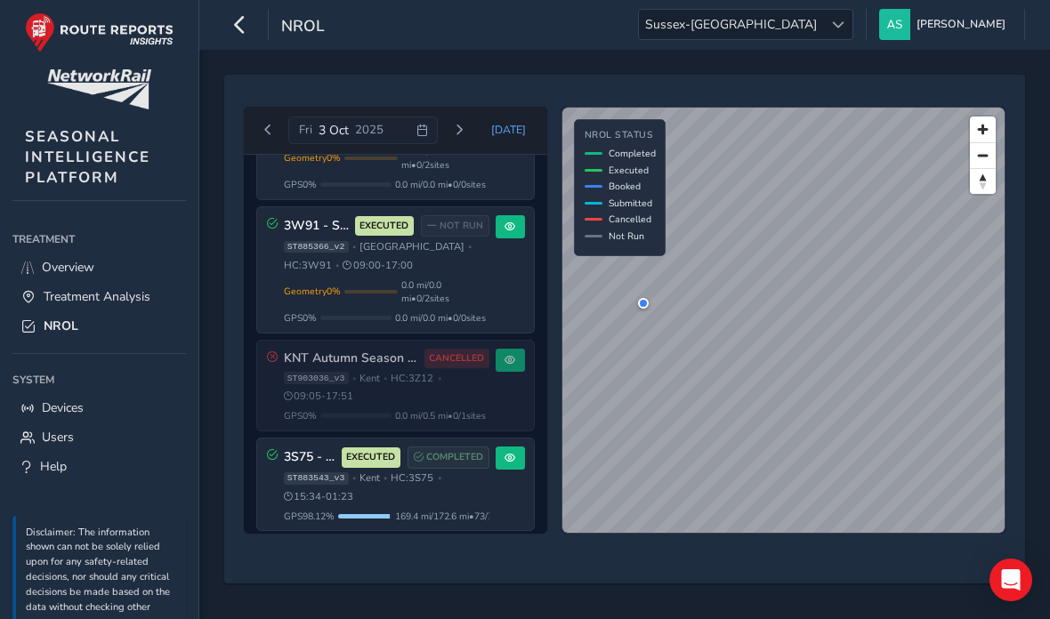
scroll to position [1088, 0]
click at [419, 403] on div "ST903036_v3 • [GEOGRAPHIC_DATA] • HC: 3Z12 • 09:05 - 17:51" at bounding box center [387, 387] width 206 height 32
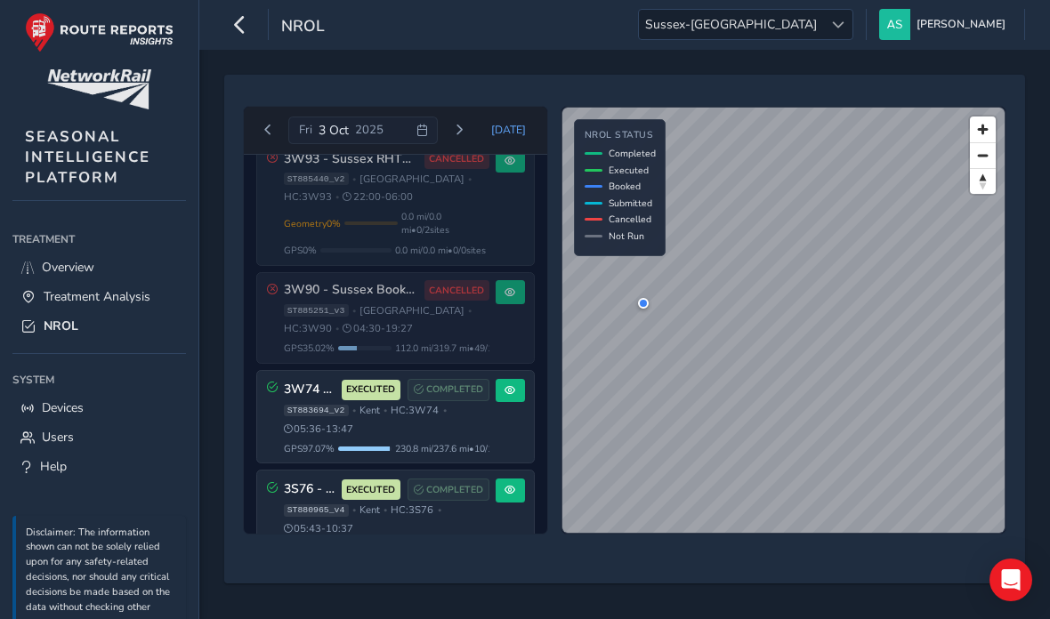
scroll to position [118, 0]
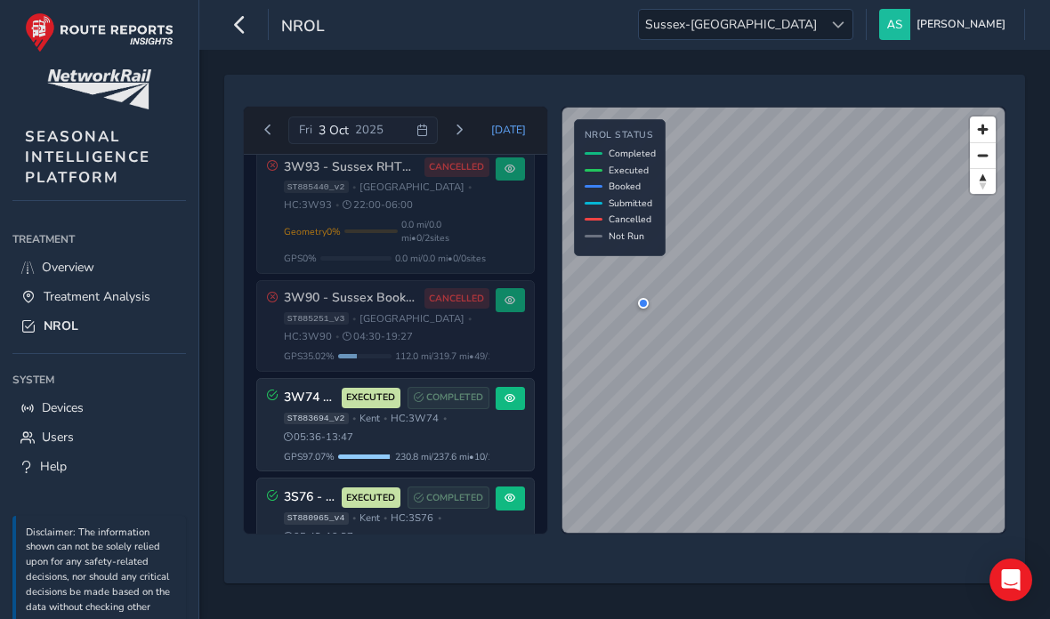
click at [376, 340] on div "ST885251_v3 • [GEOGRAPHIC_DATA] • HC: 3W90 • 04:30 - 19:27" at bounding box center [387, 328] width 206 height 32
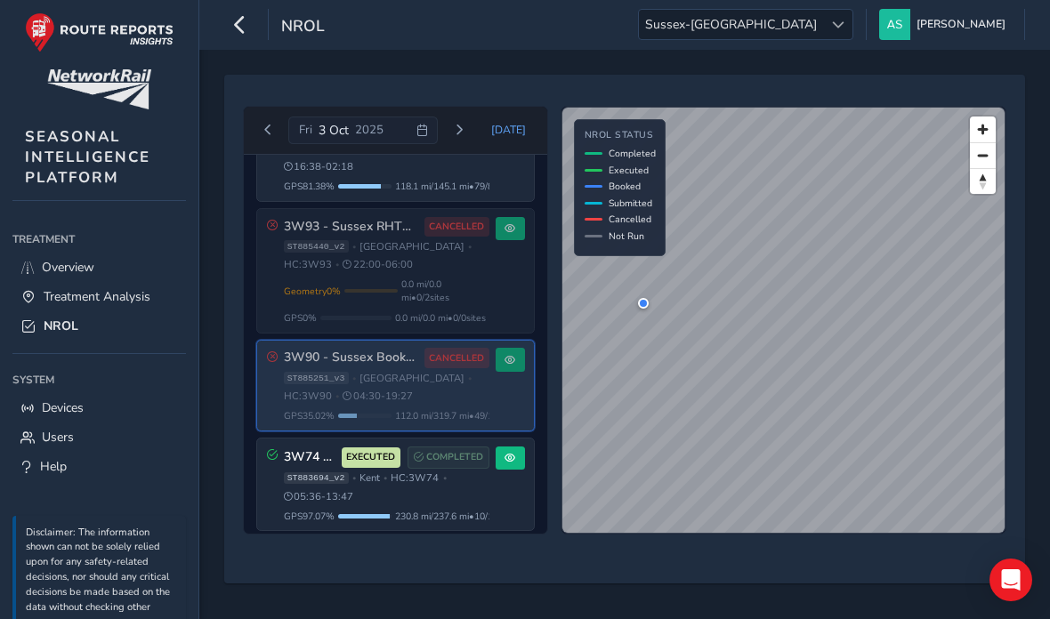
scroll to position [28, 0]
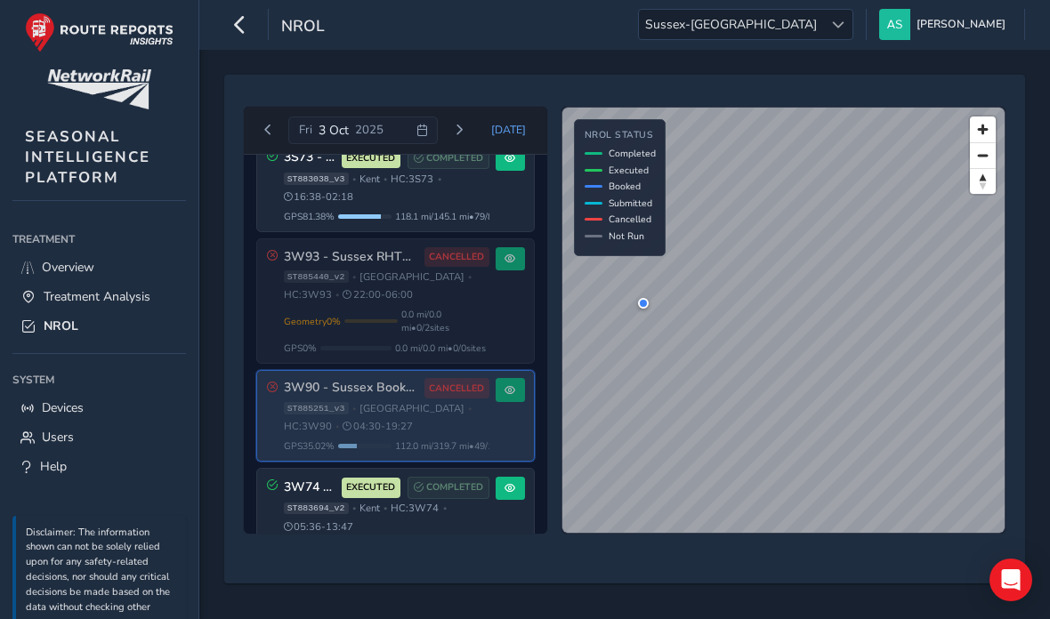
click at [414, 315] on span "0.0 mi / 0.0 mi • 0 / 2 sites" at bounding box center [445, 321] width 88 height 27
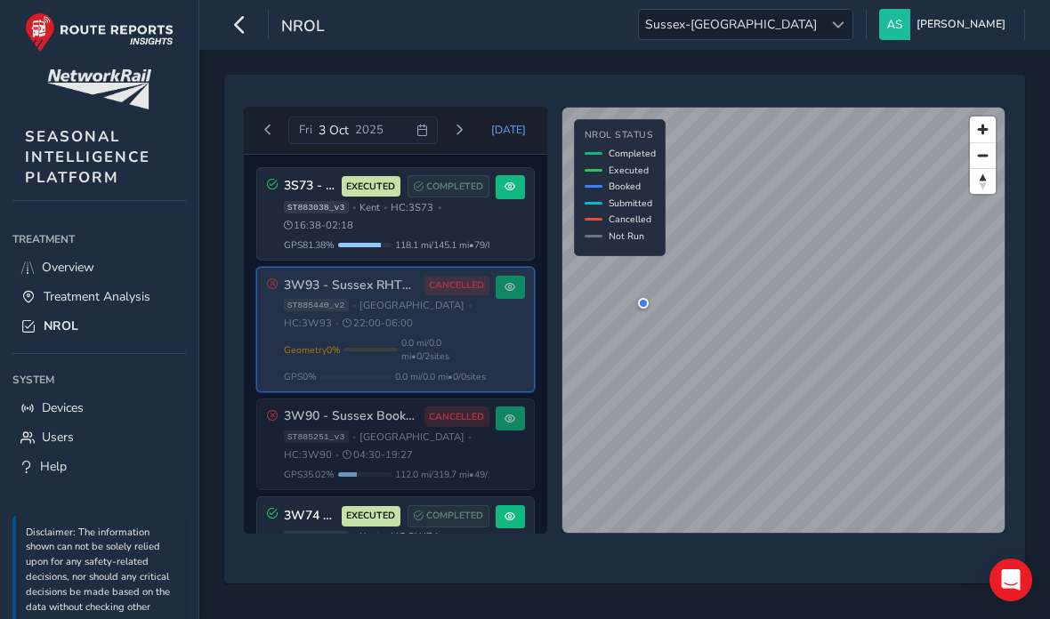
scroll to position [0, 0]
click at [263, 142] on button "Previous day" at bounding box center [268, 130] width 29 height 22
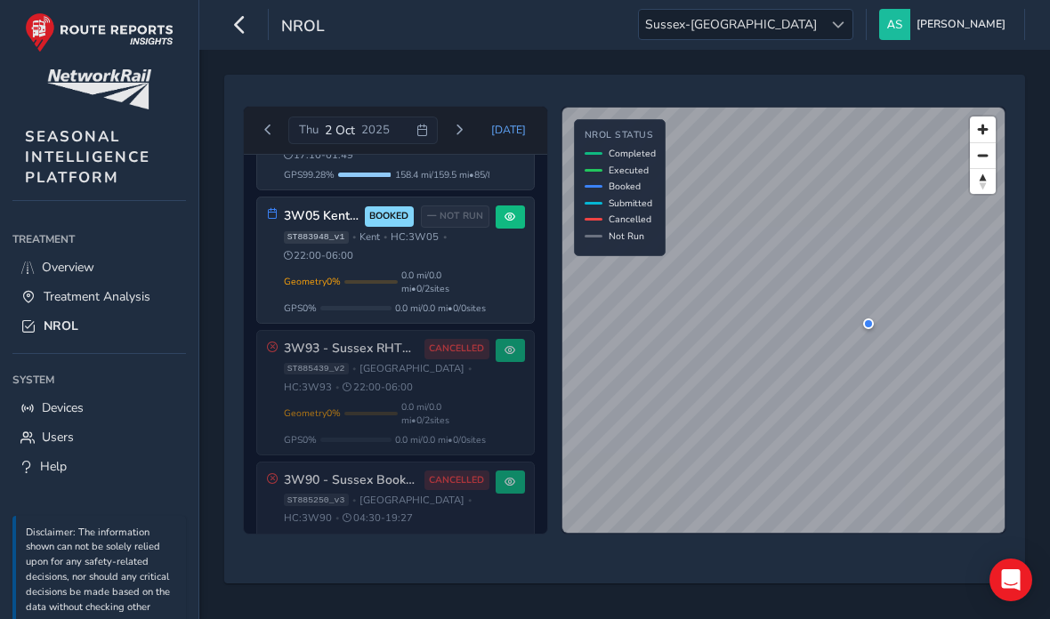
scroll to position [176, 0]
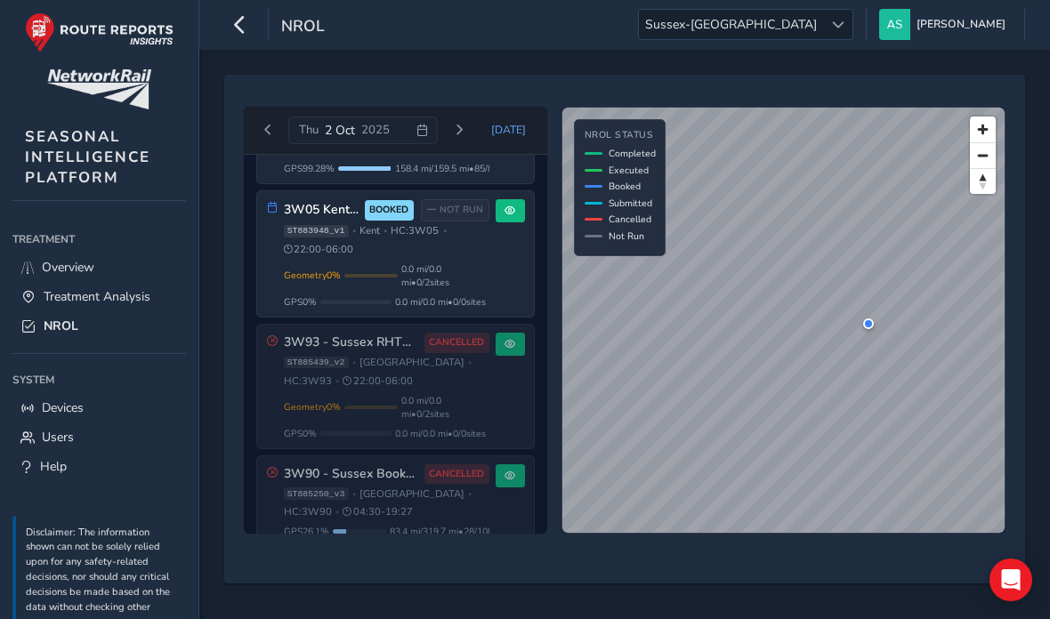
click at [426, 404] on div "3W93 - Sussex RHTT WAR 22:00 - 06:00 CANCELLED ST885439_v2 • [GEOGRAPHIC_DATA] …" at bounding box center [387, 387] width 206 height 108
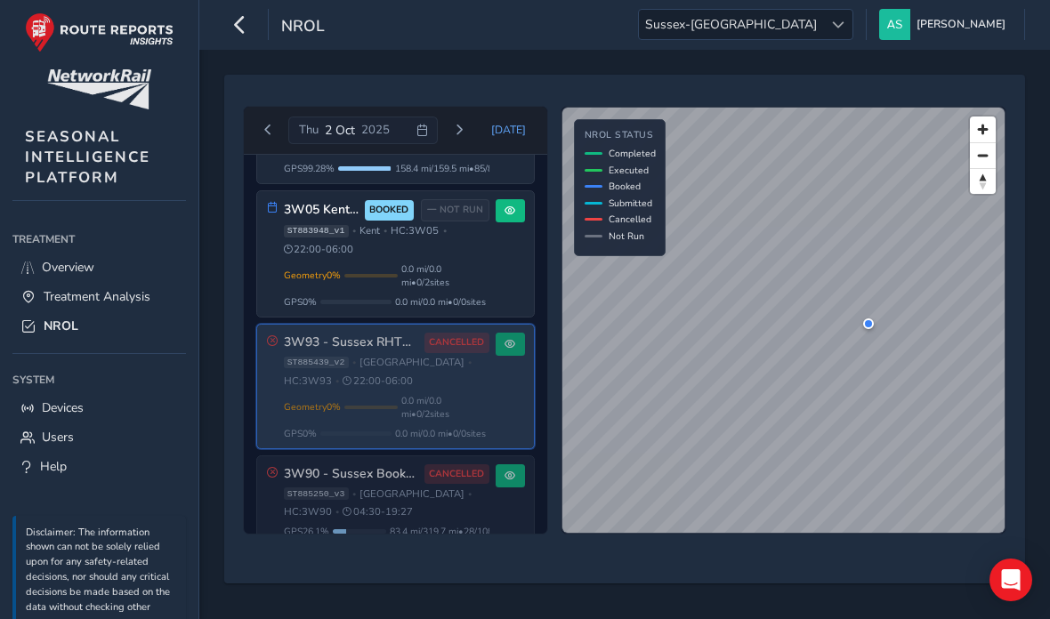
click at [386, 520] on div "ST885250_v3 • [GEOGRAPHIC_DATA] • HC: 3W90 • 04:30 - 19:27" at bounding box center [387, 504] width 206 height 32
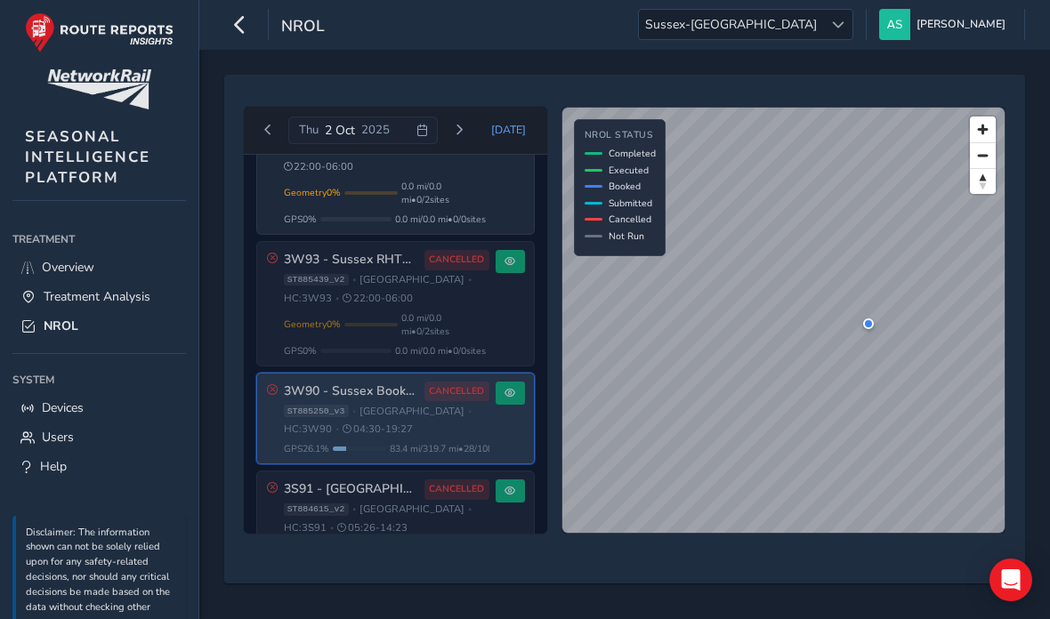
scroll to position [295, 0]
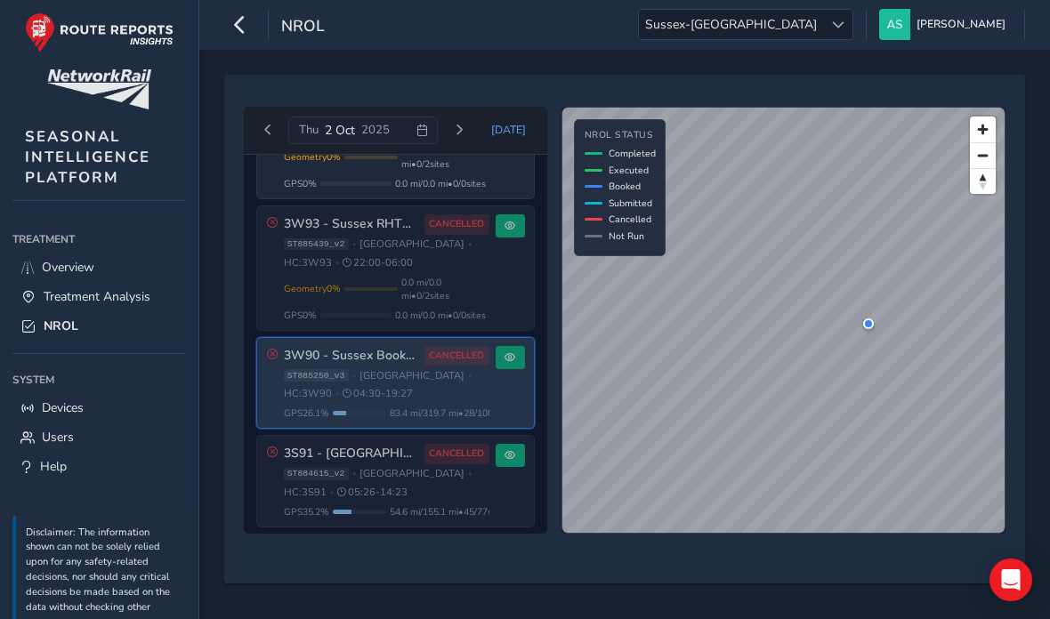
click at [419, 499] on div "ST884615_v2 • [GEOGRAPHIC_DATA] • HC: 3S91 • 05:26 - 14:23" at bounding box center [387, 483] width 206 height 32
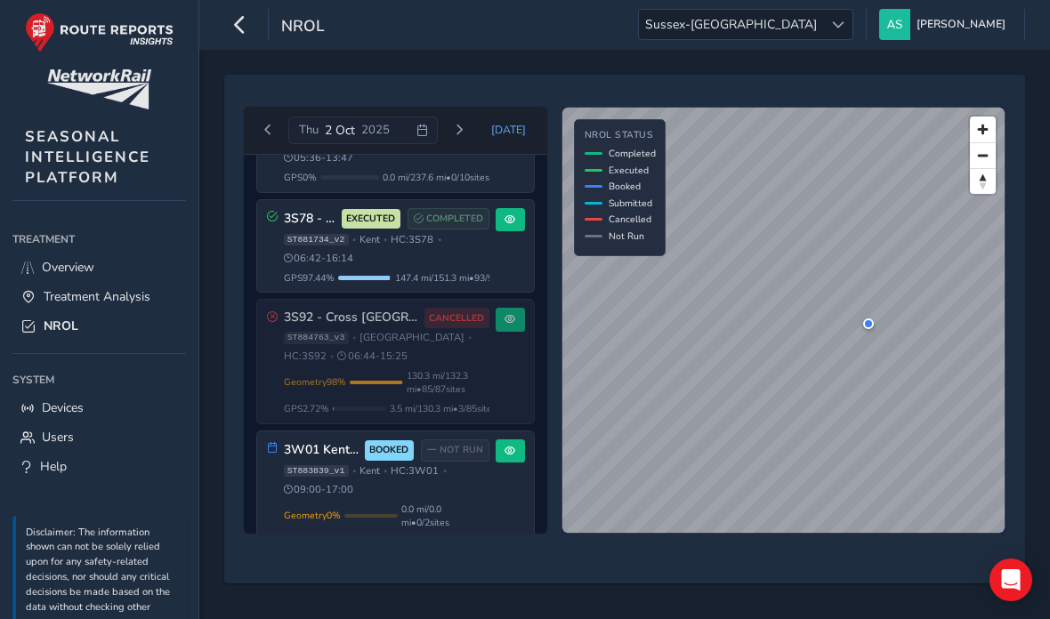
scroll to position [730, 0]
click at [453, 395] on span "130.3 mi / 132.3 mi • 85 / 87 sites" at bounding box center [448, 381] width 83 height 27
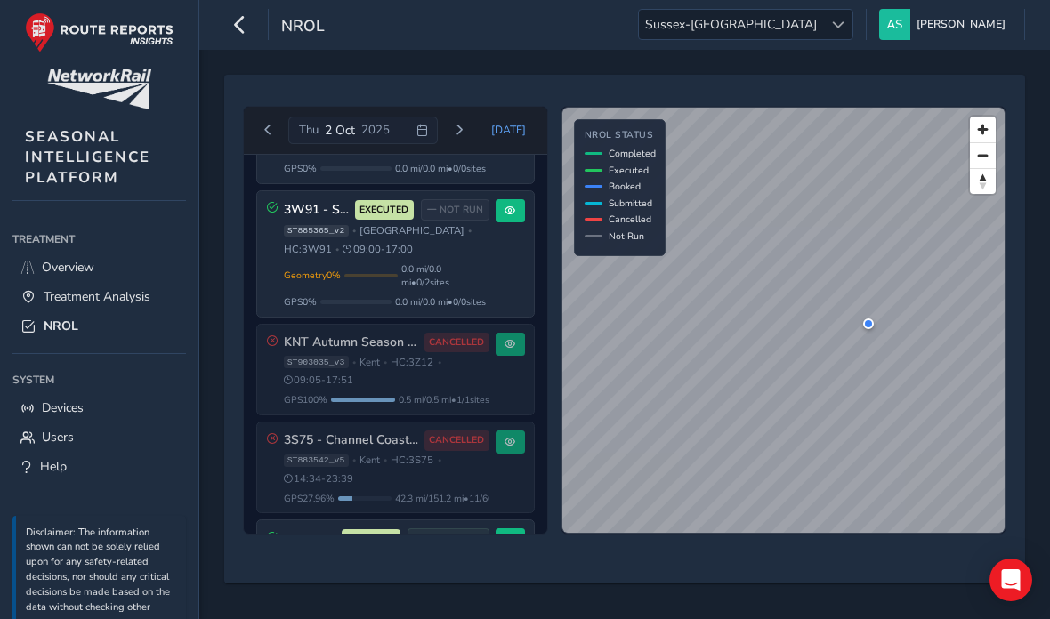
scroll to position [1117, 0]
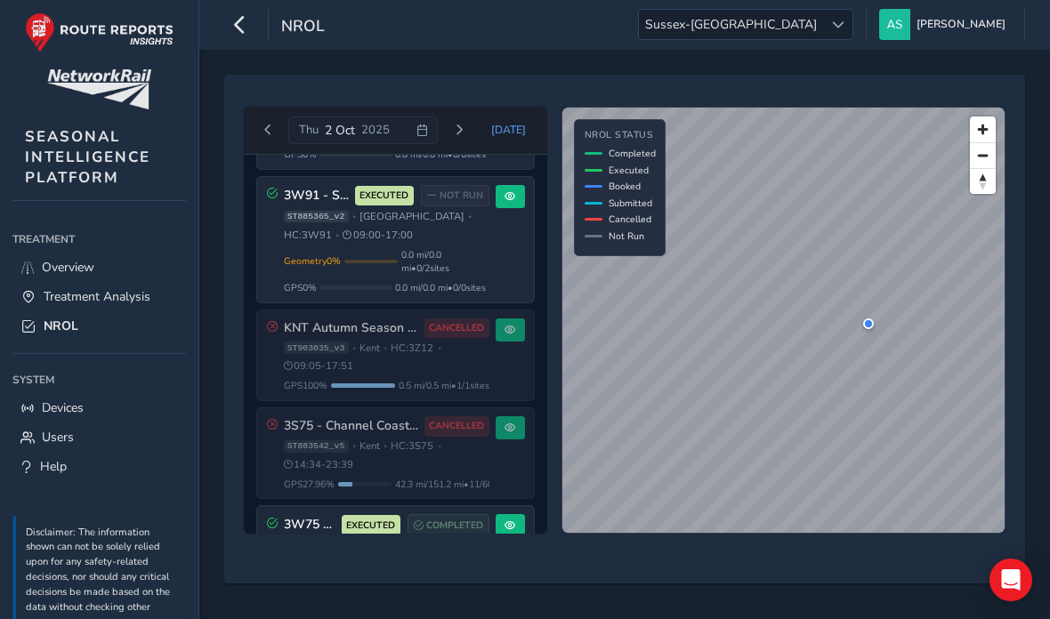
click at [433, 374] on div "ST903035_v3 • [GEOGRAPHIC_DATA] • HC: 3Z12 • 09:05 - 17:51" at bounding box center [387, 358] width 206 height 32
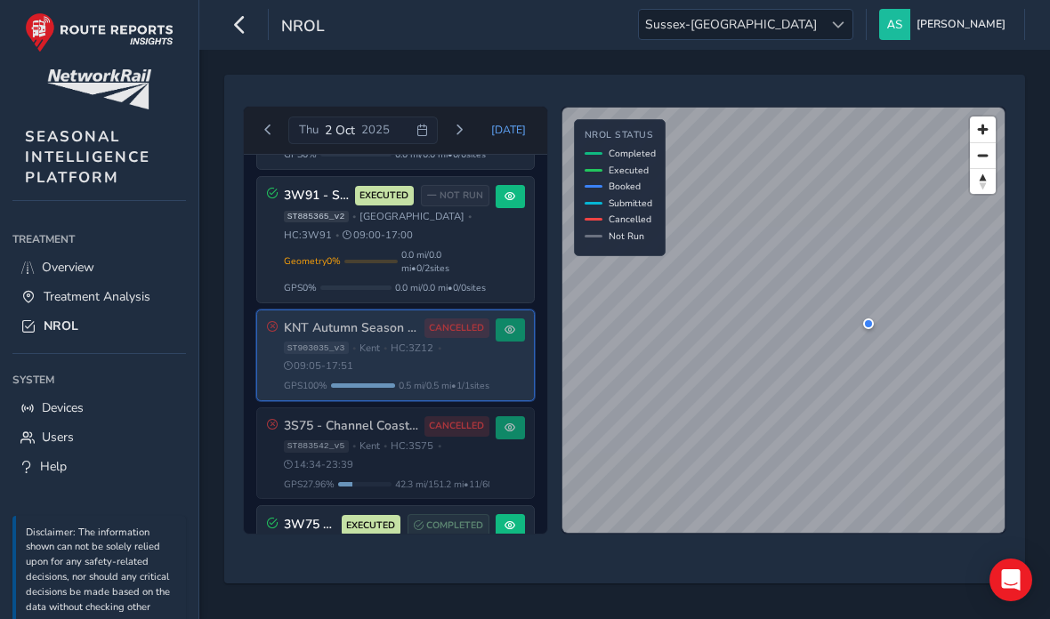
click at [402, 472] on div "ST883542_v5 • [GEOGRAPHIC_DATA] • HC: 3S75 • 14:34 - 23:39" at bounding box center [387, 456] width 206 height 32
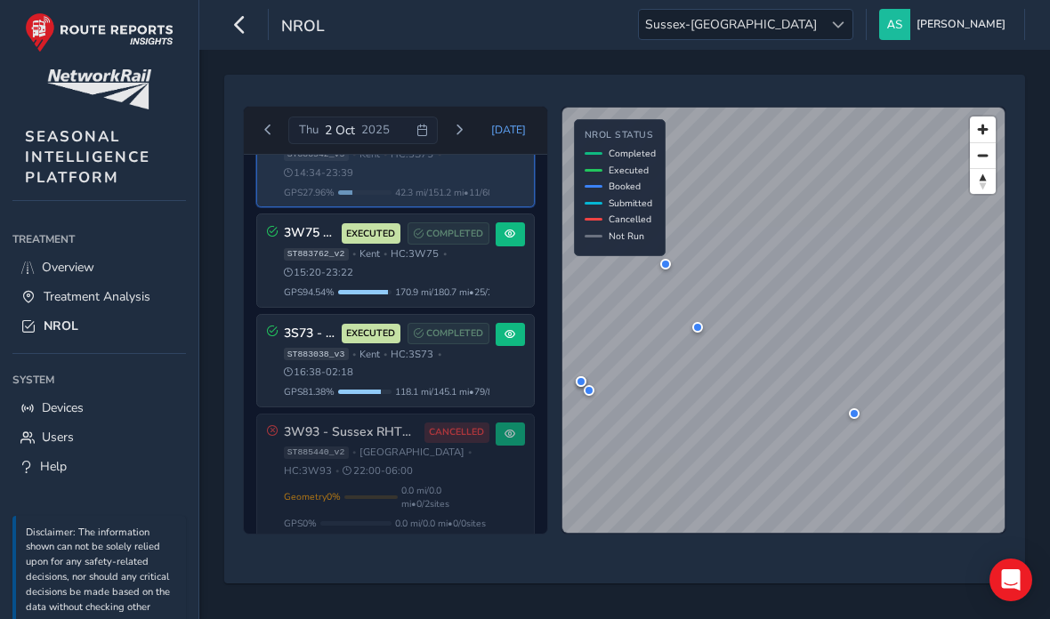
scroll to position [1409, 0]
click at [430, 511] on span "0.0 mi / 0.0 mi • 0 / 2 sites" at bounding box center [445, 497] width 88 height 27
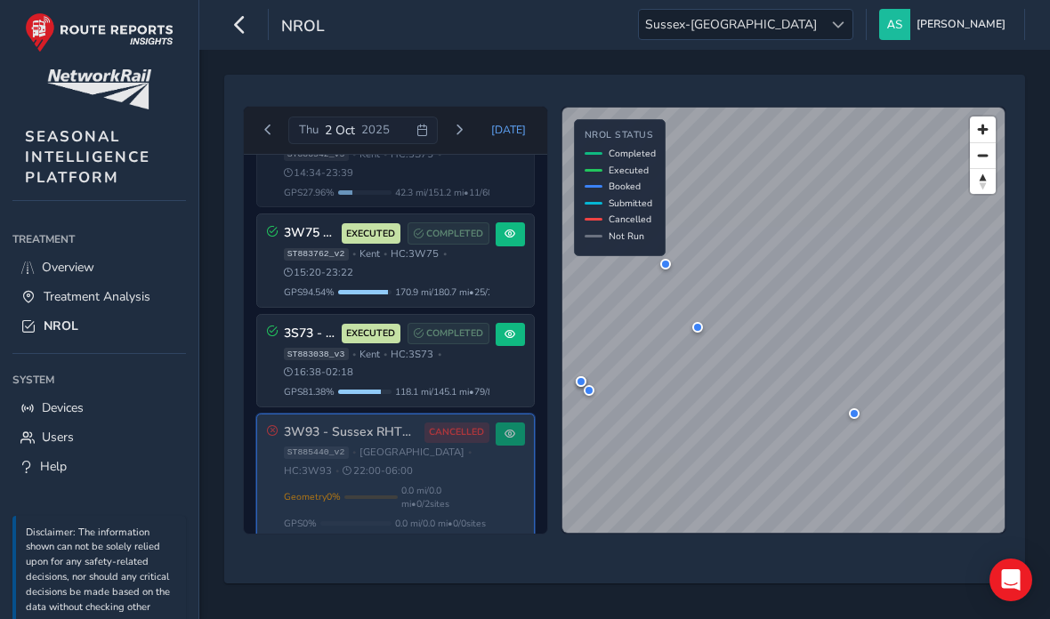
click at [471, 132] on button "Next day" at bounding box center [458, 130] width 29 height 22
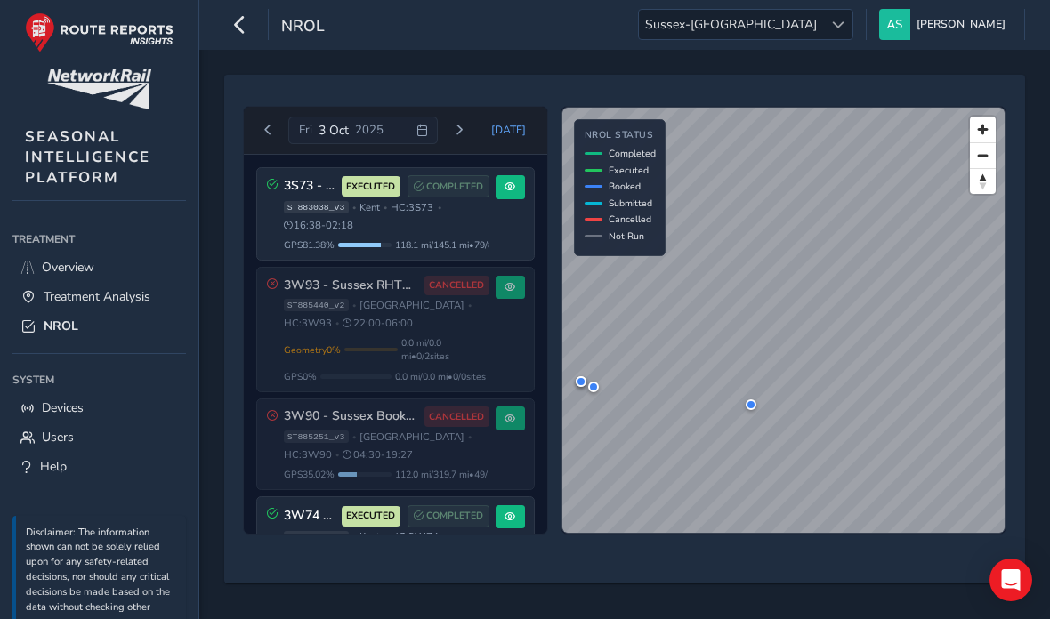
click at [461, 132] on span "Next day" at bounding box center [459, 130] width 11 height 11
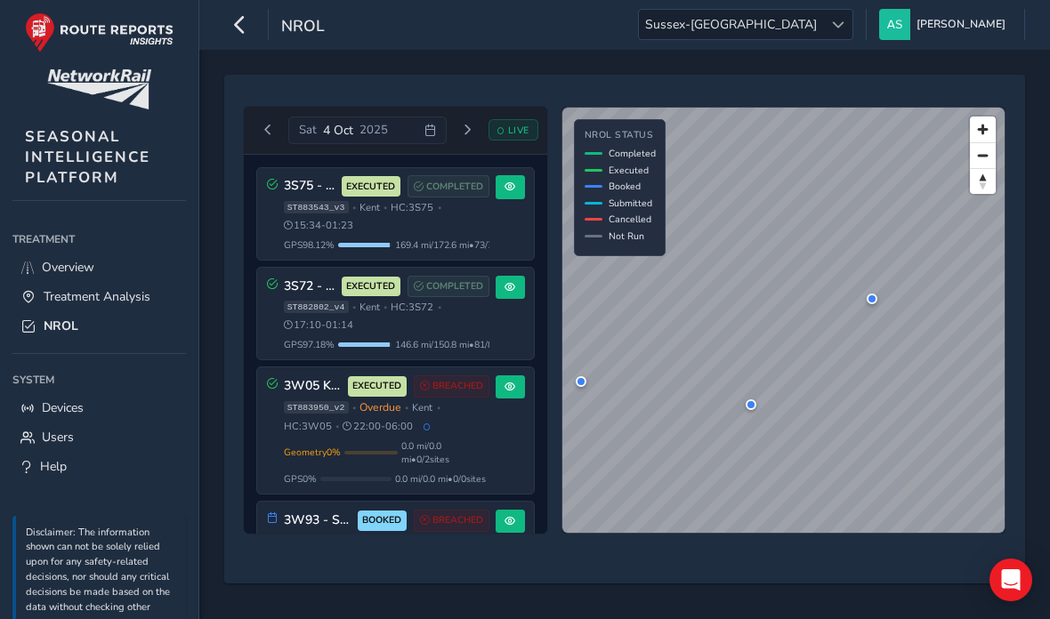
click at [434, 120] on div "[DATE]" at bounding box center [367, 131] width 158 height 28
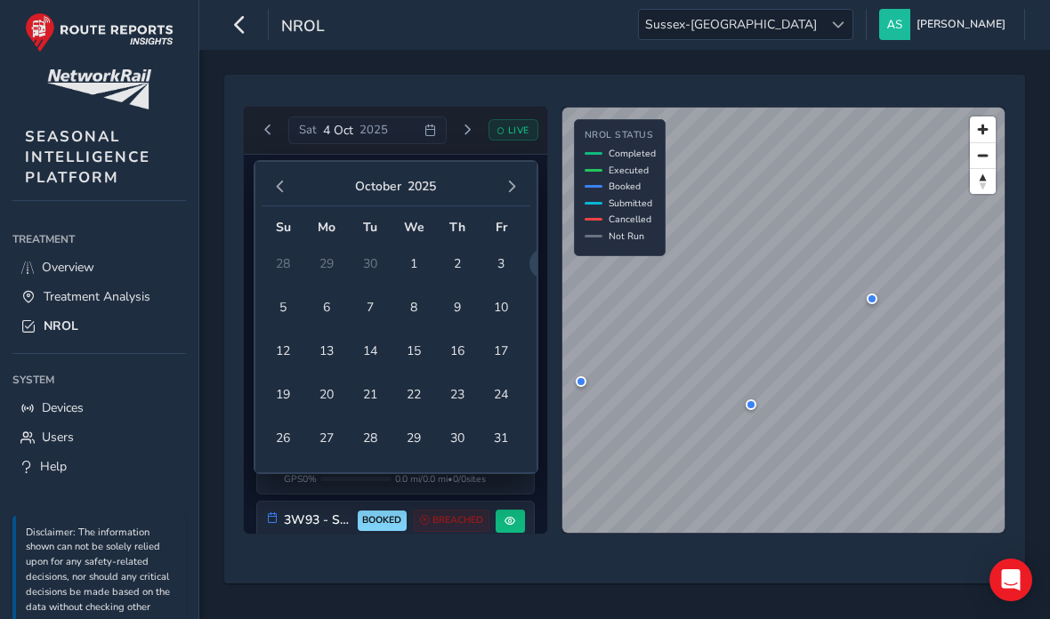
click at [318, 314] on span "6" at bounding box center [326, 307] width 31 height 31
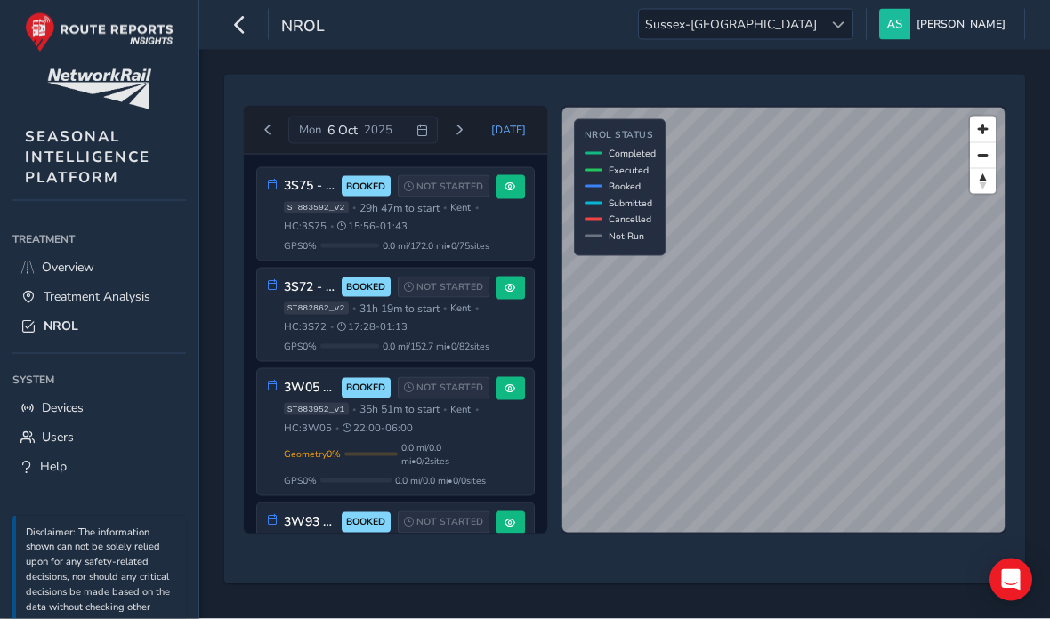
click at [397, 196] on div "3S75 - Channel Coast Route BOOKED NOT STARTED ST883592_v2 • 29h 47m to start • …" at bounding box center [387, 213] width 206 height 77
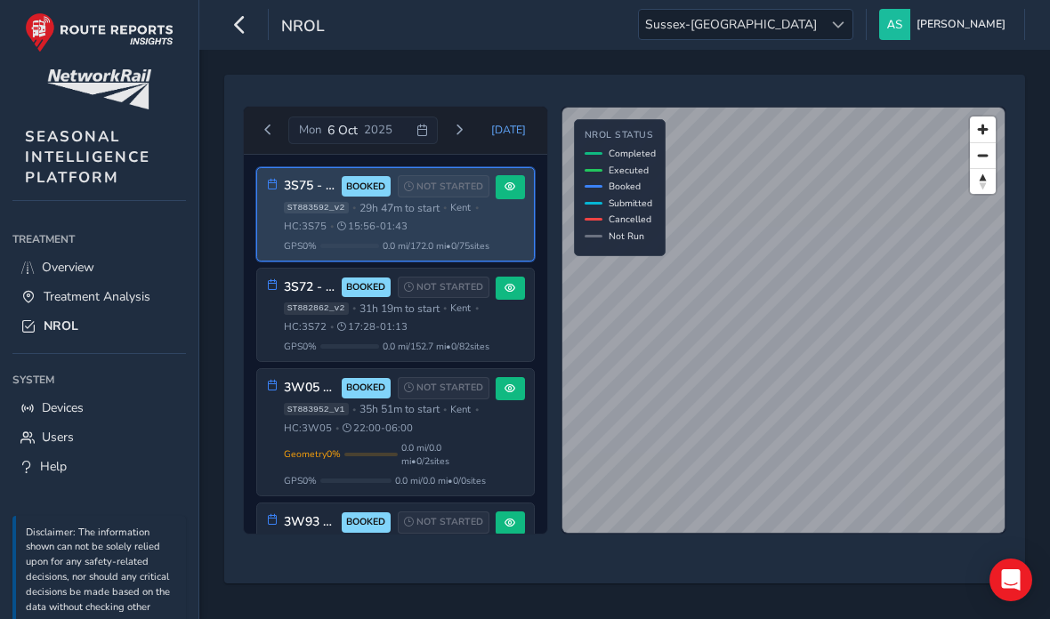
click at [430, 302] on div "ST882862_v2 • 31h 19m to start • [GEOGRAPHIC_DATA] • HC: 3S72 • 17:28 - 01:13" at bounding box center [387, 318] width 206 height 33
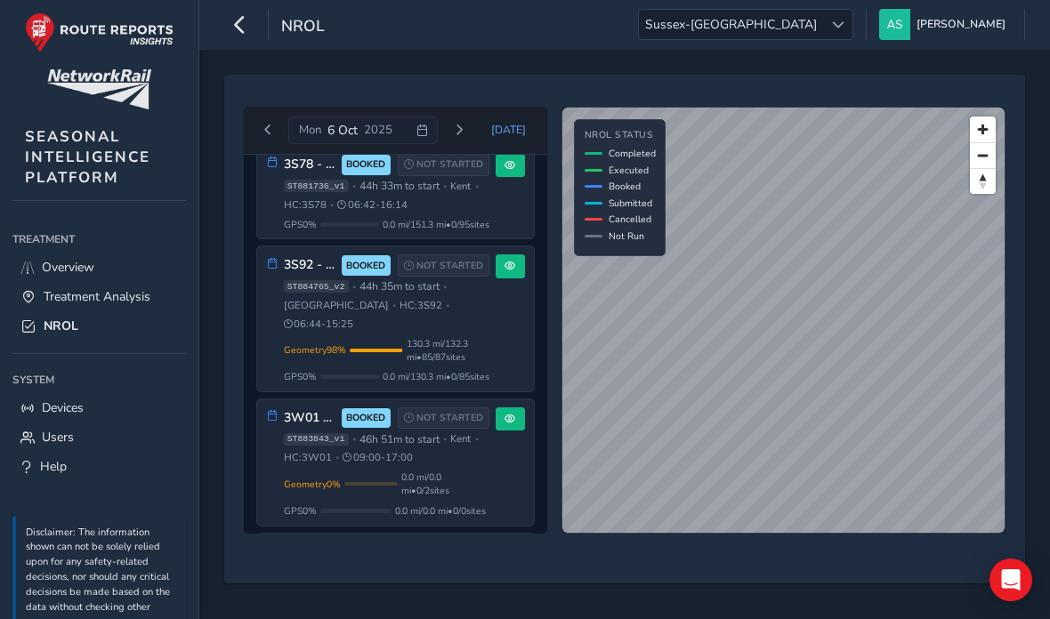
scroll to position [1020, 0]
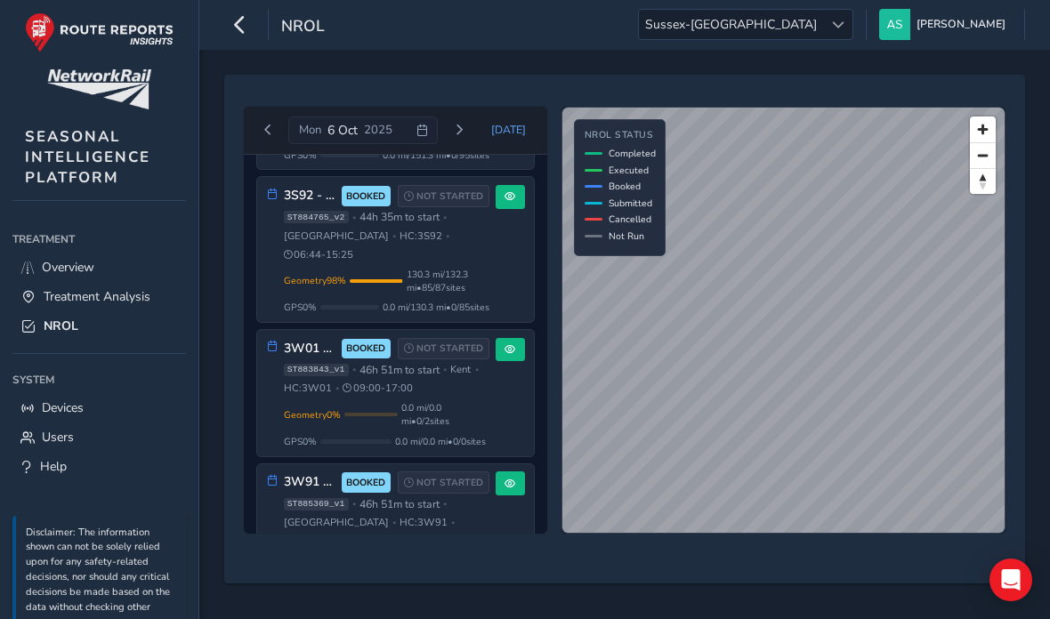
click at [440, 363] on div "ST883843_v1 • 46h 51m to start • [GEOGRAPHIC_DATA] • HC: 3W01 • 09:00 - 17:00" at bounding box center [387, 379] width 206 height 33
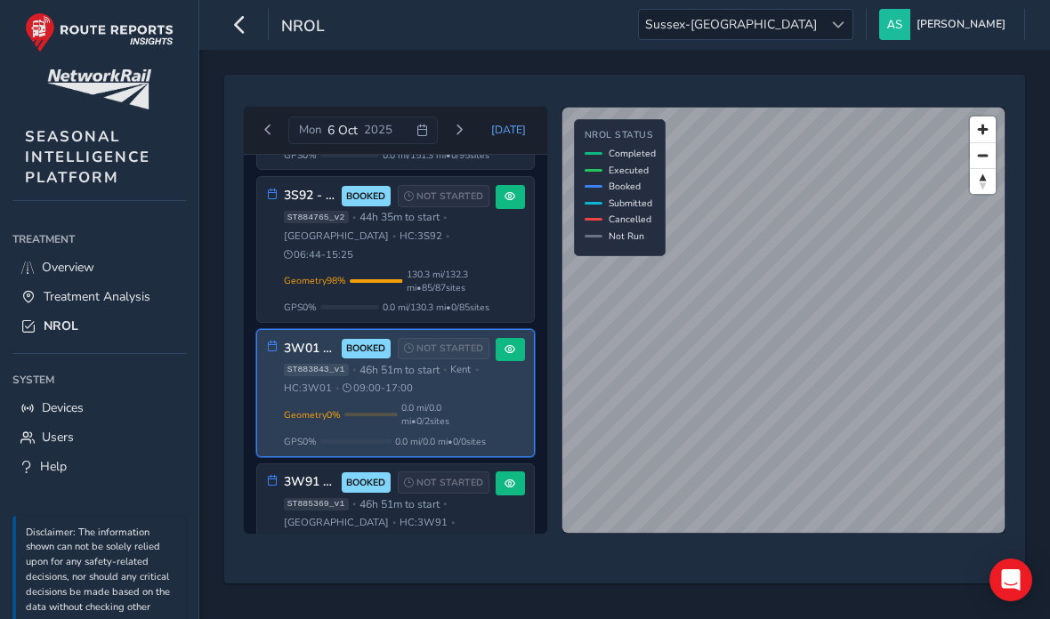
click at [354, 535] on span "09:00 - 17:00" at bounding box center [319, 541] width 70 height 13
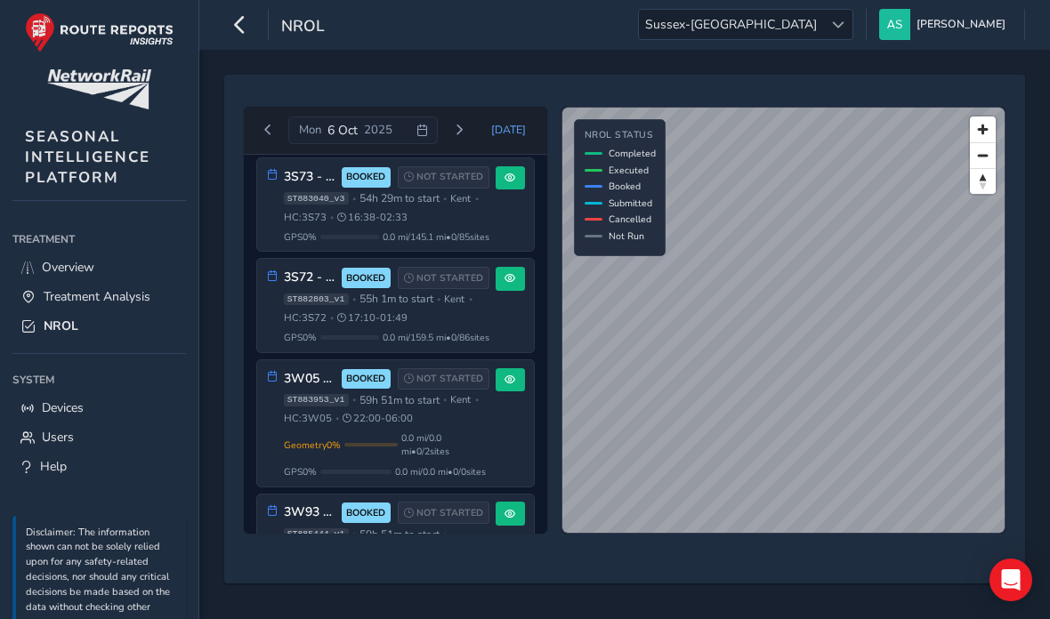
scroll to position [1780, 0]
click at [47, 261] on span "Overview" at bounding box center [68, 267] width 53 height 17
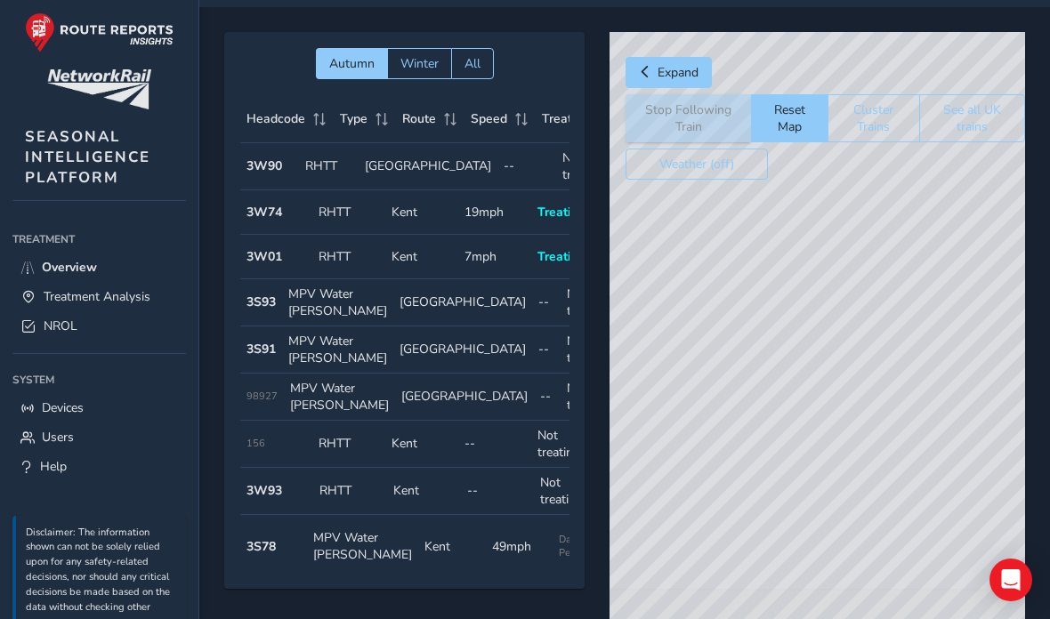
click at [966, 120] on button "See all UK trains" at bounding box center [972, 118] width 106 height 48
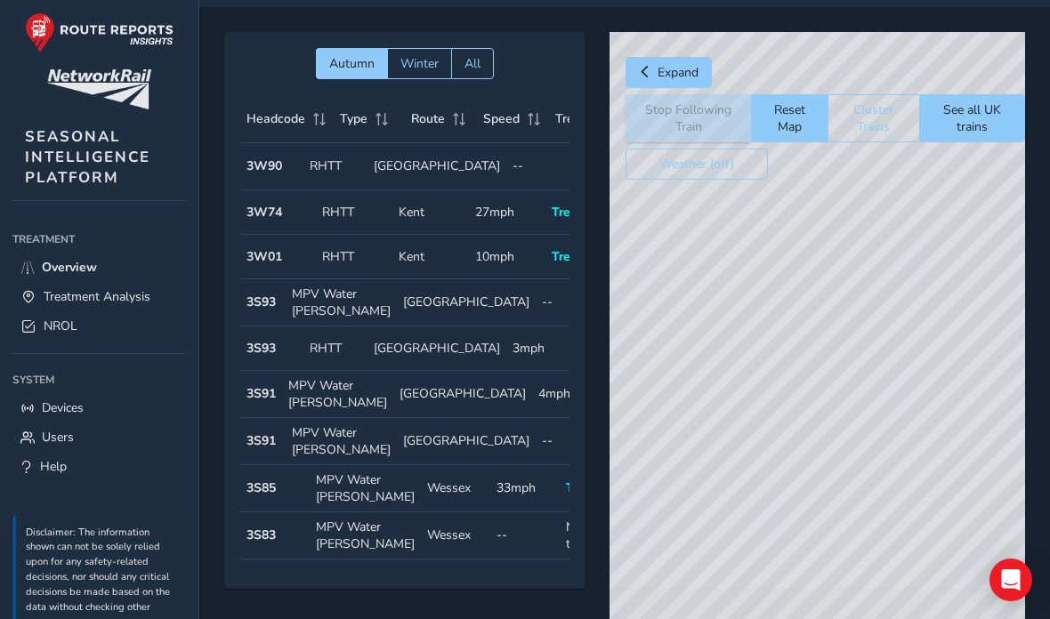
click at [841, 434] on div "© Mapbox © OpenStreetMap Improve this map" at bounding box center [818, 342] width 416 height 621
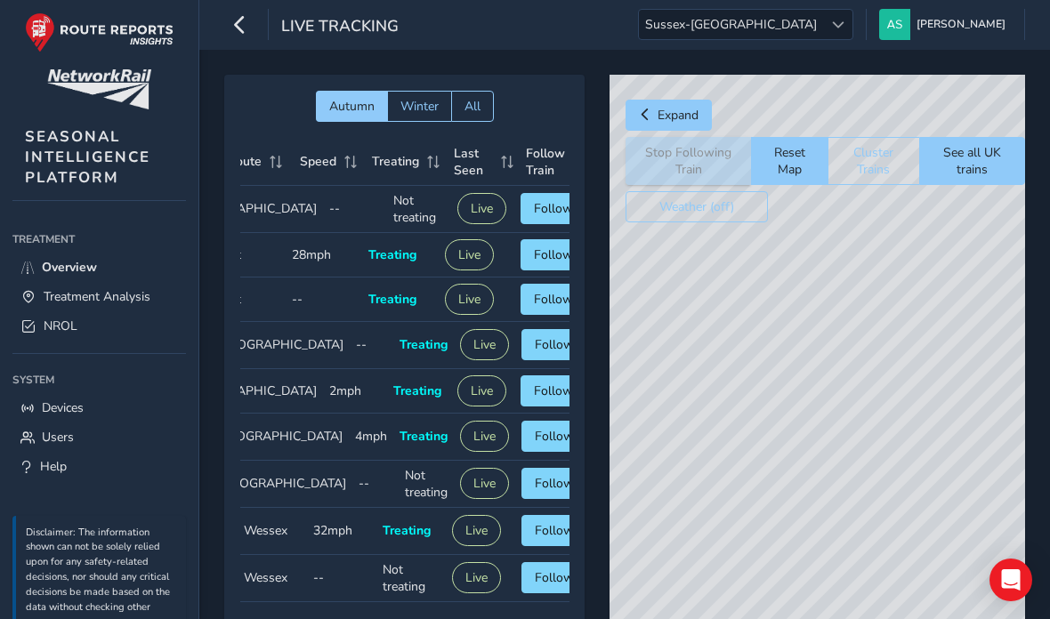
scroll to position [0, 182]
click at [295, 297] on td "Speed 18mph" at bounding box center [325, 300] width 77 height 44
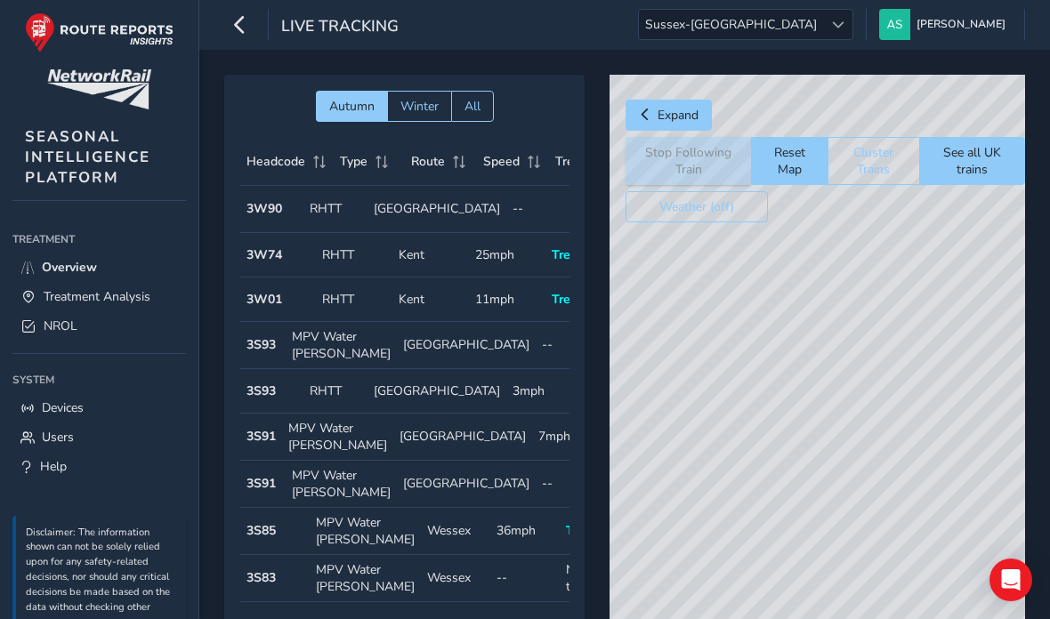
scroll to position [0, 0]
click at [561, 166] on span "Treating" at bounding box center [578, 161] width 47 height 17
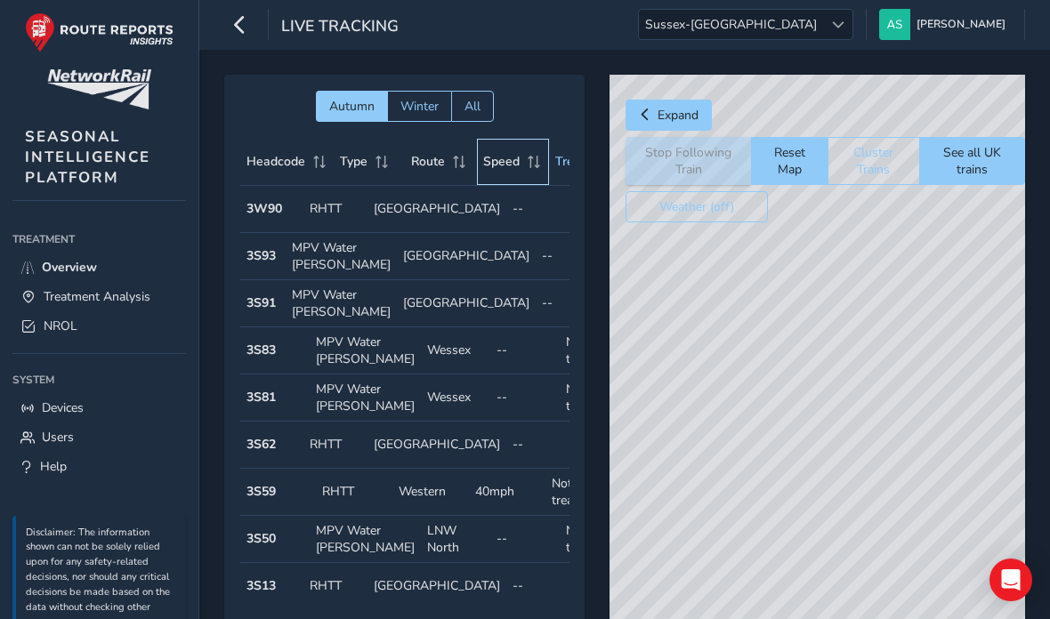
click at [496, 170] on span "Speed" at bounding box center [501, 161] width 36 height 17
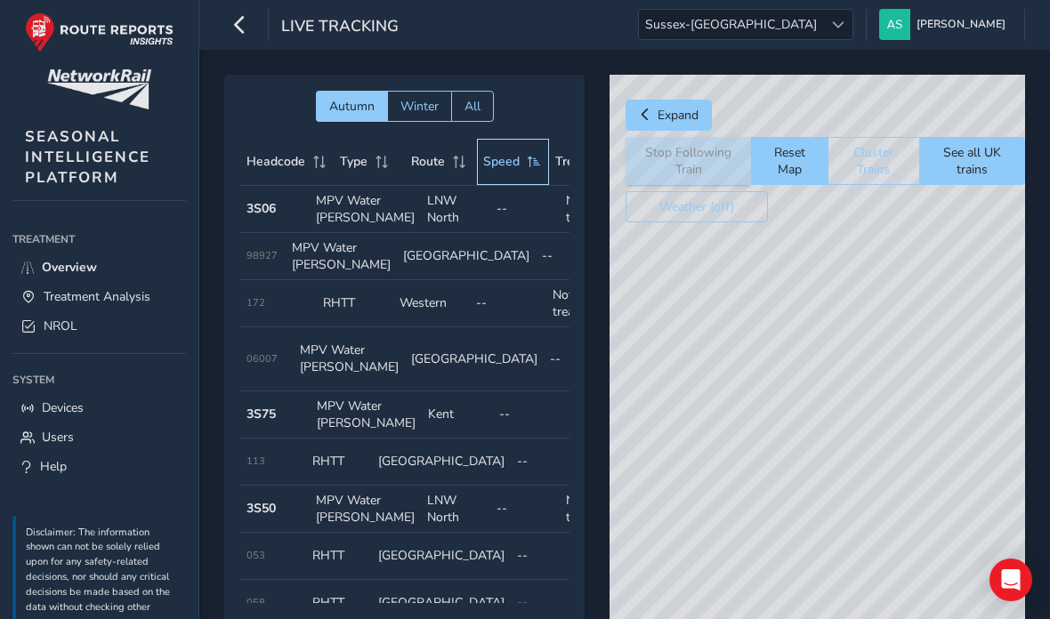
click at [501, 176] on th "Speed" at bounding box center [513, 162] width 72 height 47
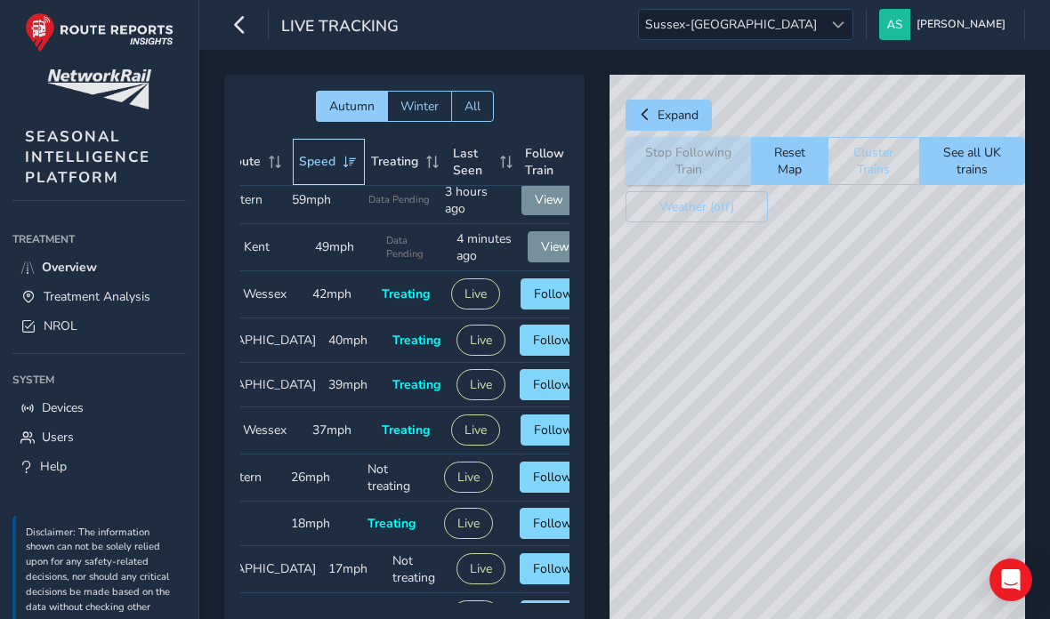
scroll to position [9, 182]
click at [536, 393] on span "Follow" at bounding box center [555, 384] width 39 height 17
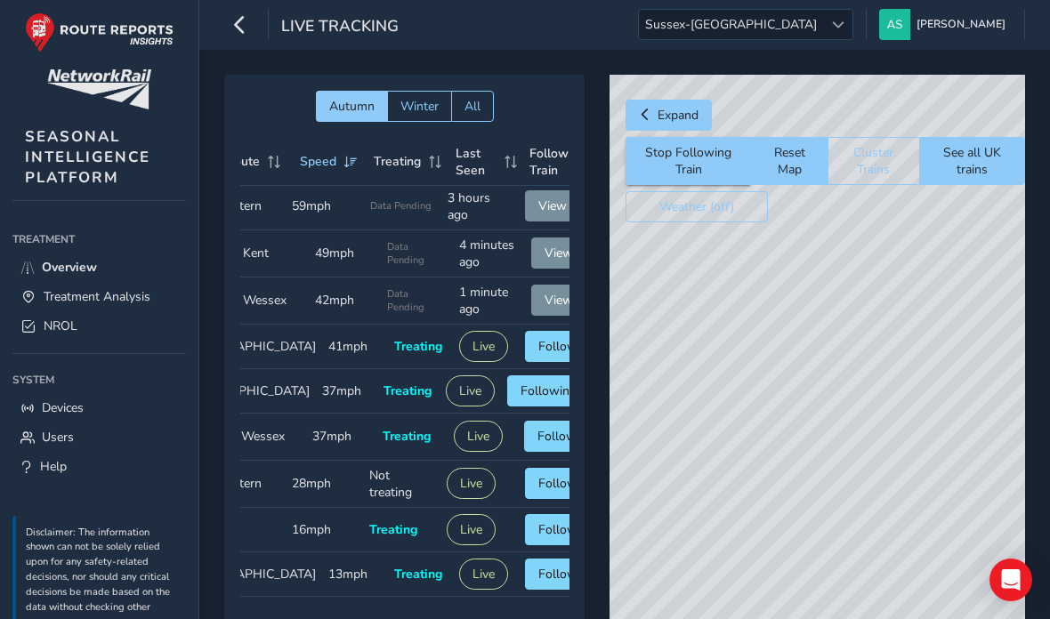
scroll to position [3, 182]
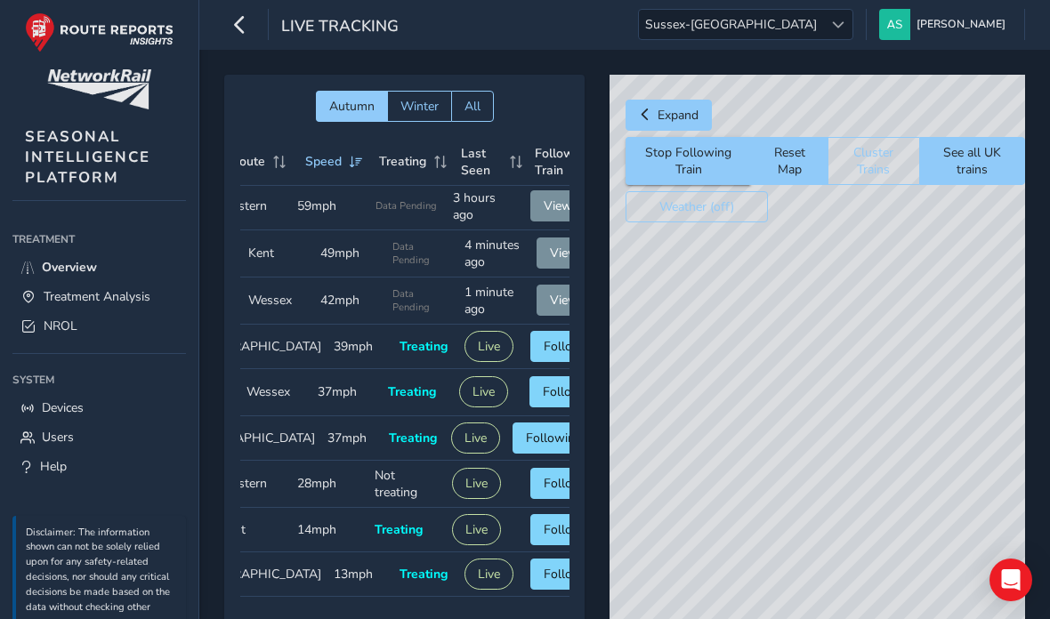
click at [543, 400] on span "Follow" at bounding box center [562, 392] width 39 height 17
click at [541, 408] on button "Following" at bounding box center [554, 391] width 83 height 31
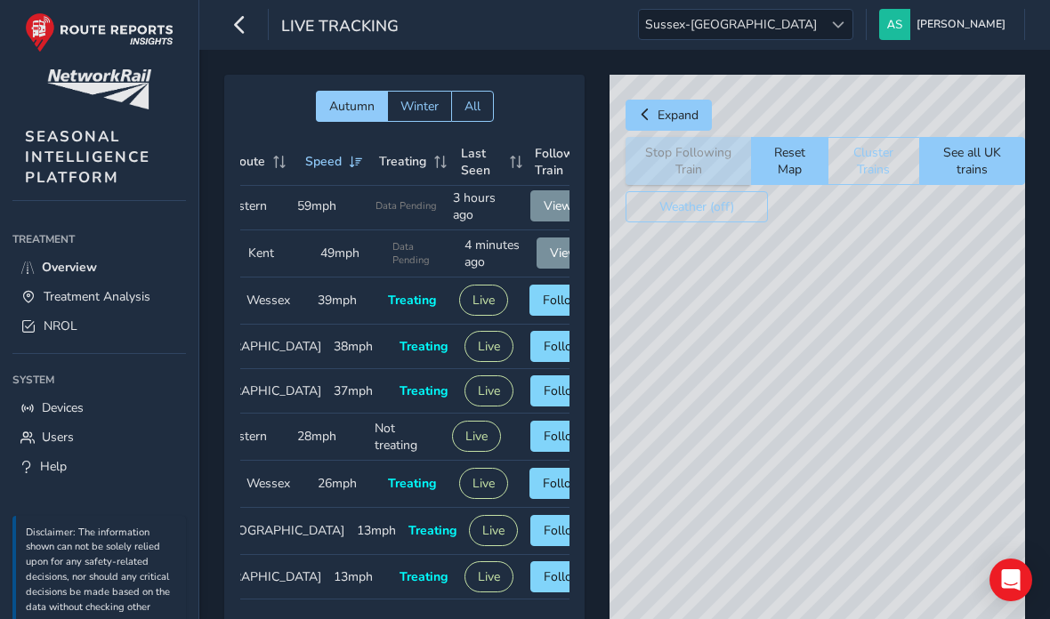
click at [967, 179] on button "See all UK trains" at bounding box center [972, 161] width 106 height 48
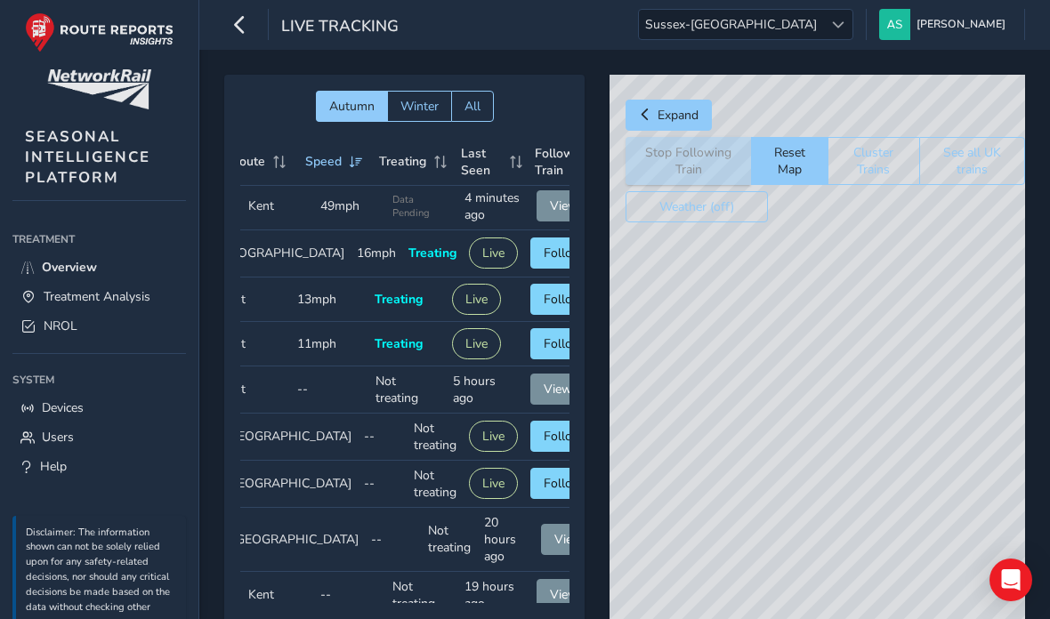
click at [991, 153] on button "See all UK trains" at bounding box center [972, 161] width 106 height 48
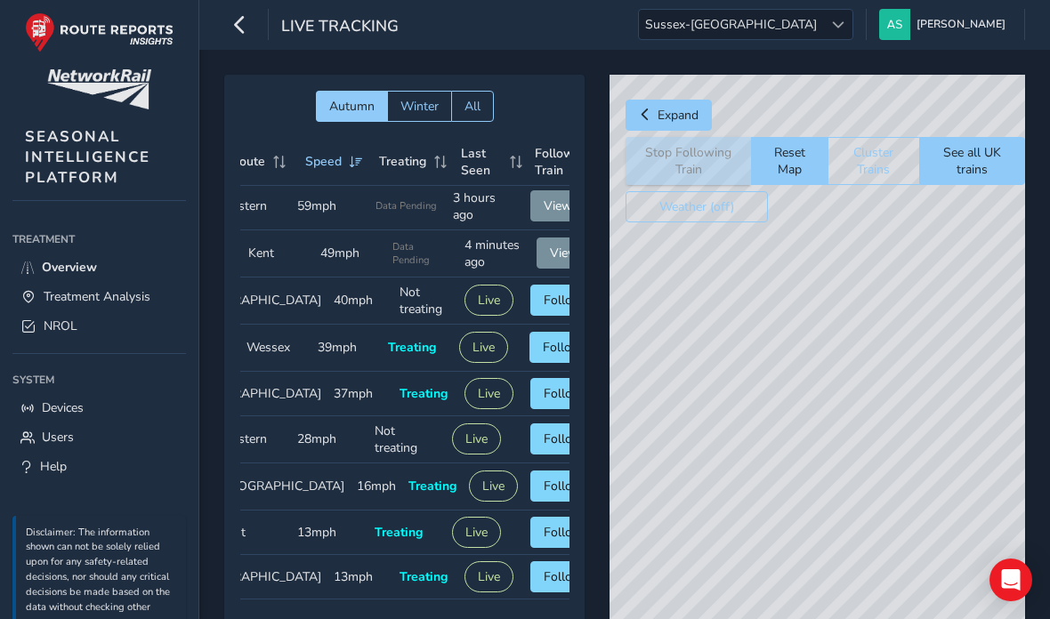
click at [869, 472] on div "© Mapbox © OpenStreetMap Improve this map" at bounding box center [818, 385] width 416 height 621
click at [781, 449] on div "© Mapbox © OpenStreetMap Improve this map" at bounding box center [818, 385] width 416 height 621
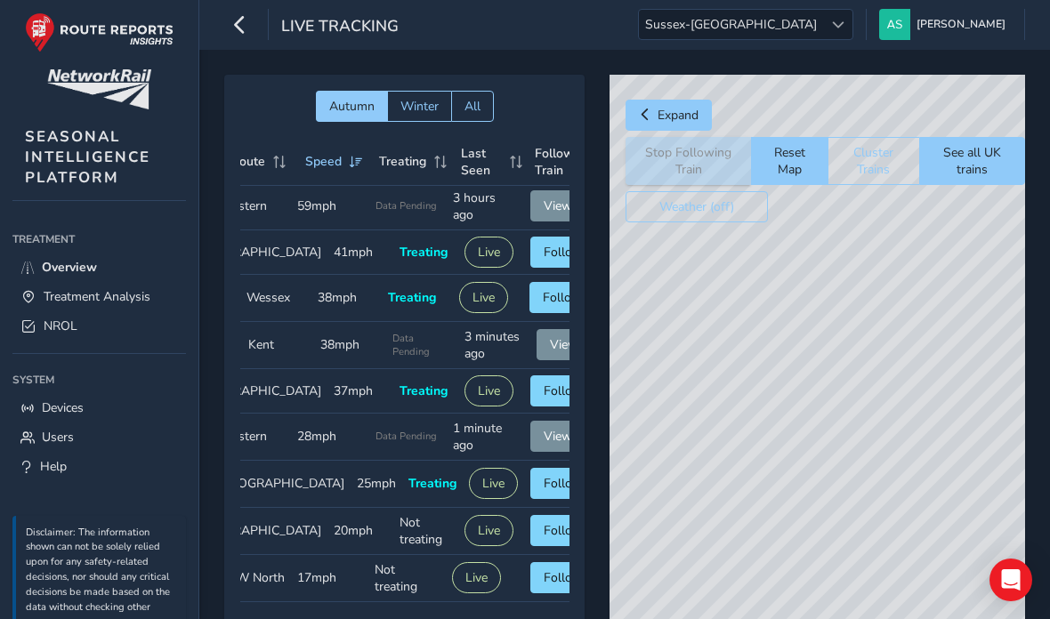
click at [792, 481] on div "© Mapbox © OpenStreetMap Improve this map" at bounding box center [818, 385] width 416 height 621
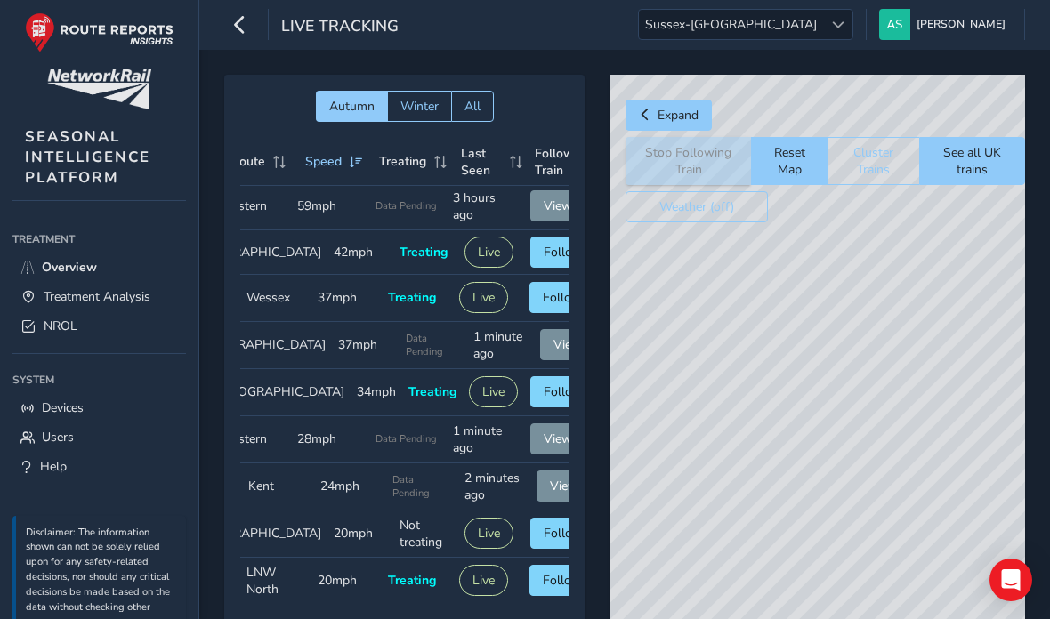
click at [794, 448] on div "© Mapbox © OpenStreetMap Improve this map" at bounding box center [818, 385] width 416 height 621
click at [832, 449] on div "© Mapbox © OpenStreetMap Improve this map" at bounding box center [818, 385] width 416 height 621
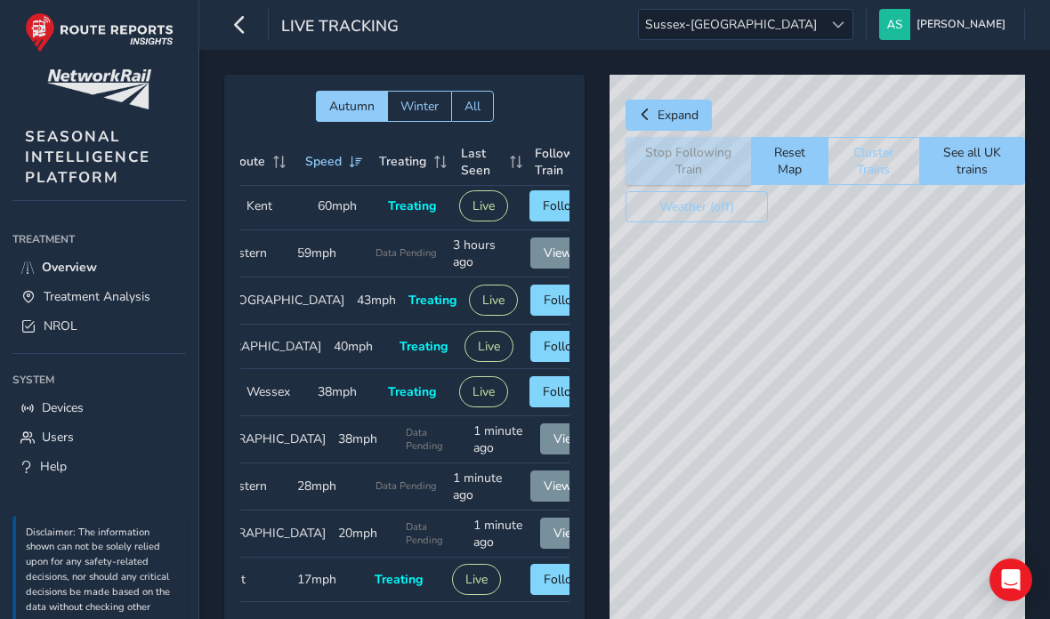
click at [792, 474] on div "© Mapbox © OpenStreetMap Improve this map" at bounding box center [818, 385] width 416 height 621
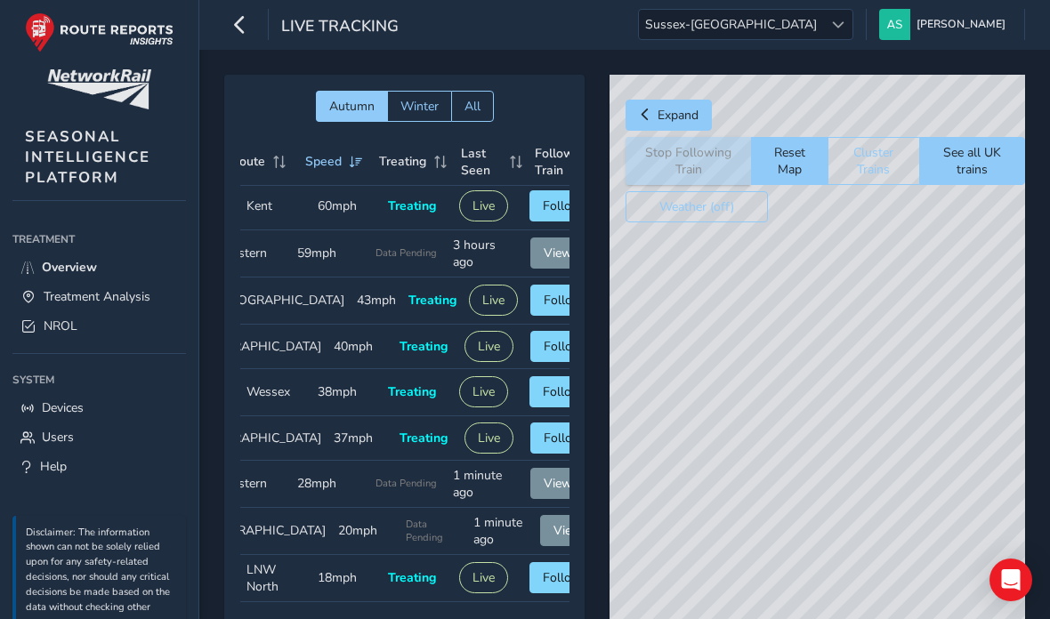
click at [153, 334] on link "NROL" at bounding box center [99, 325] width 174 height 29
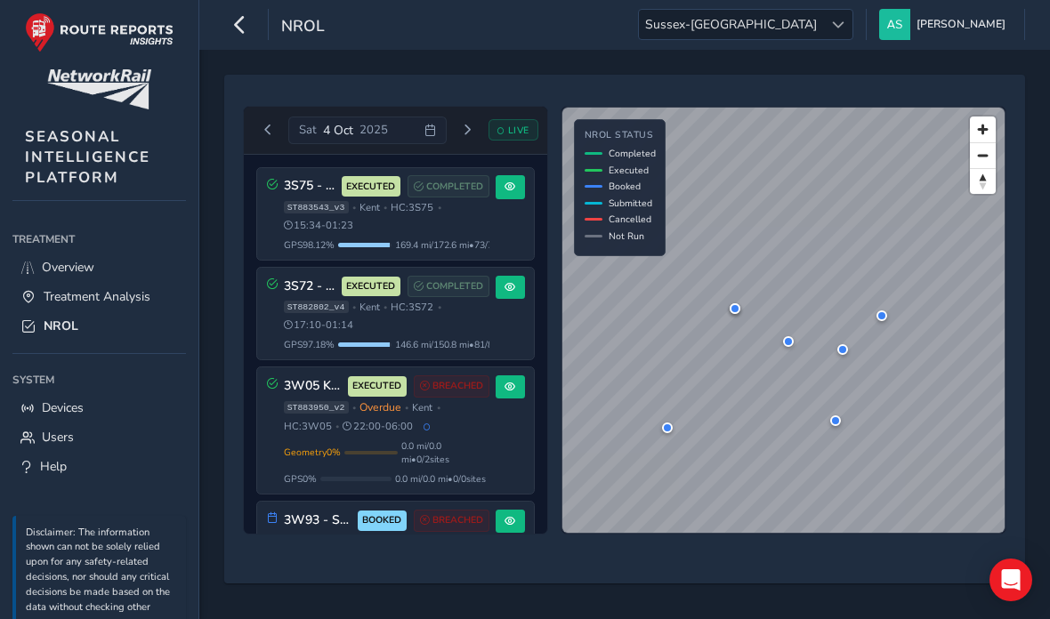
click at [823, 38] on span "Sussex-[GEOGRAPHIC_DATA]" at bounding box center [731, 24] width 184 height 29
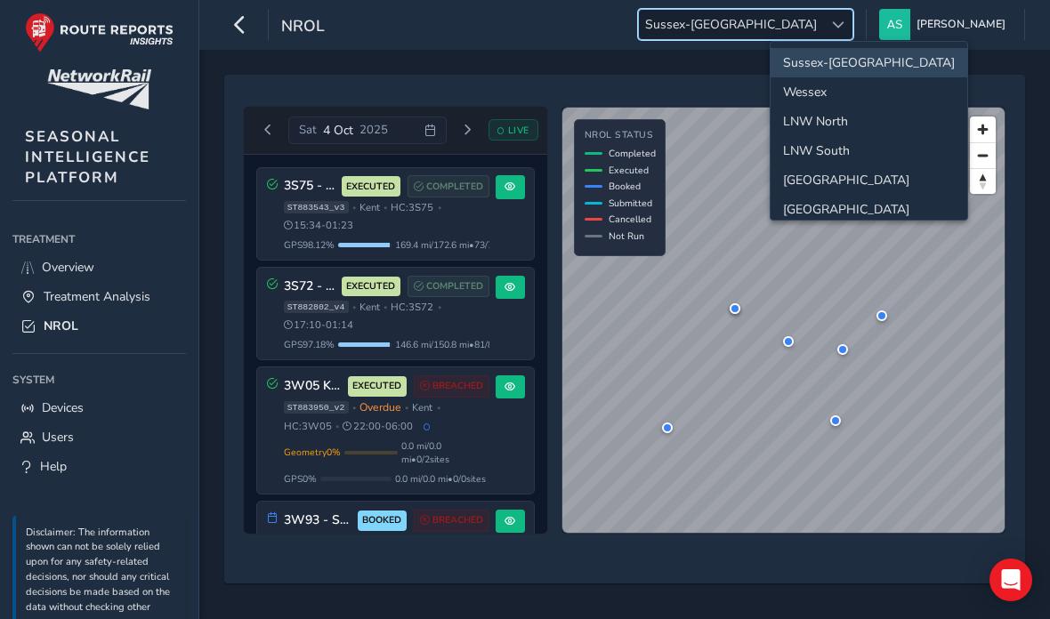
click at [875, 127] on li "LNW North" at bounding box center [869, 121] width 197 height 29
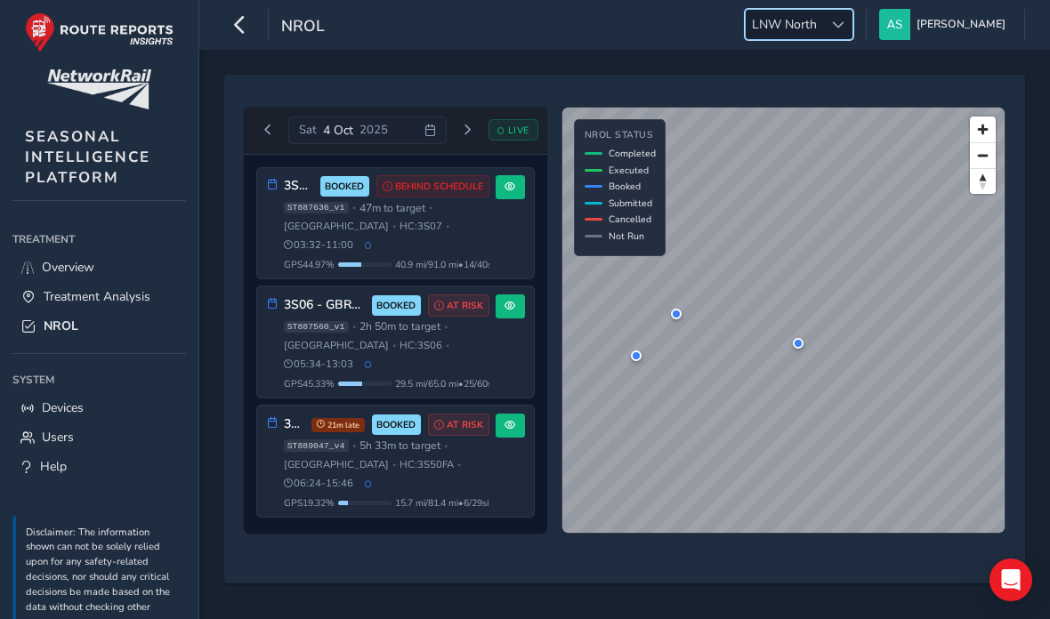
click at [473, 134] on button "Next day" at bounding box center [467, 130] width 29 height 22
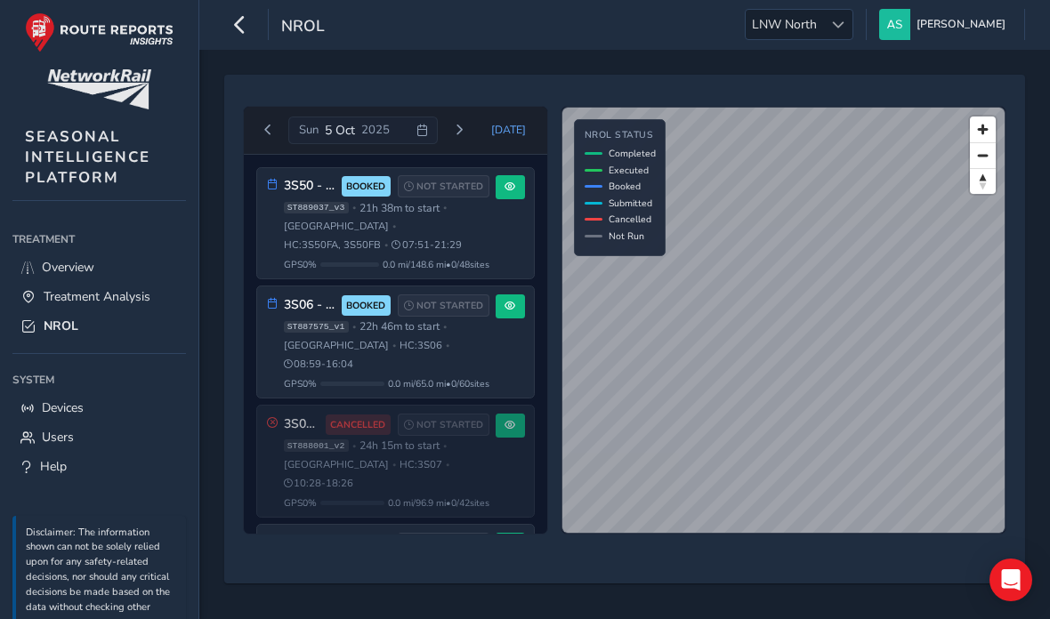
click at [473, 135] on button "Next day" at bounding box center [458, 130] width 29 height 22
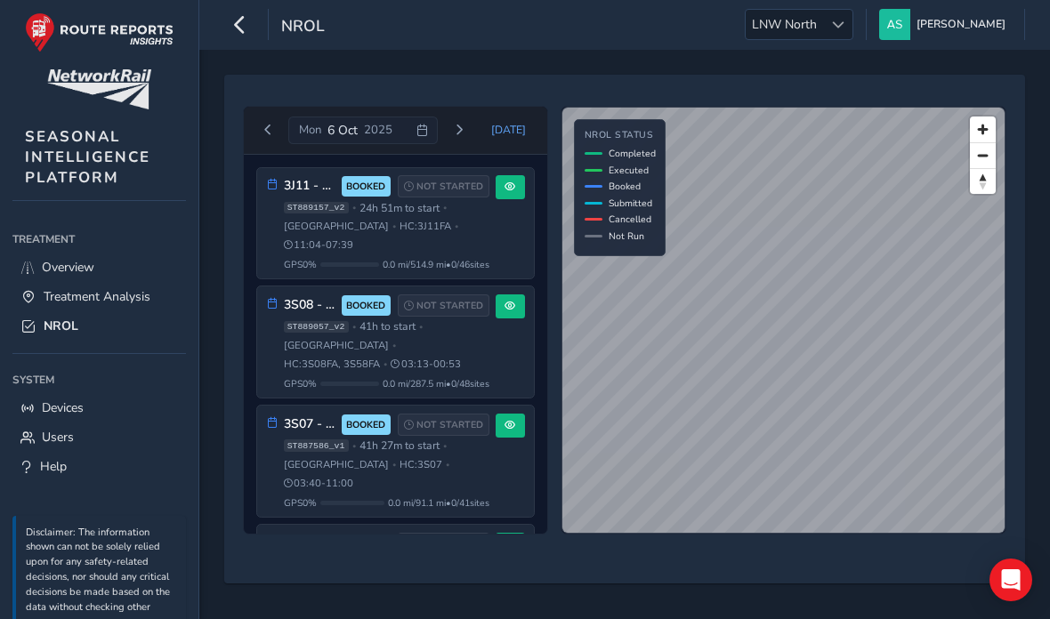
click at [450, 258] on span "0.0 mi / 514.9 mi • 0 / 46 sites" at bounding box center [436, 264] width 107 height 13
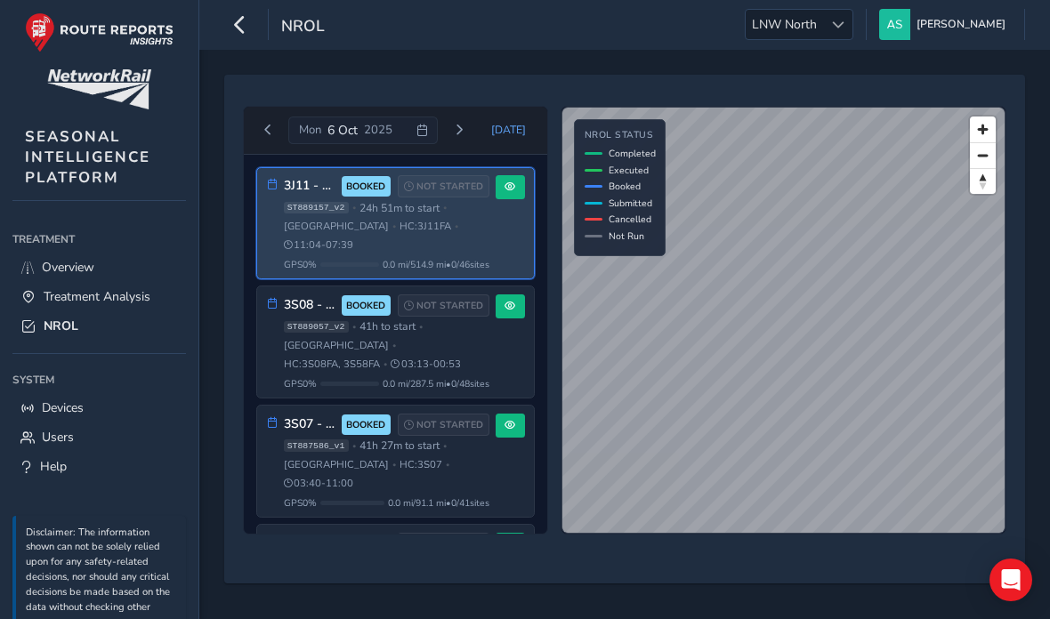
click at [465, 139] on button "Next day" at bounding box center [458, 130] width 29 height 22
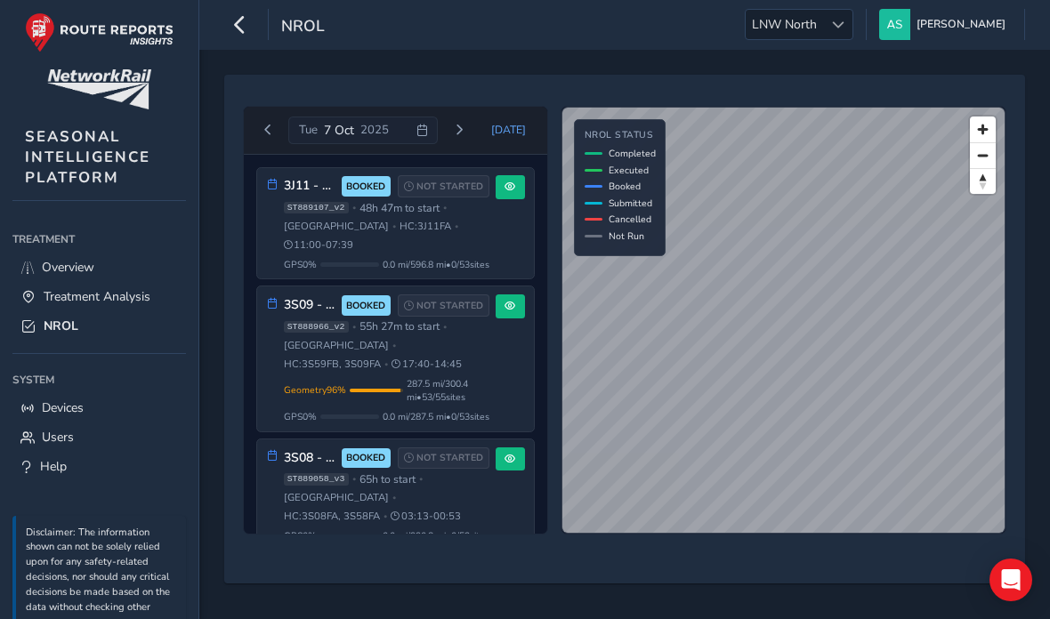
click at [458, 142] on button "Next day" at bounding box center [458, 130] width 29 height 22
click at [463, 140] on button "Next day" at bounding box center [458, 130] width 29 height 22
click at [460, 141] on button "Next day" at bounding box center [458, 130] width 29 height 22
click at [475, 153] on div "[DATE] [DATE]" at bounding box center [395, 131] width 303 height 48
click at [459, 132] on span "Next day" at bounding box center [459, 130] width 11 height 11
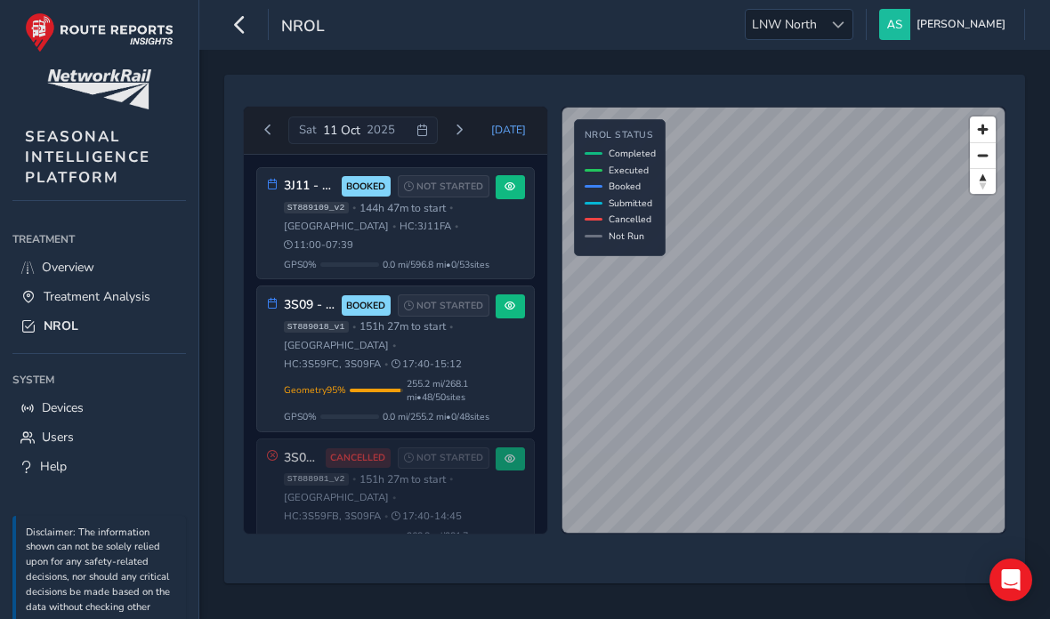
click at [457, 132] on button "Next day" at bounding box center [458, 130] width 29 height 22
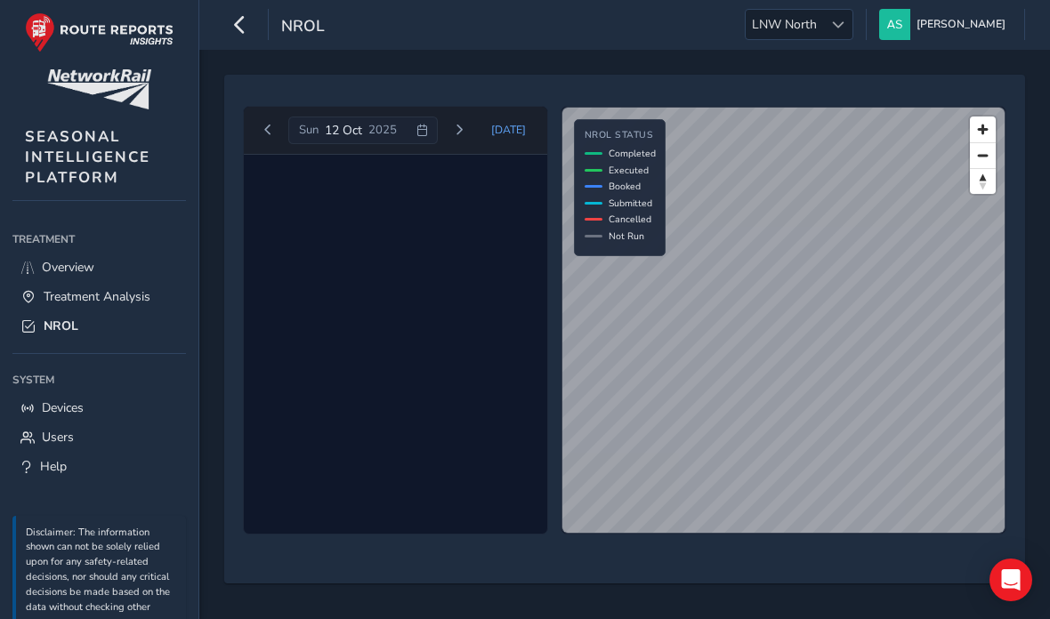
click at [457, 133] on button "Next day" at bounding box center [458, 130] width 29 height 22
click at [463, 130] on span "Next day" at bounding box center [459, 130] width 11 height 11
click at [277, 142] on button "Previous day" at bounding box center [268, 130] width 29 height 22
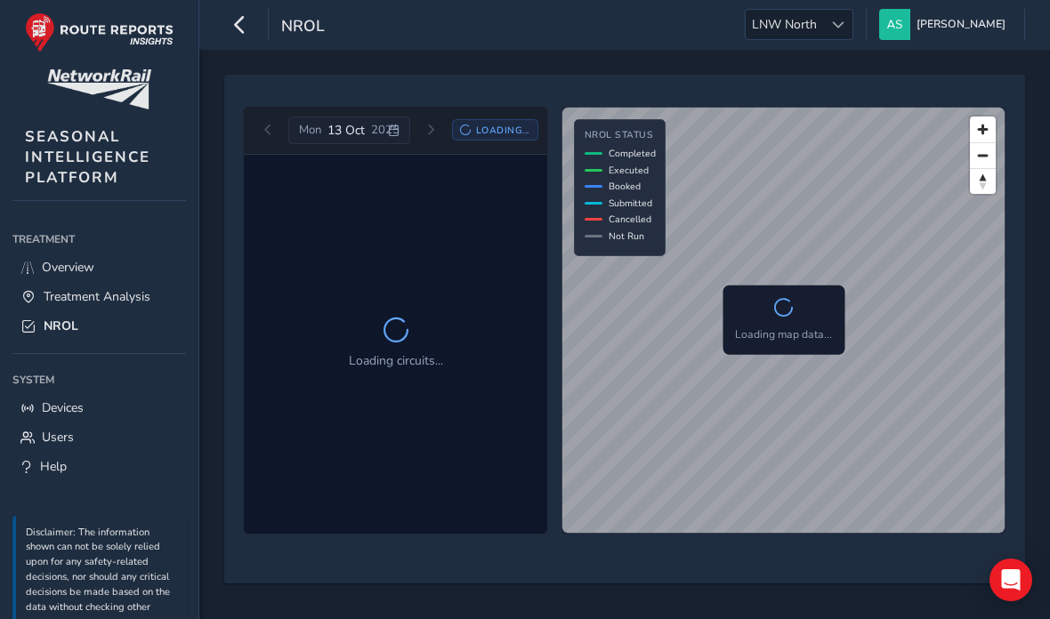
click at [279, 143] on div "[DATE] Loading..." at bounding box center [396, 131] width 285 height 28
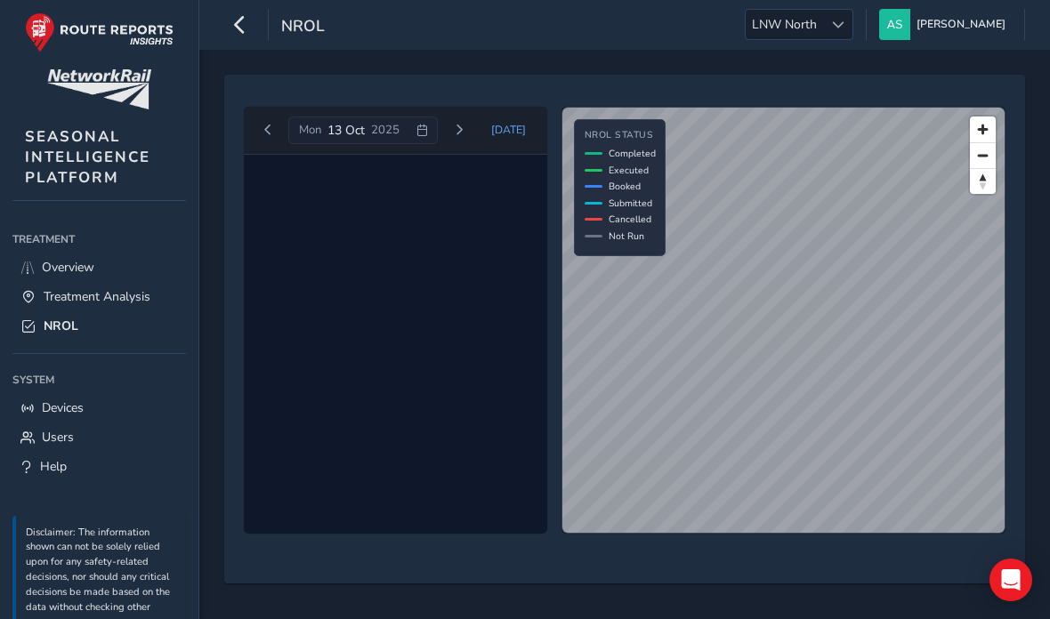
click at [271, 141] on button "Previous day" at bounding box center [268, 130] width 29 height 22
click at [273, 143] on div "[DATE] [DATE]" at bounding box center [396, 131] width 285 height 28
click at [266, 142] on button "Previous day" at bounding box center [268, 130] width 29 height 22
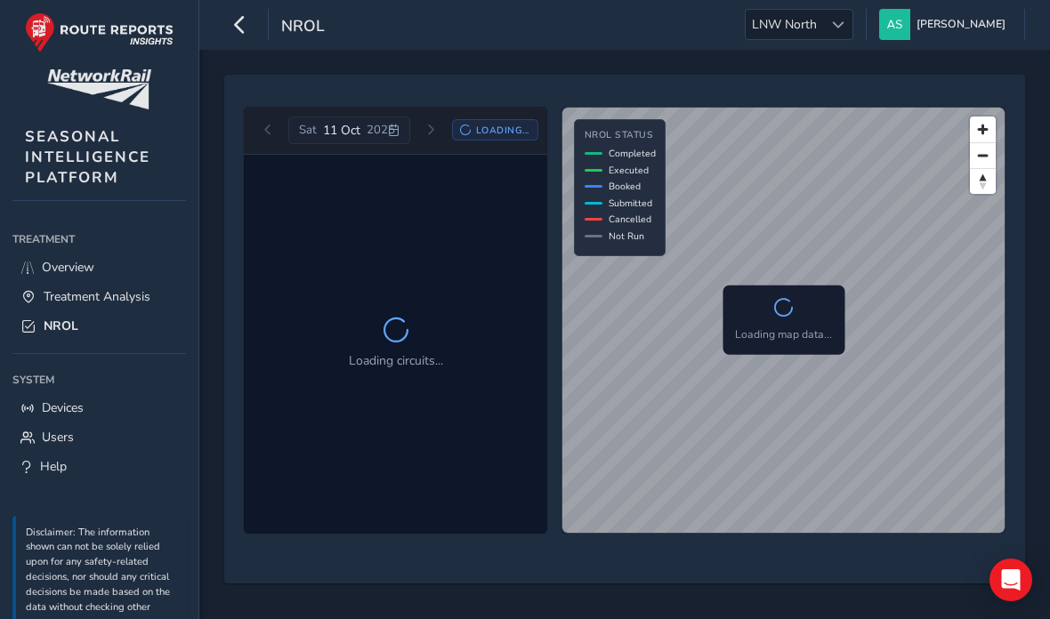
click at [265, 138] on button "Previous day" at bounding box center [268, 130] width 29 height 22
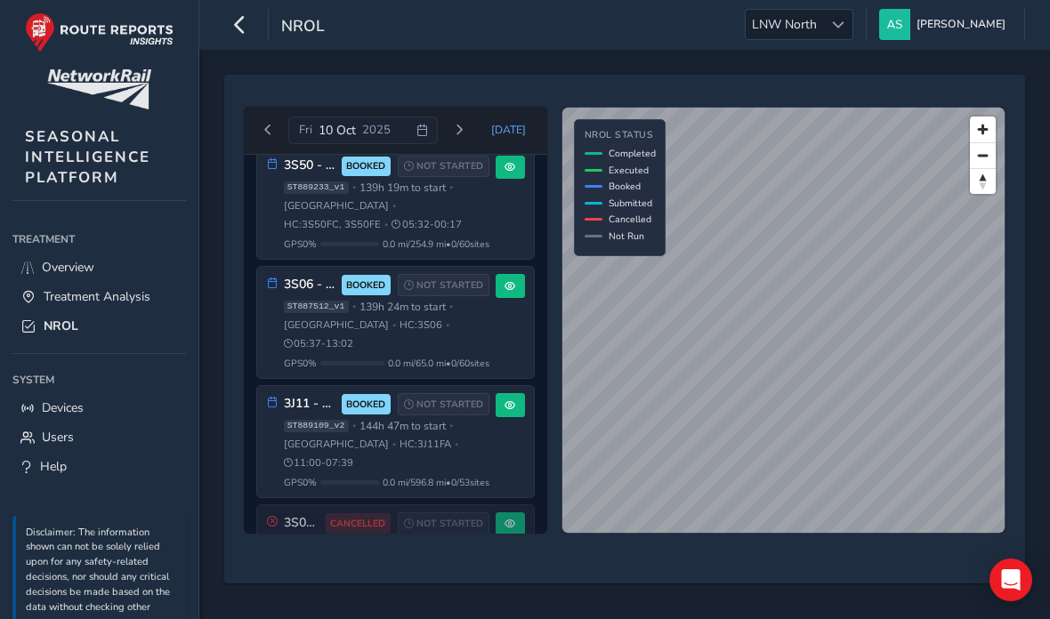
scroll to position [531, 0]
